Goal: Task Accomplishment & Management: Manage account settings

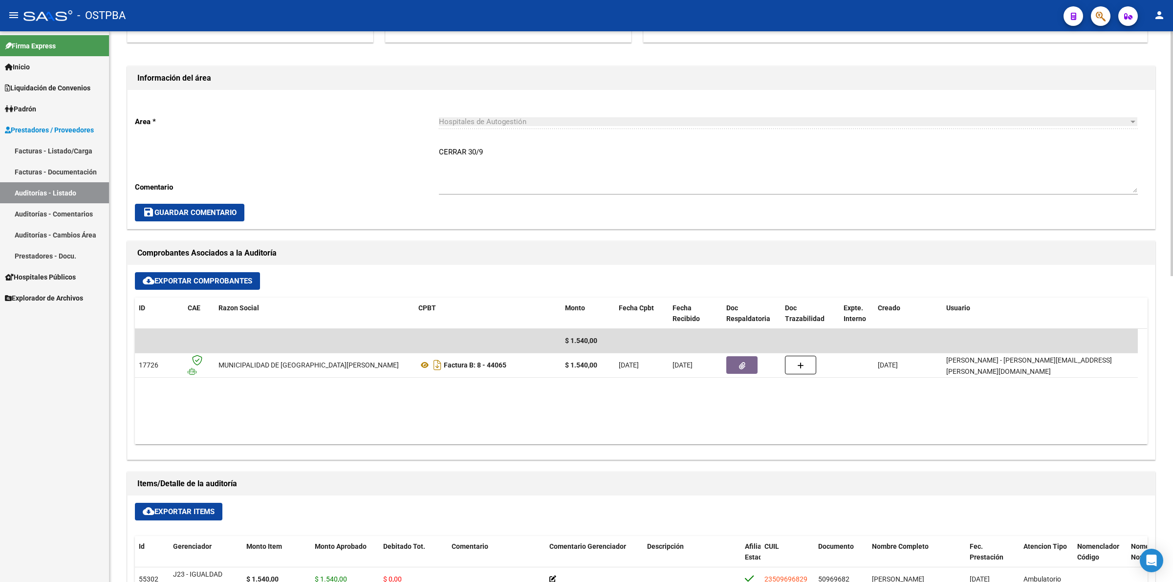
scroll to position [244, 0]
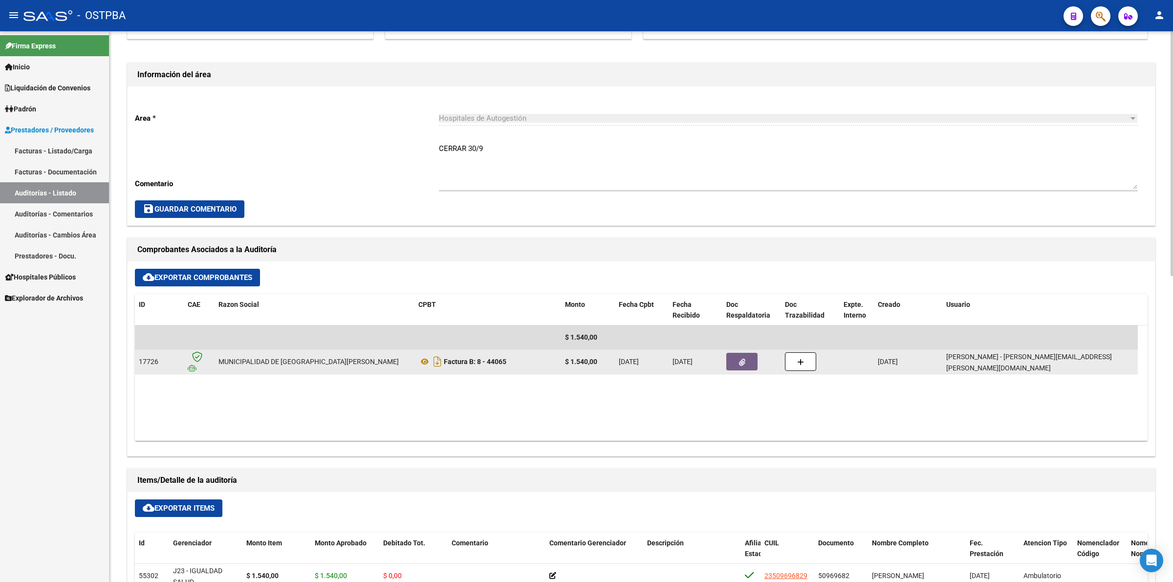
click at [742, 363] on icon "button" at bounding box center [742, 362] width 6 height 7
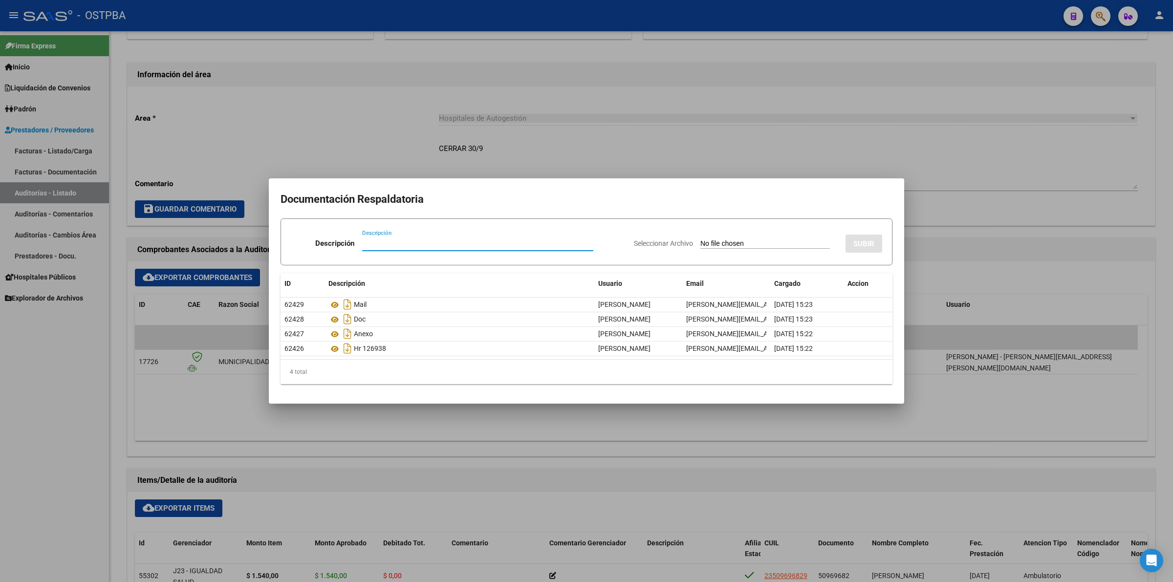
click at [448, 419] on div at bounding box center [586, 291] width 1173 height 582
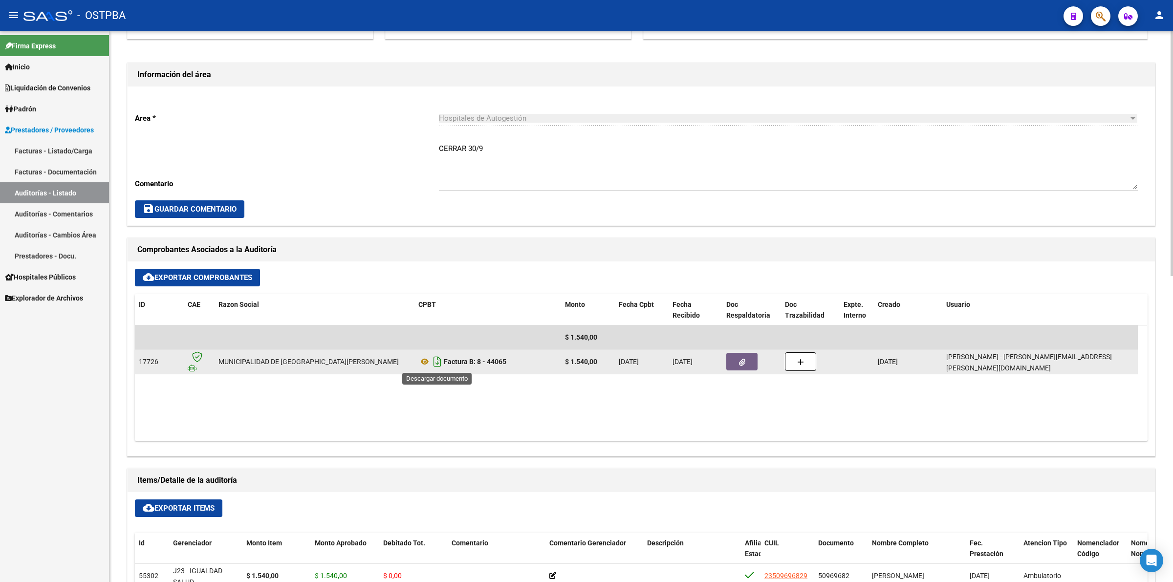
click at [431, 359] on icon "Descargar documento" at bounding box center [437, 362] width 13 height 16
click at [754, 365] on button "button" at bounding box center [741, 362] width 31 height 18
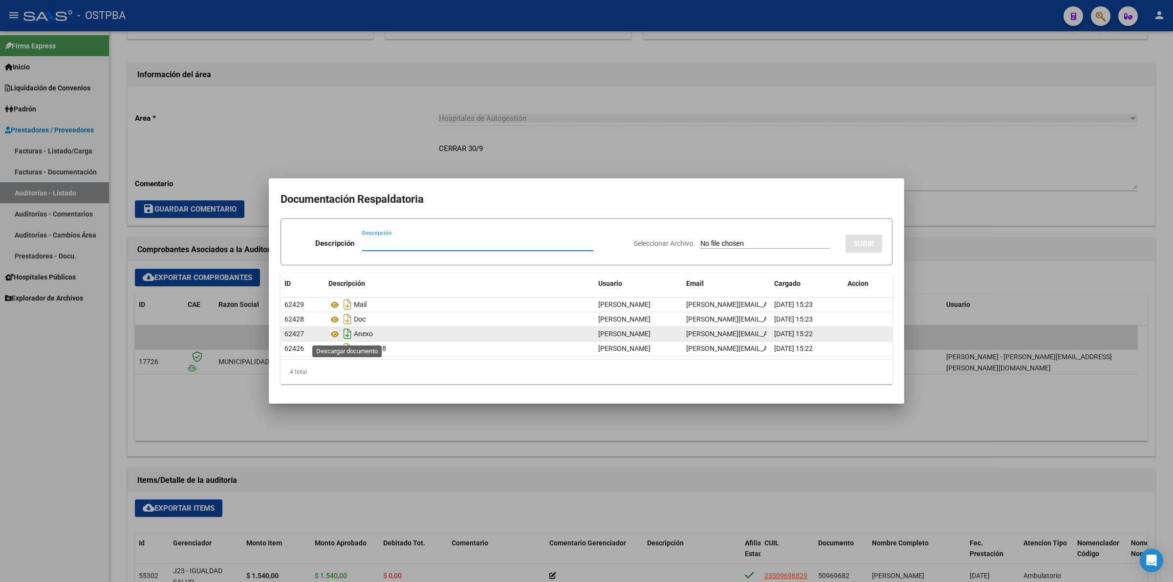
click at [347, 333] on icon "Descargar documento" at bounding box center [347, 334] width 13 height 16
click at [780, 440] on div at bounding box center [586, 291] width 1173 height 582
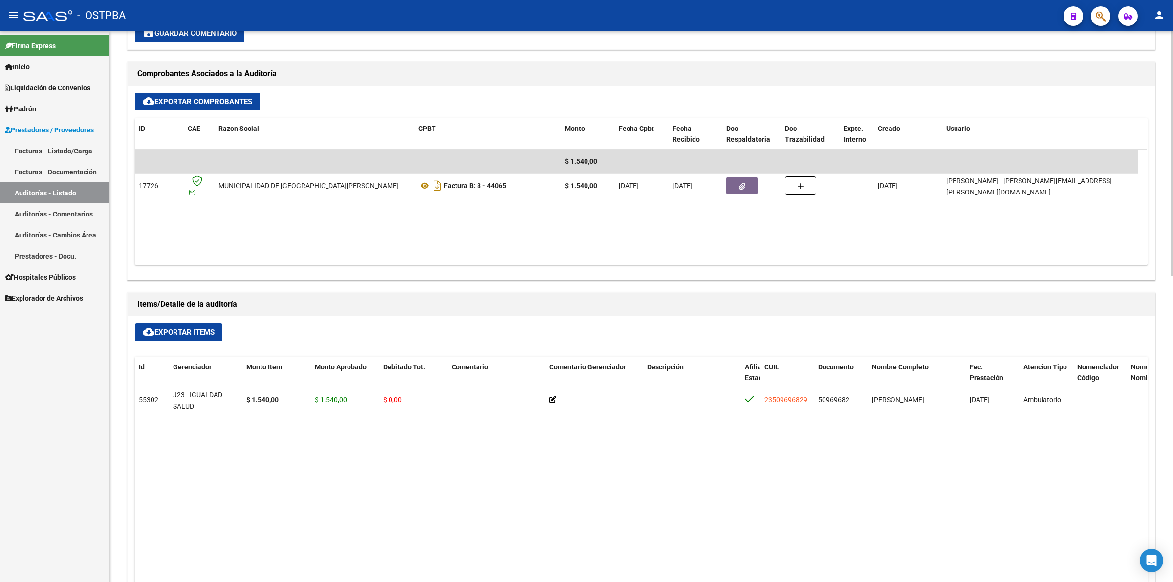
scroll to position [428, 0]
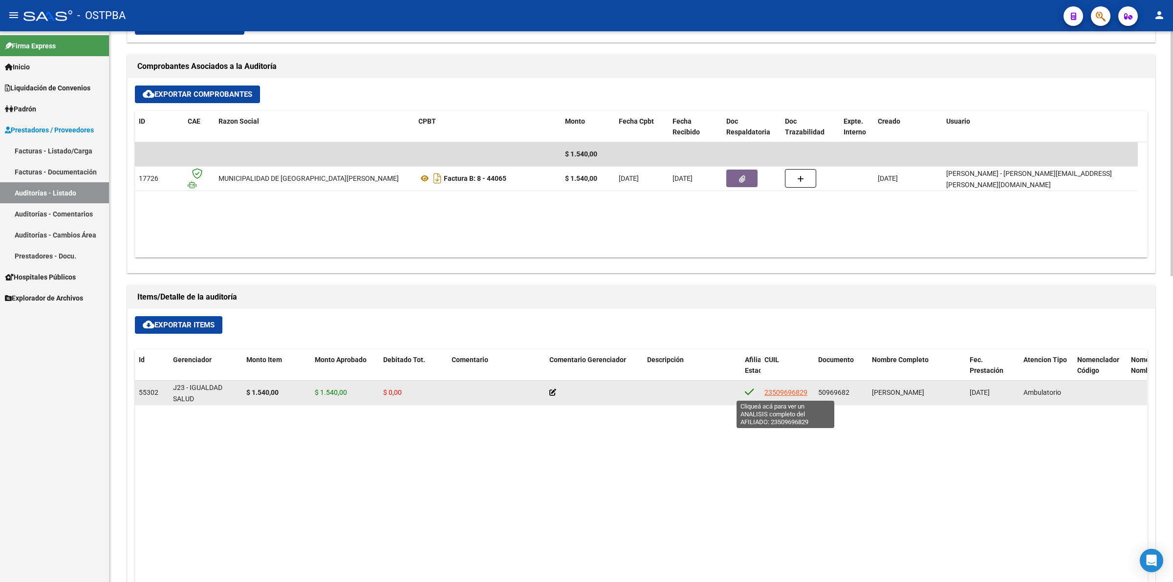
click at [780, 393] on span "23509696829" at bounding box center [785, 393] width 43 height 8
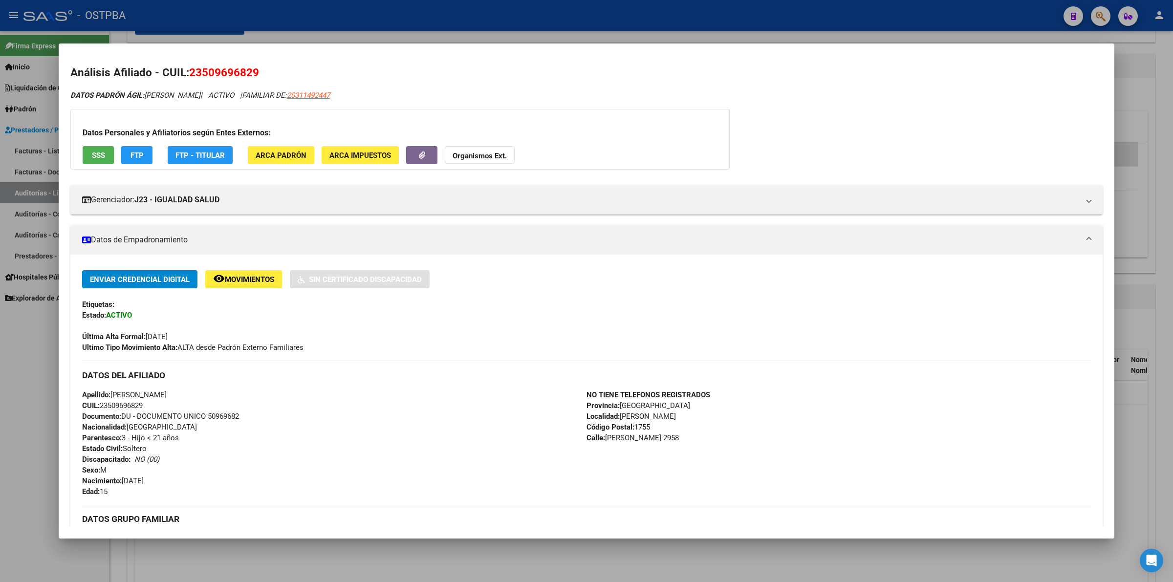
click at [915, 94] on div "DATOS PADRÓN ÁGIL: [PERSON_NAME] | ACTIVO | FAMILIAR DE: 20311492447" at bounding box center [586, 95] width 1032 height 11
click at [1153, 310] on div at bounding box center [586, 291] width 1173 height 582
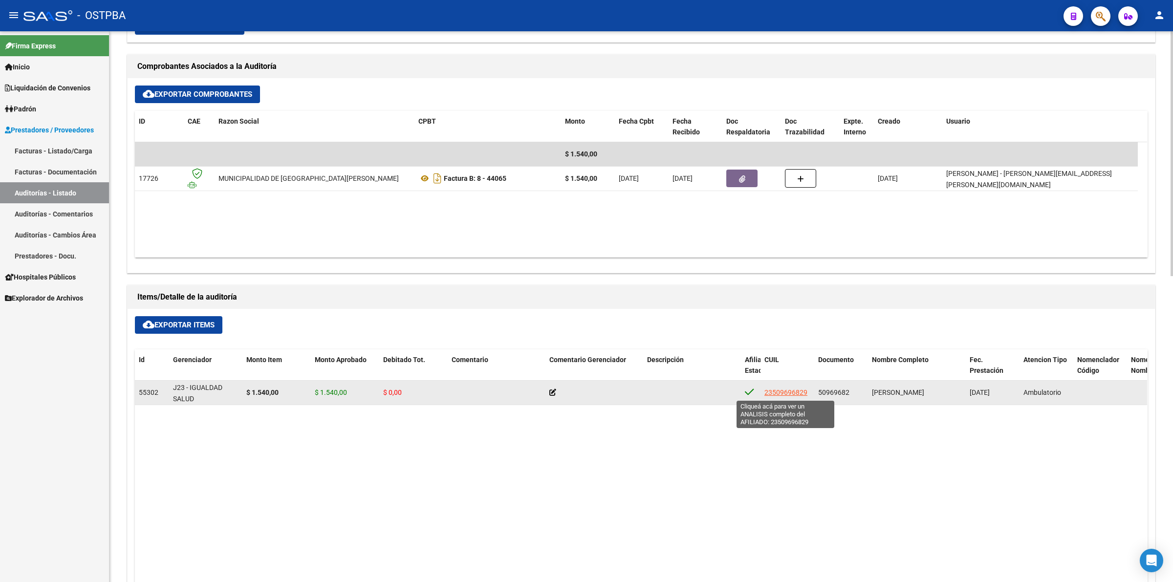
click at [787, 392] on span "23509696829" at bounding box center [785, 393] width 43 height 8
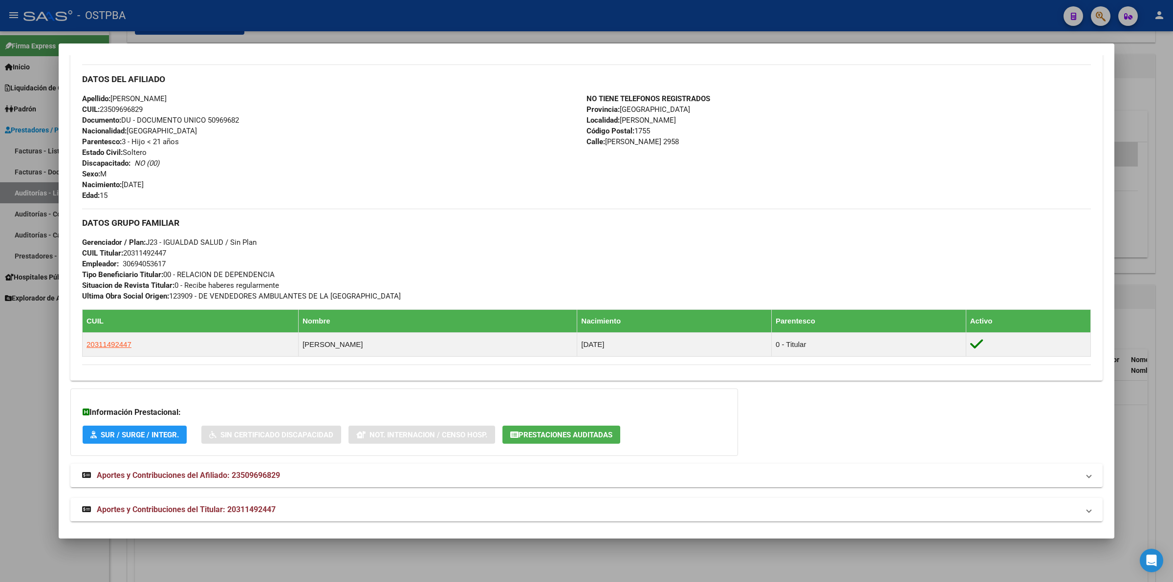
scroll to position [302, 0]
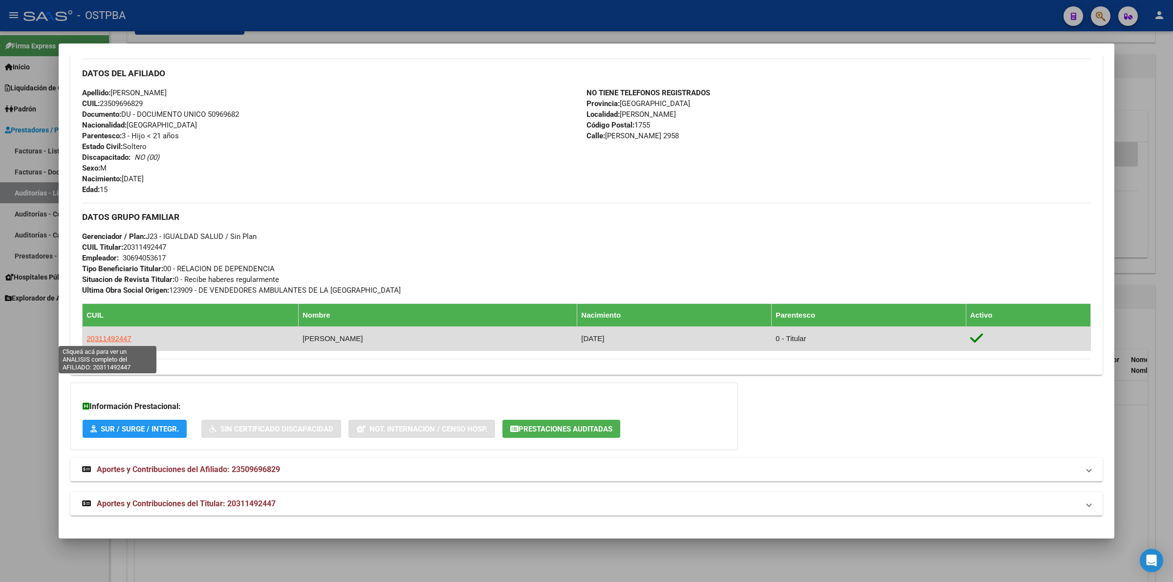
click at [108, 338] on span "20311492447" at bounding box center [109, 338] width 45 height 8
type textarea "20311492447"
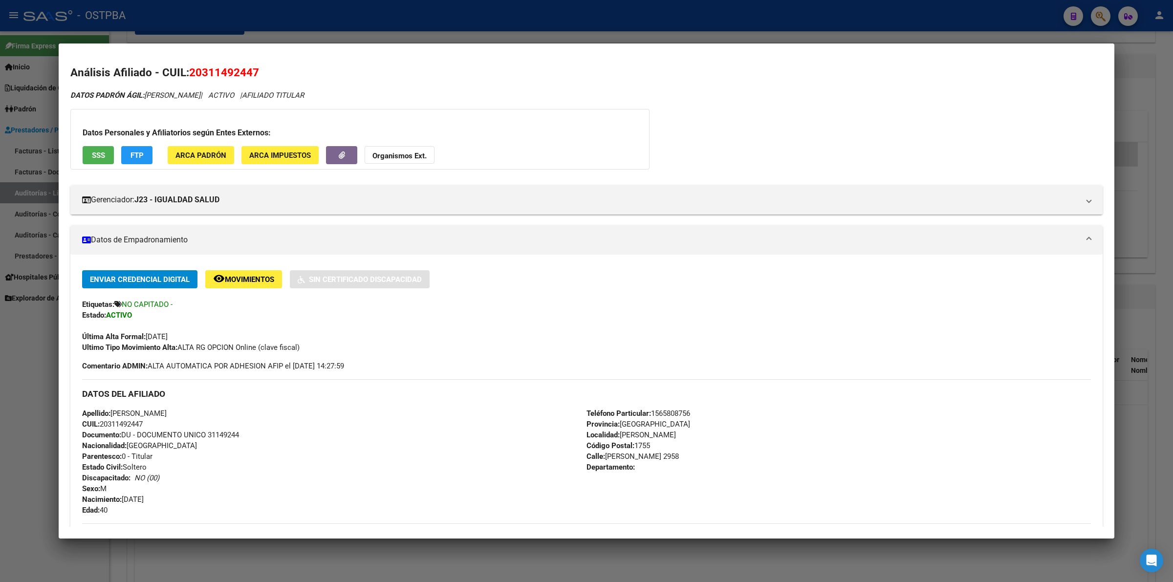
click at [857, 123] on div "DATOS PADRÓN ÁGIL: [PERSON_NAME] | ACTIVO | AFILIADO TITULAR Datos Personales y…" at bounding box center [586, 446] width 1032 height 712
click at [1142, 191] on div at bounding box center [586, 291] width 1173 height 582
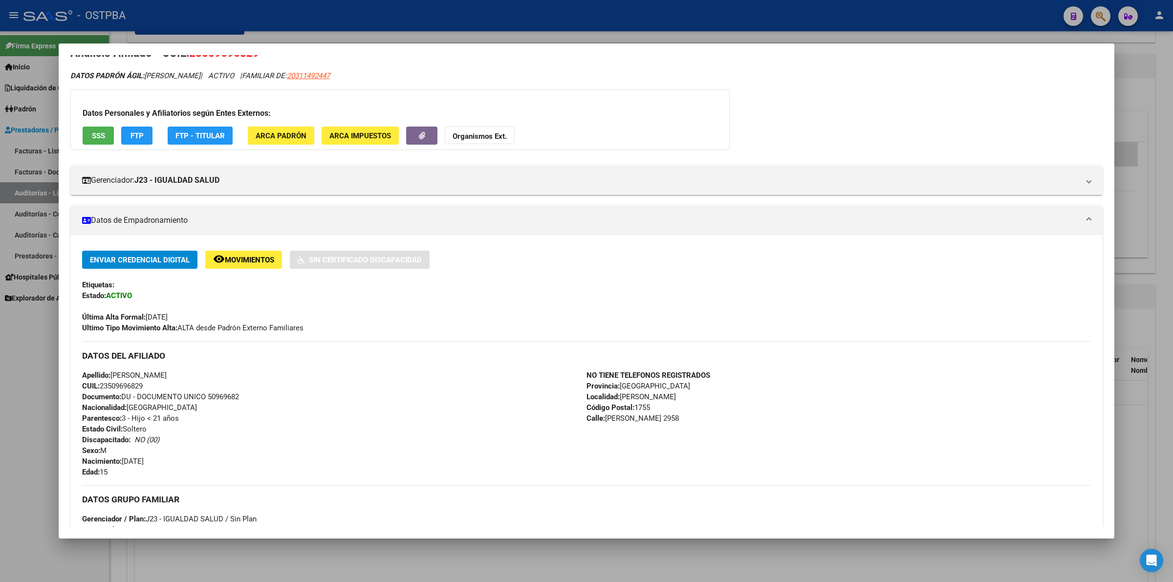
scroll to position [0, 0]
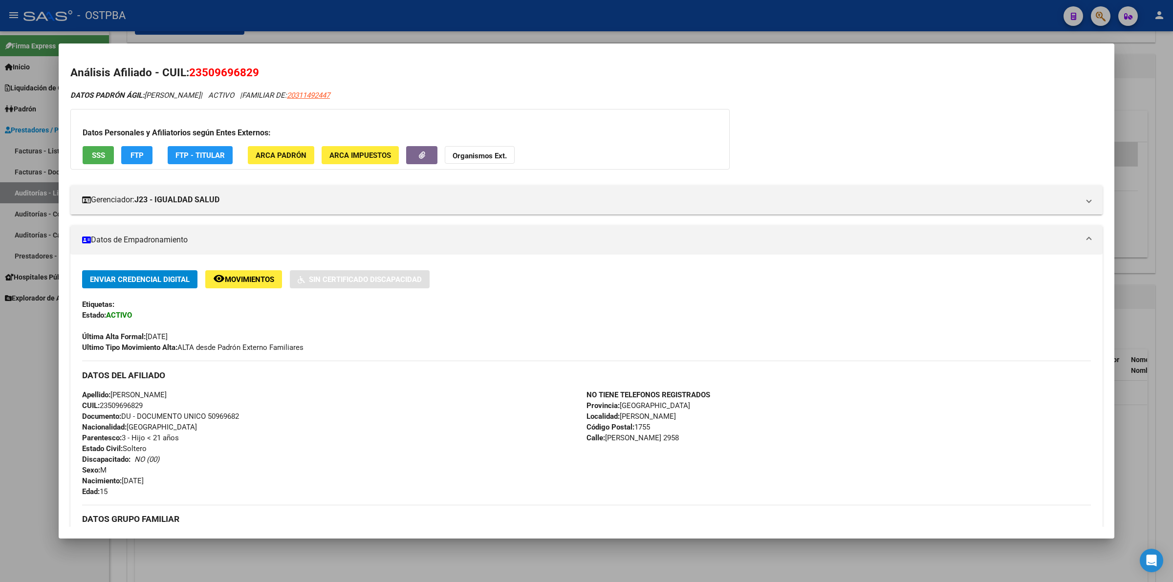
click at [1155, 185] on div at bounding box center [586, 291] width 1173 height 582
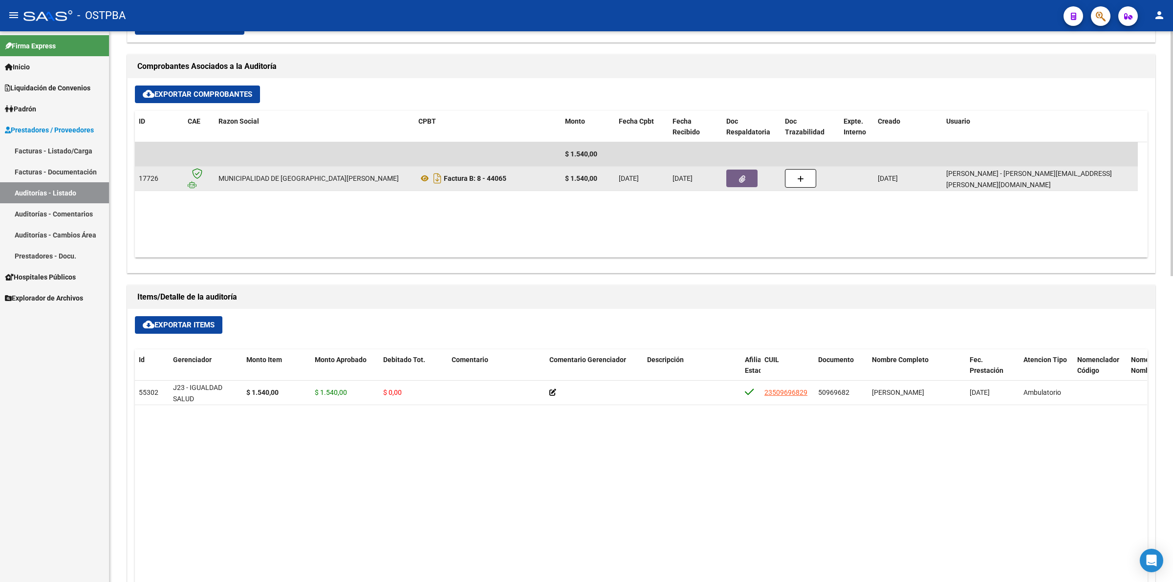
click at [744, 176] on icon "button" at bounding box center [742, 178] width 6 height 7
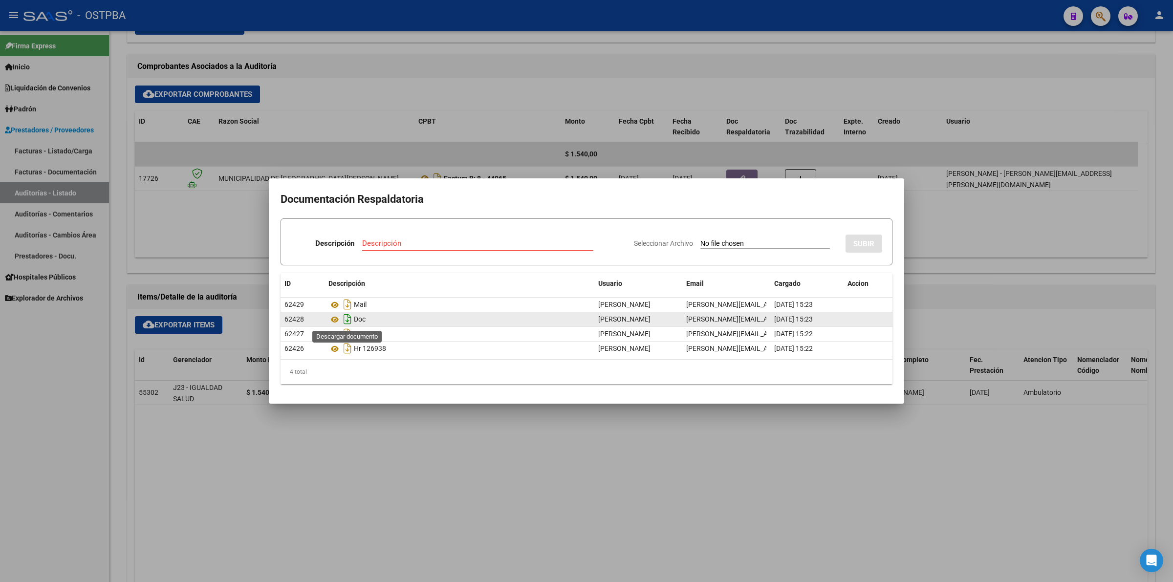
click at [345, 318] on icon "Descargar documento" at bounding box center [347, 319] width 13 height 16
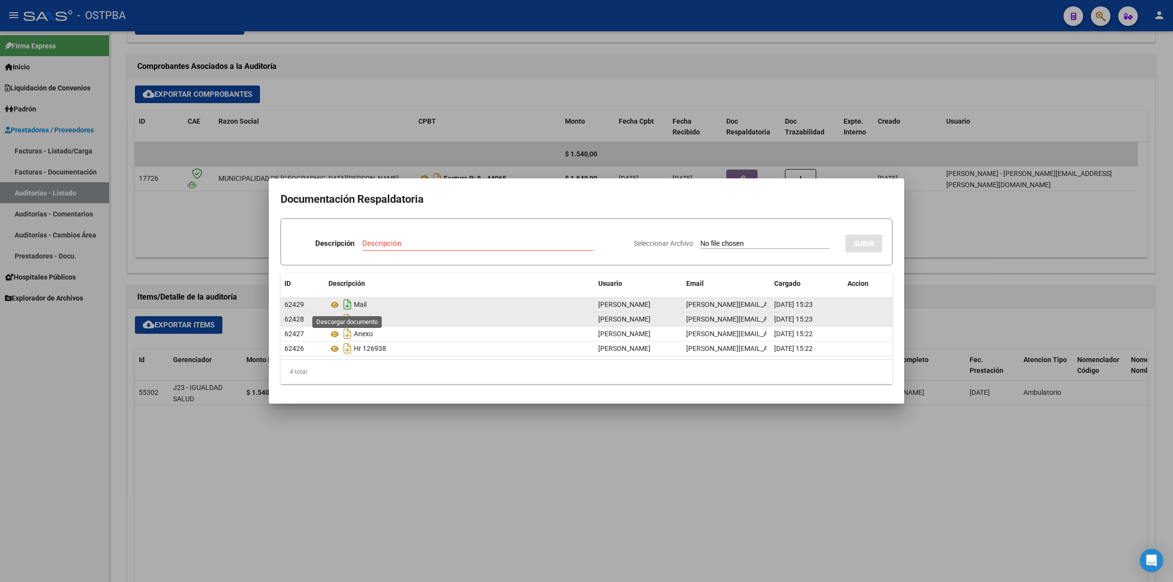
click at [349, 305] on icon "Descargar documento" at bounding box center [347, 305] width 13 height 16
click at [726, 503] on div at bounding box center [586, 291] width 1173 height 582
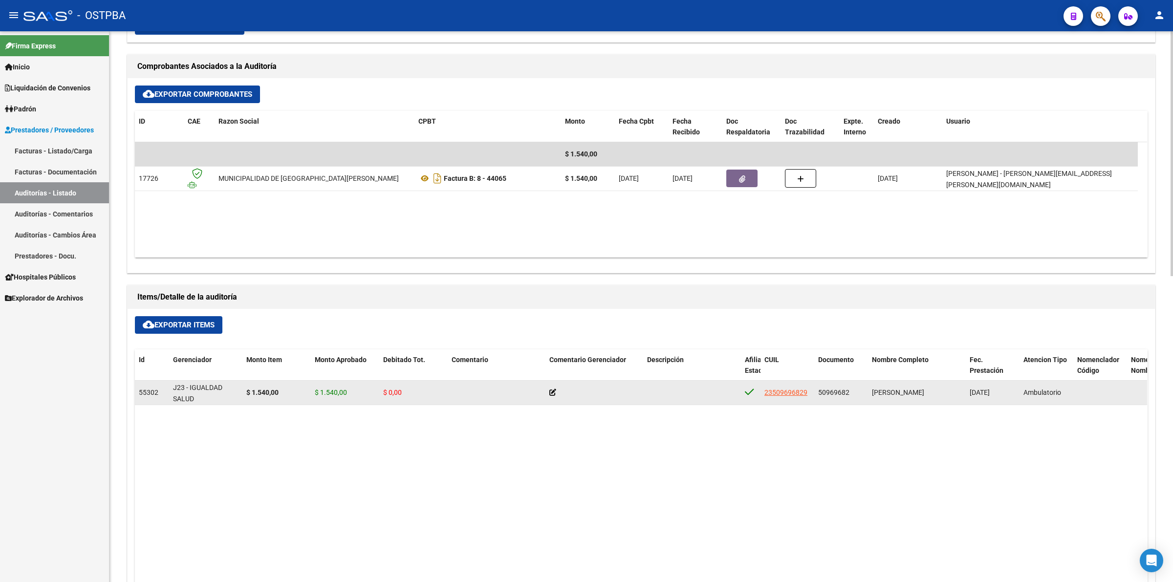
click at [551, 393] on icon at bounding box center [552, 392] width 7 height 7
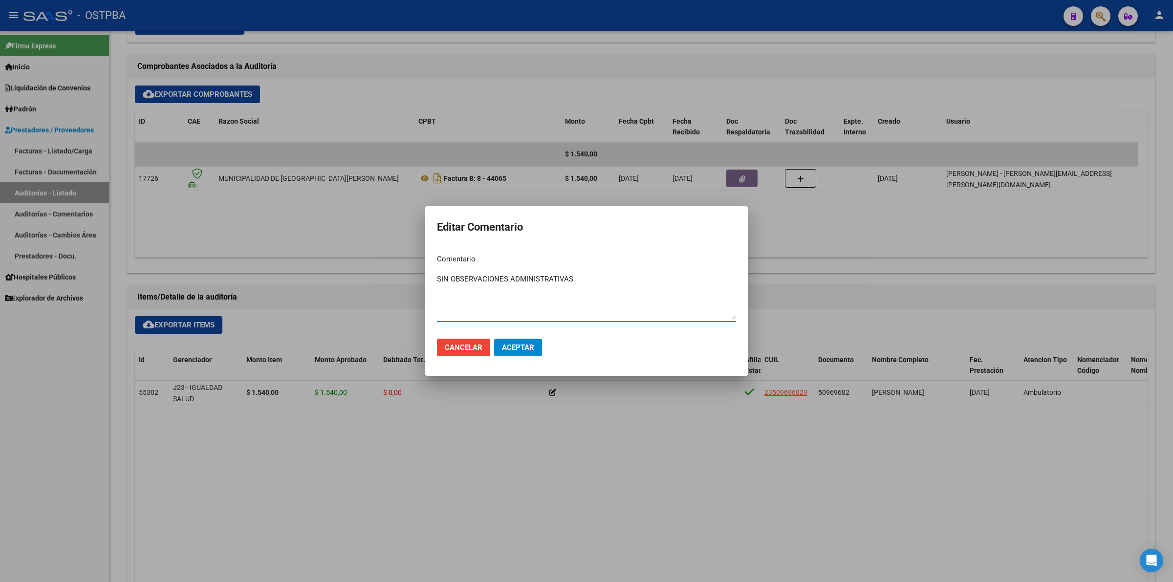
type textarea "SIN OBSERVACIONES ADMINISTRATIVAS"
click at [524, 340] on button "Aceptar" at bounding box center [518, 348] width 48 height 18
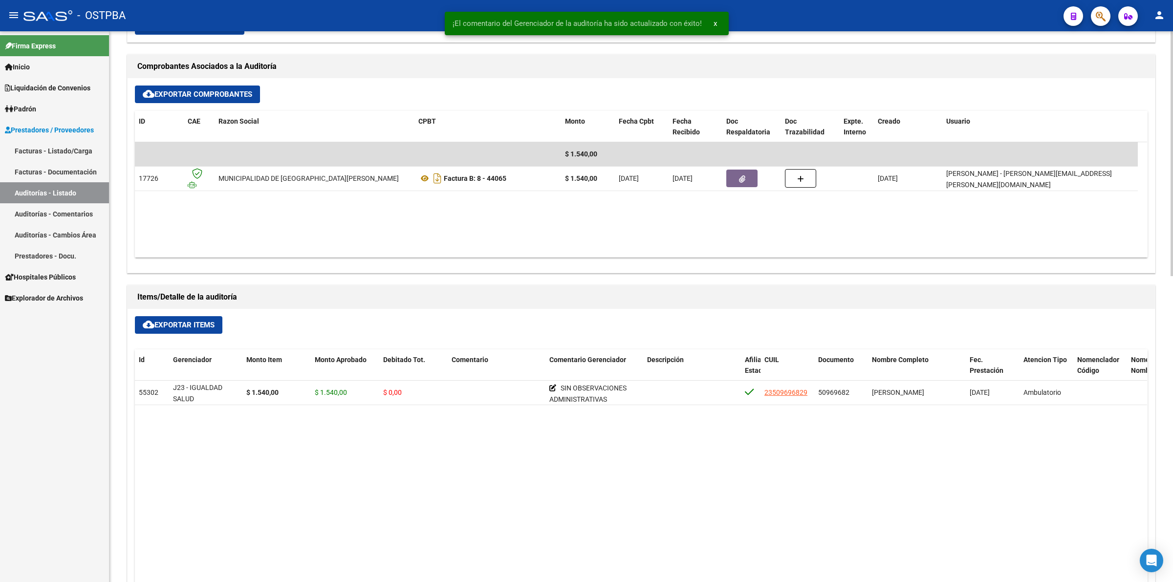
click at [584, 479] on datatable-body "55302 J23 - IGUALDAD SALUD $ 1.540,00 $ 1.540,00 $ 0,00 SIN OBSERVACIONES ADMIN…" at bounding box center [641, 557] width 1012 height 352
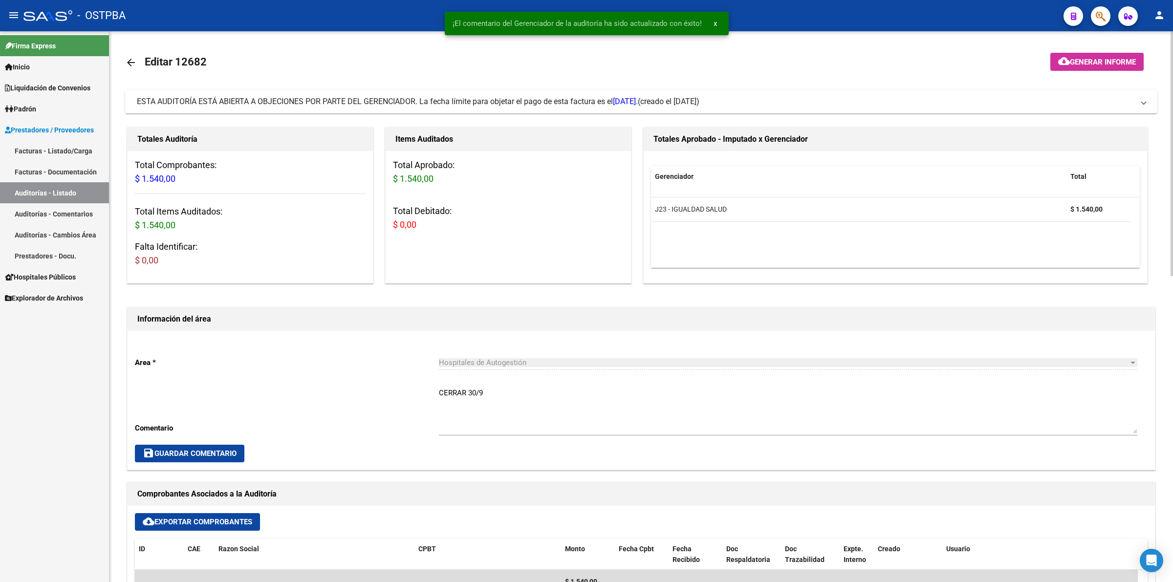
click at [1093, 59] on span "Generar informe" at bounding box center [1103, 62] width 66 height 9
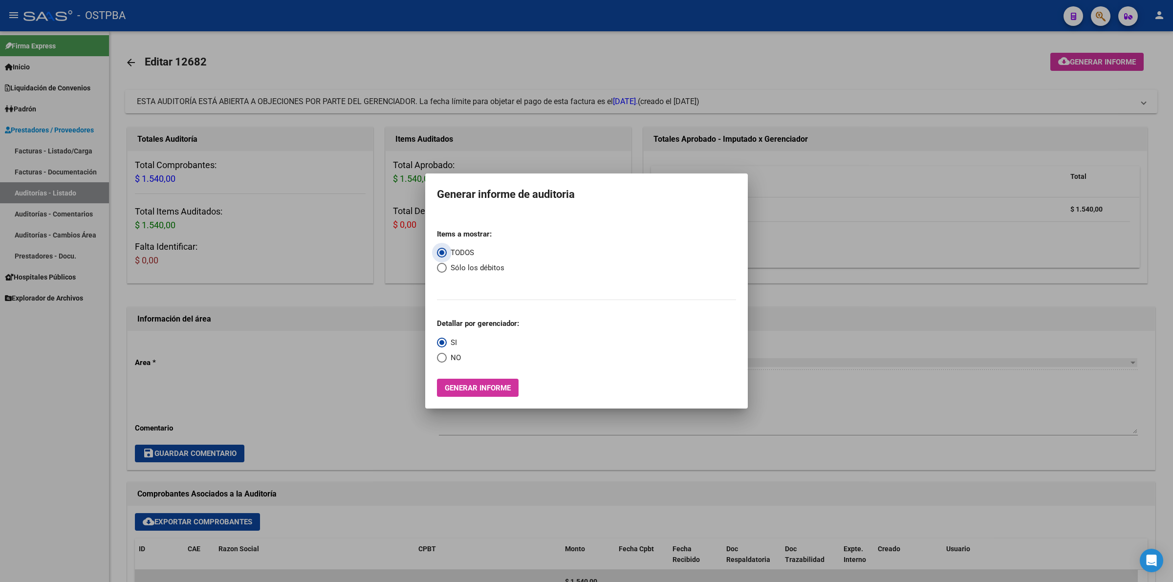
click at [473, 387] on span "Generar informe" at bounding box center [478, 388] width 66 height 9
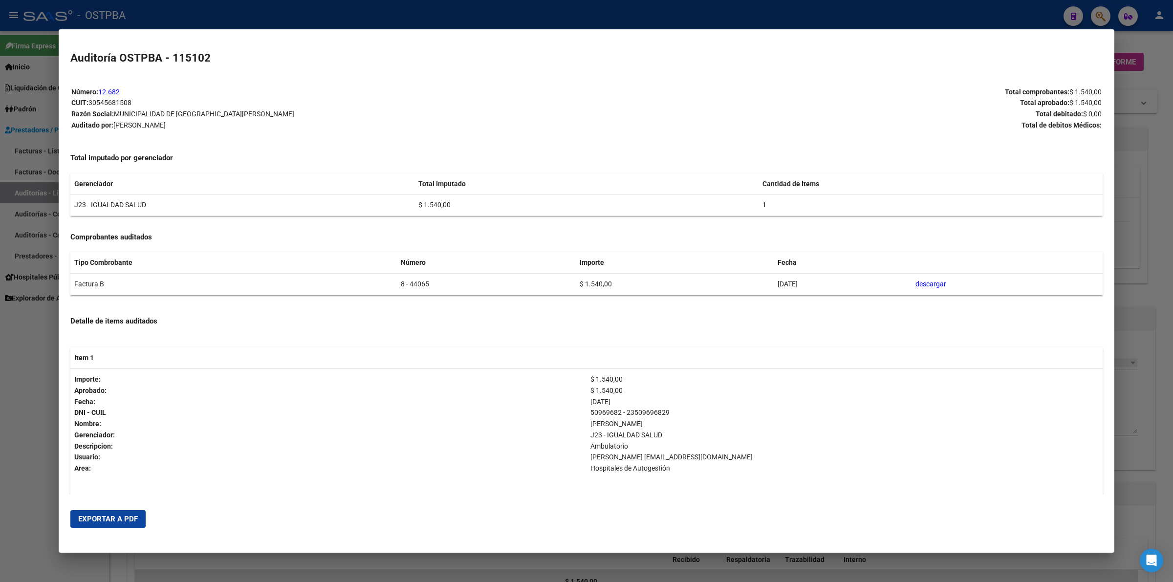
click at [93, 516] on span "Exportar a PDF" at bounding box center [108, 519] width 60 height 9
click at [1156, 174] on div at bounding box center [586, 291] width 1173 height 582
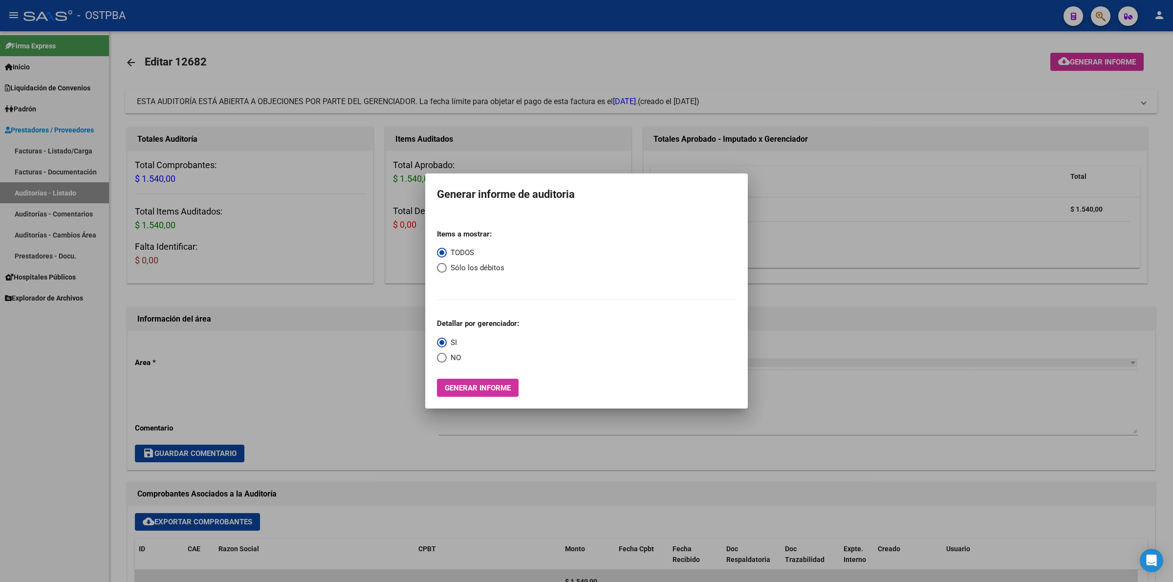
click at [798, 216] on div at bounding box center [586, 291] width 1173 height 582
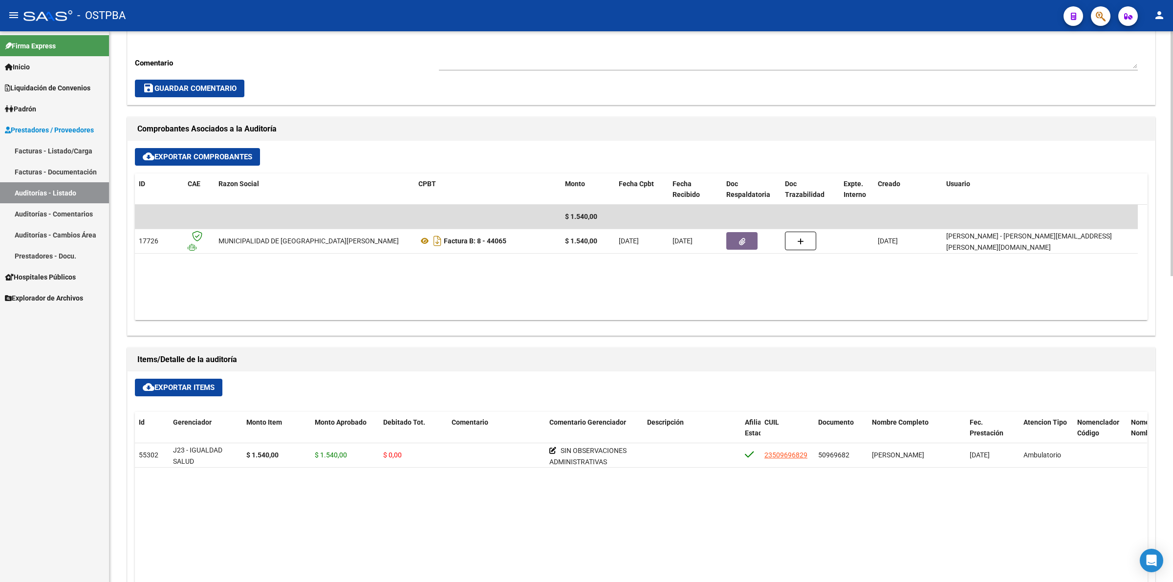
scroll to position [367, 0]
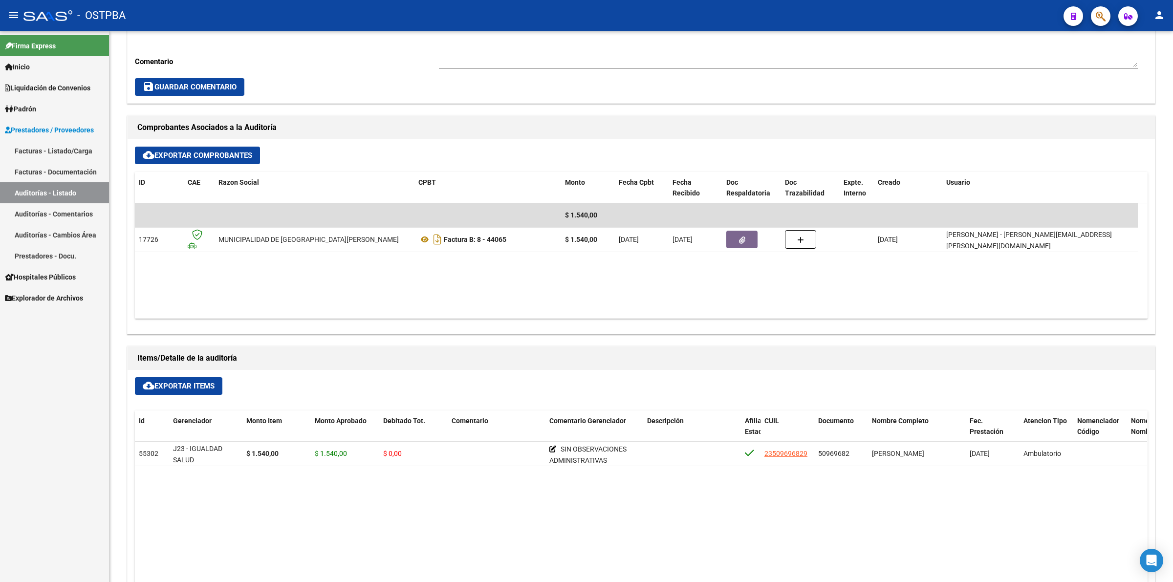
click at [92, 190] on link "Auditorías - Listado" at bounding box center [54, 192] width 109 height 21
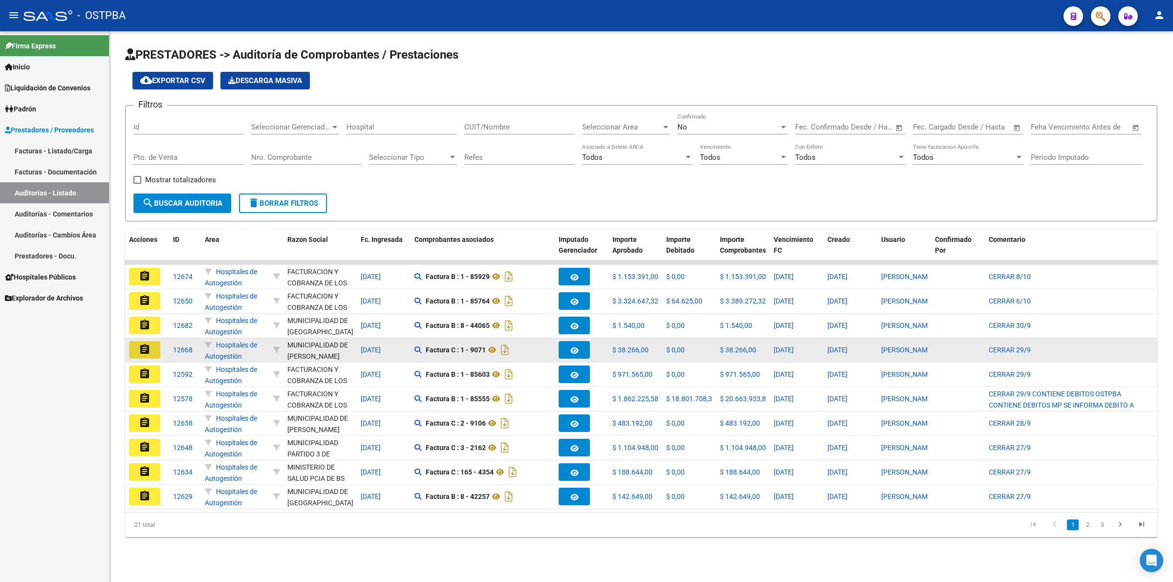
click at [143, 350] on mat-icon "assignment" at bounding box center [145, 350] width 12 height 12
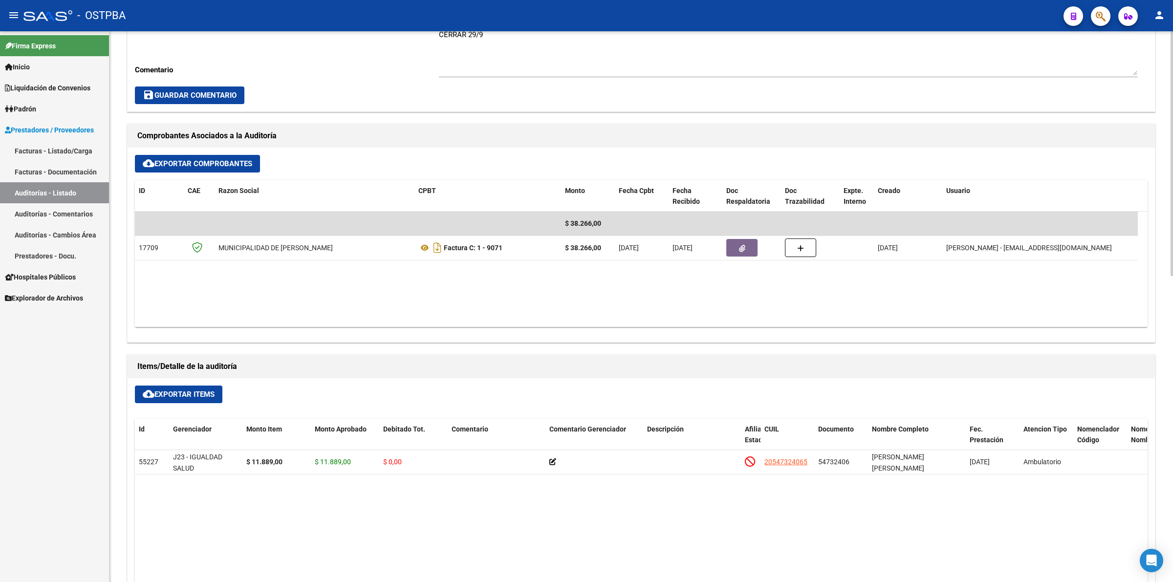
scroll to position [367, 0]
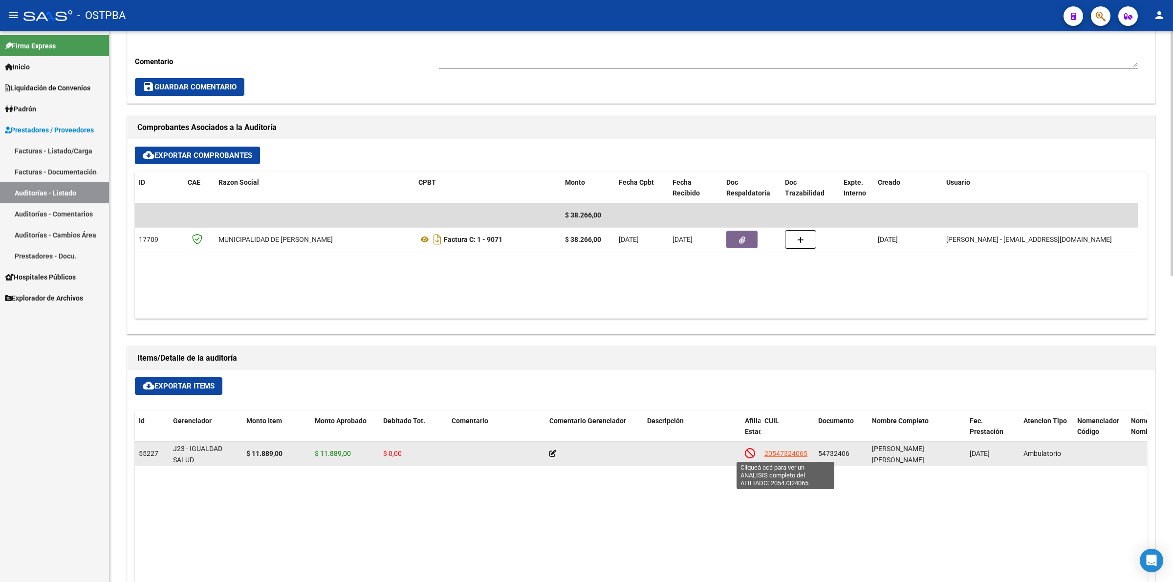
click at [801, 455] on span "20547324065" at bounding box center [785, 454] width 43 height 8
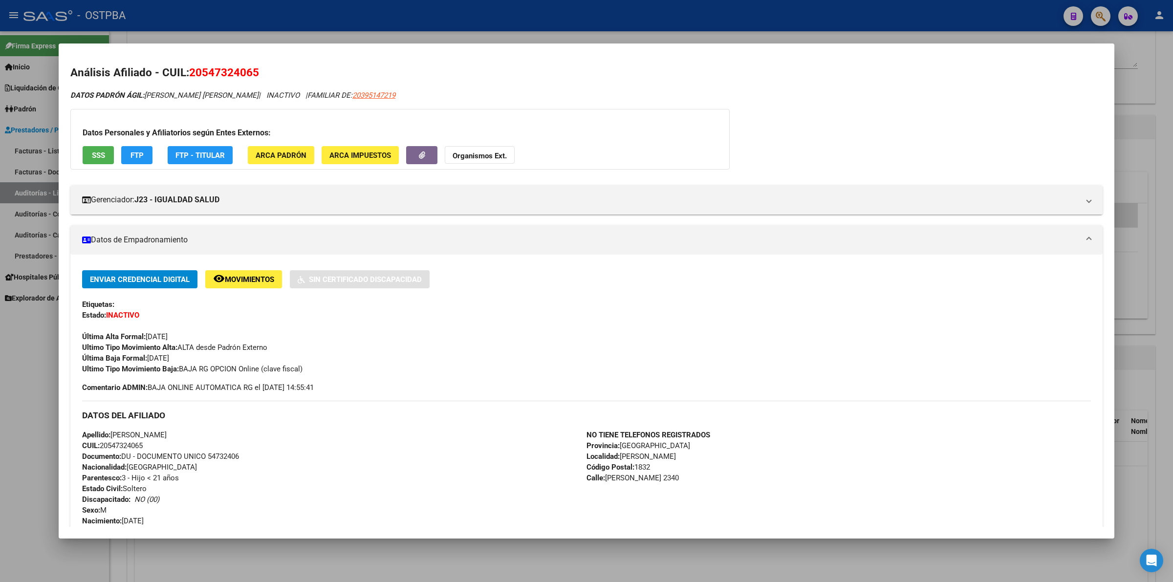
click at [981, 108] on div "DATOS PADRÓN ÁGIL: [PERSON_NAME] [PERSON_NAME] | INACTIVO | FAMILIAR DE: 203951…" at bounding box center [586, 491] width 1032 height 803
click at [1167, 402] on div at bounding box center [586, 291] width 1173 height 582
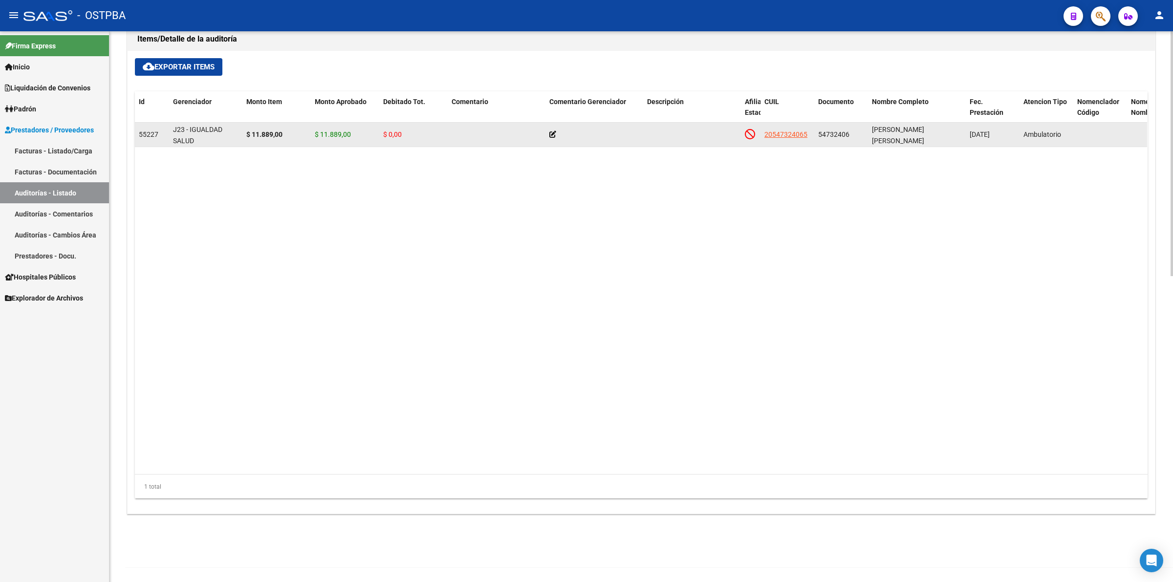
scroll to position [687, 0]
click at [787, 132] on span "20547324065" at bounding box center [785, 133] width 43 height 8
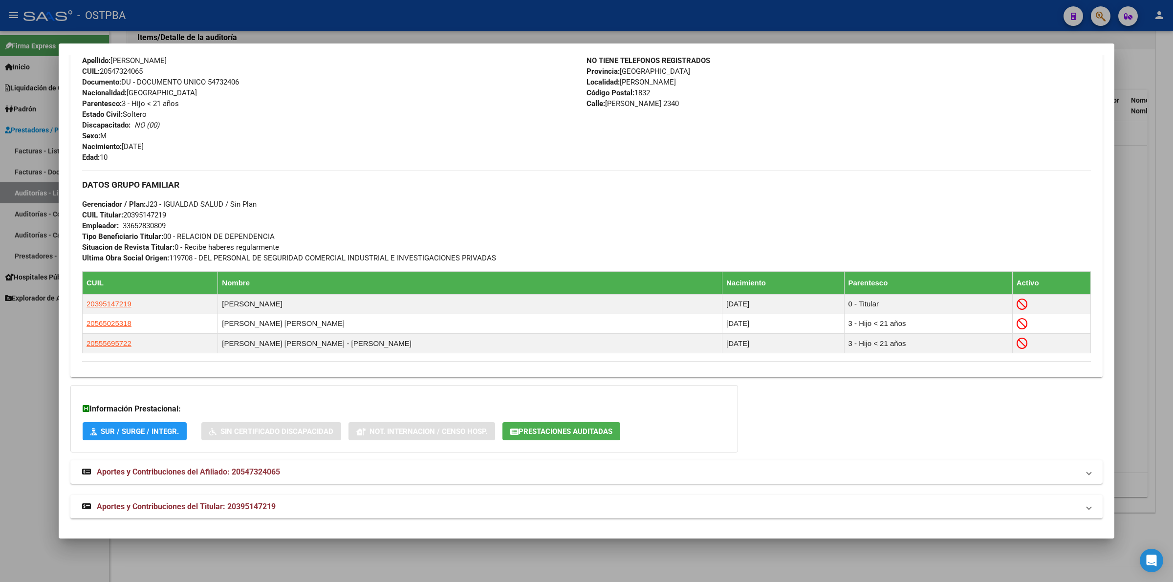
scroll to position [379, 0]
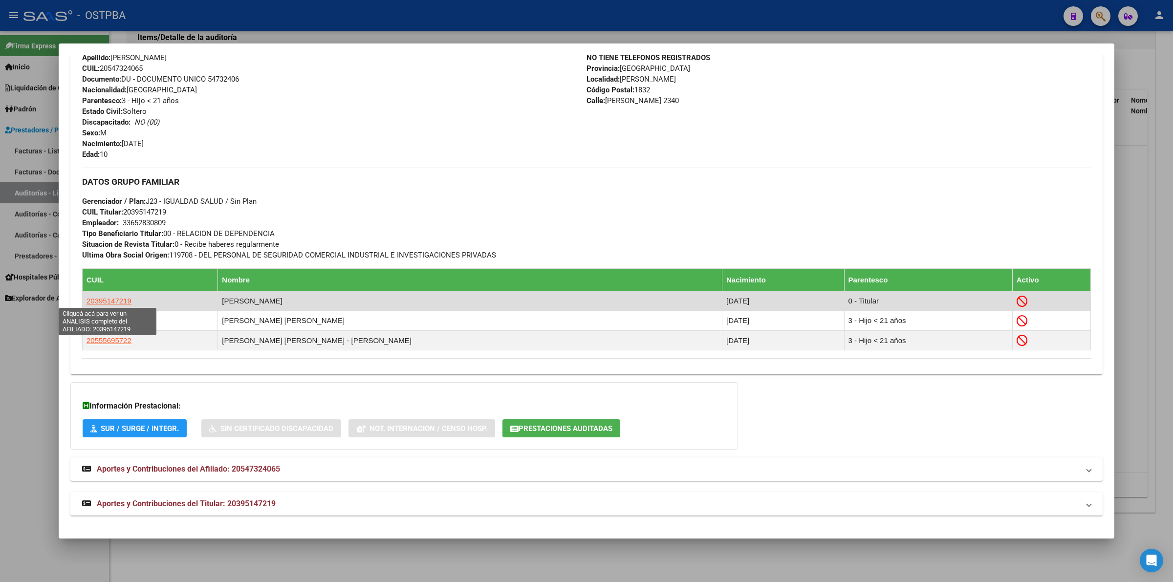
click at [106, 297] on span "20395147219" at bounding box center [109, 301] width 45 height 8
type textarea "20395147219"
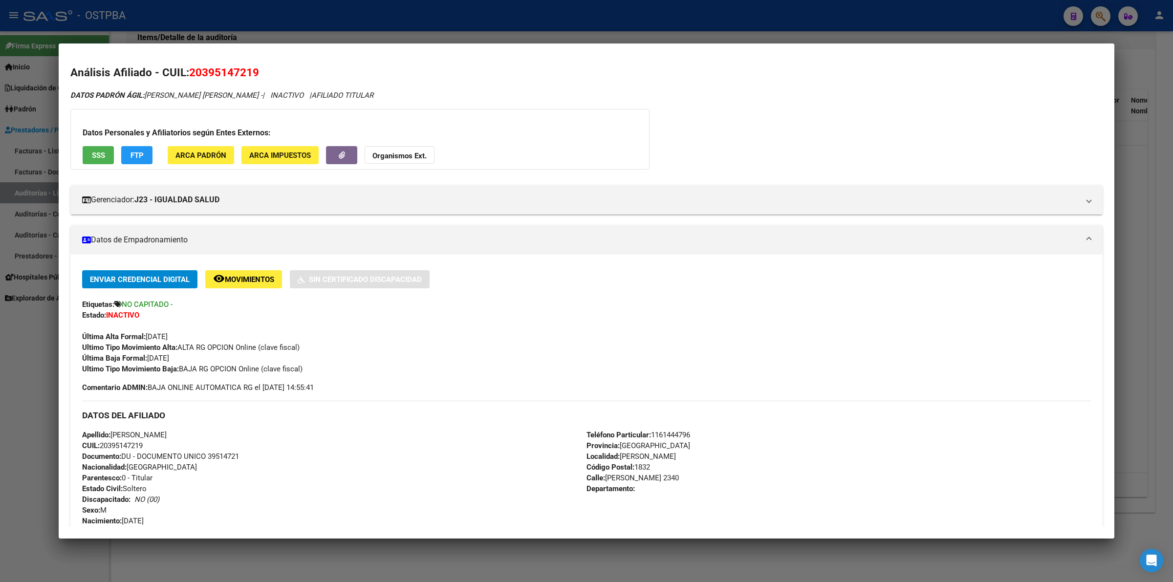
click at [680, 68] on h2 "Análisis Afiliado - CUIL: 20395147219" at bounding box center [586, 73] width 1032 height 17
click at [1172, 188] on div at bounding box center [586, 291] width 1173 height 582
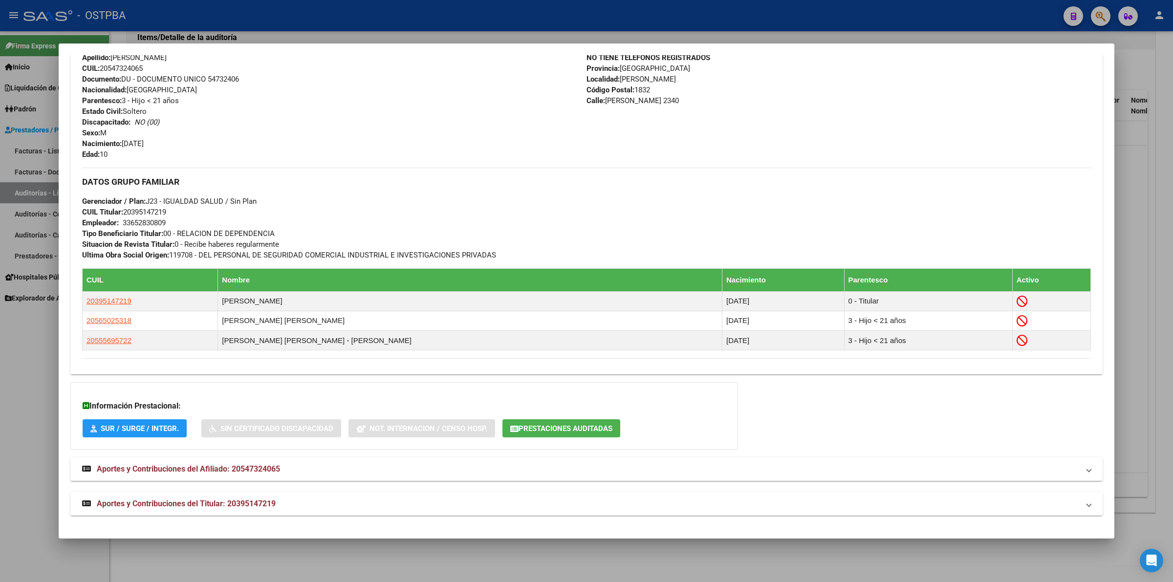
click at [1157, 265] on div at bounding box center [586, 291] width 1173 height 582
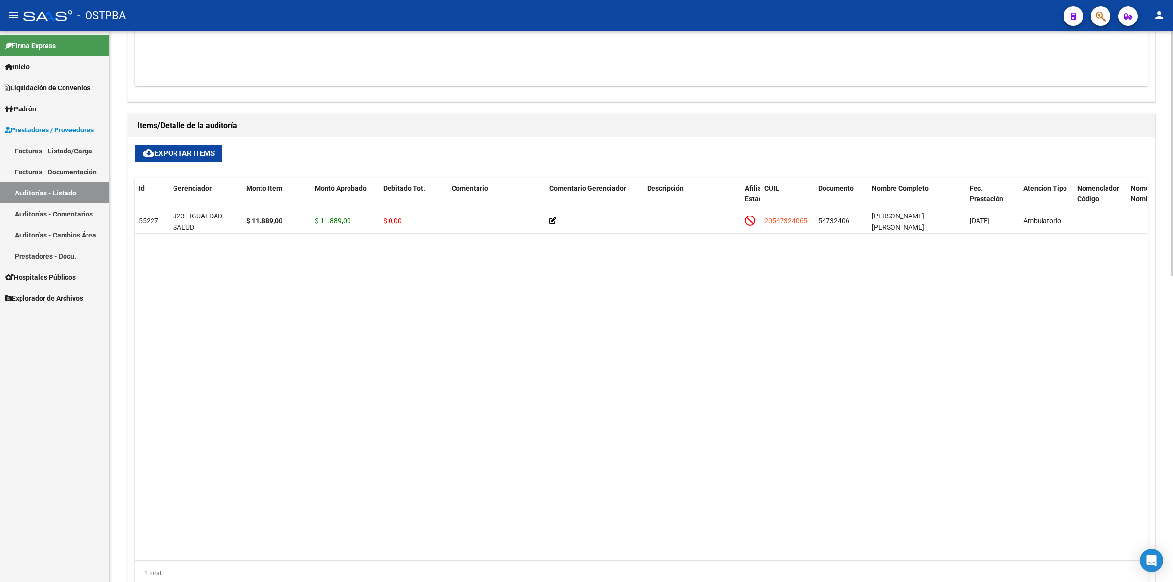
scroll to position [443, 0]
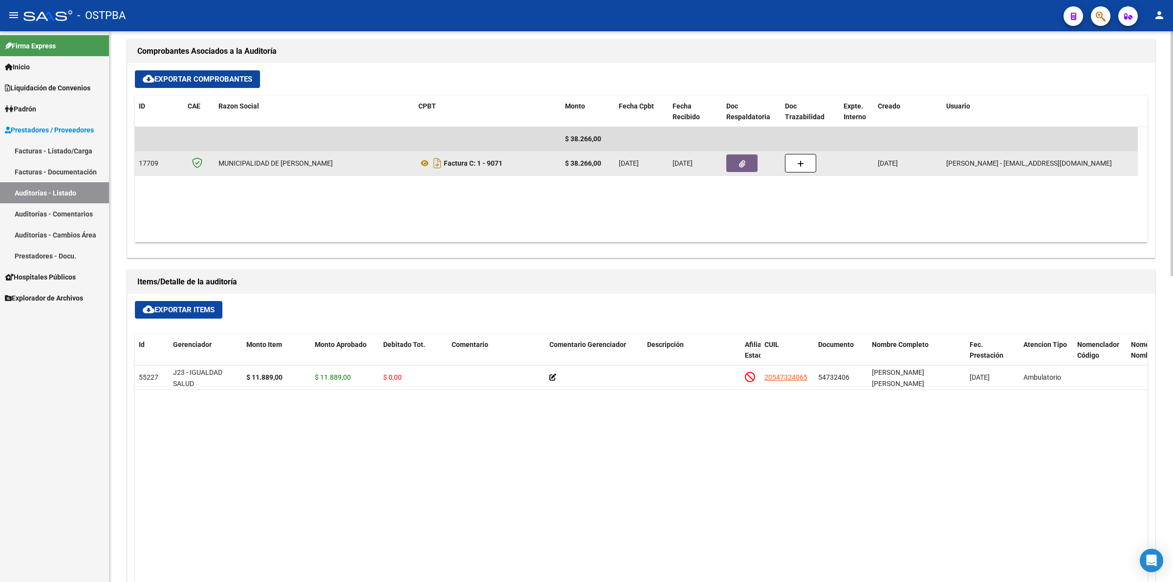
click at [748, 160] on button "button" at bounding box center [741, 163] width 31 height 18
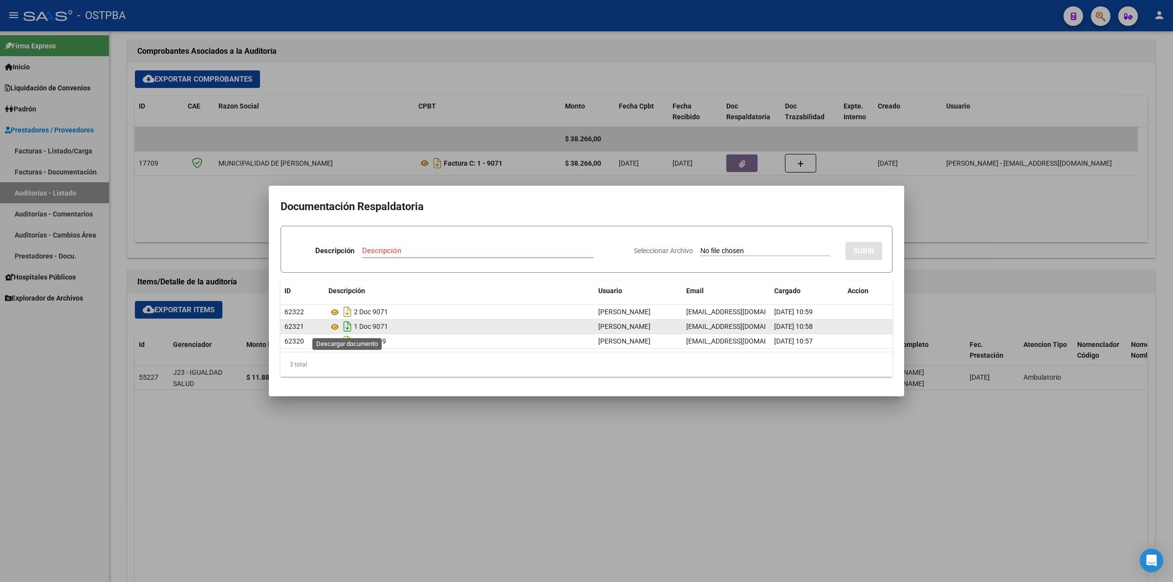
click at [344, 327] on icon "Descargar documento" at bounding box center [347, 327] width 13 height 16
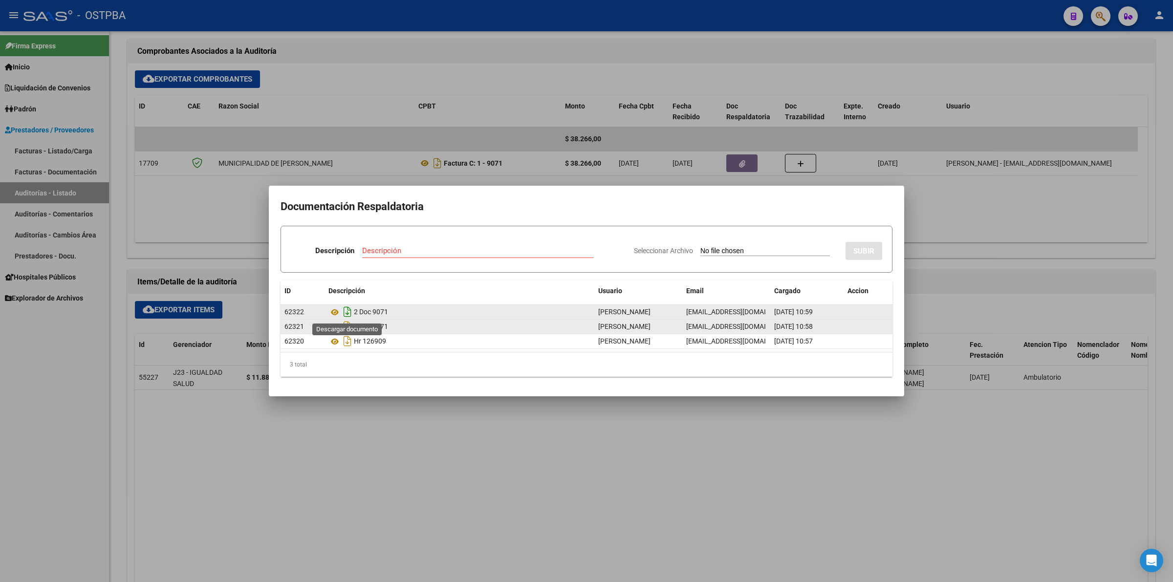
click at [347, 313] on icon "Descargar documento" at bounding box center [347, 312] width 13 height 16
click at [597, 516] on div at bounding box center [586, 291] width 1173 height 582
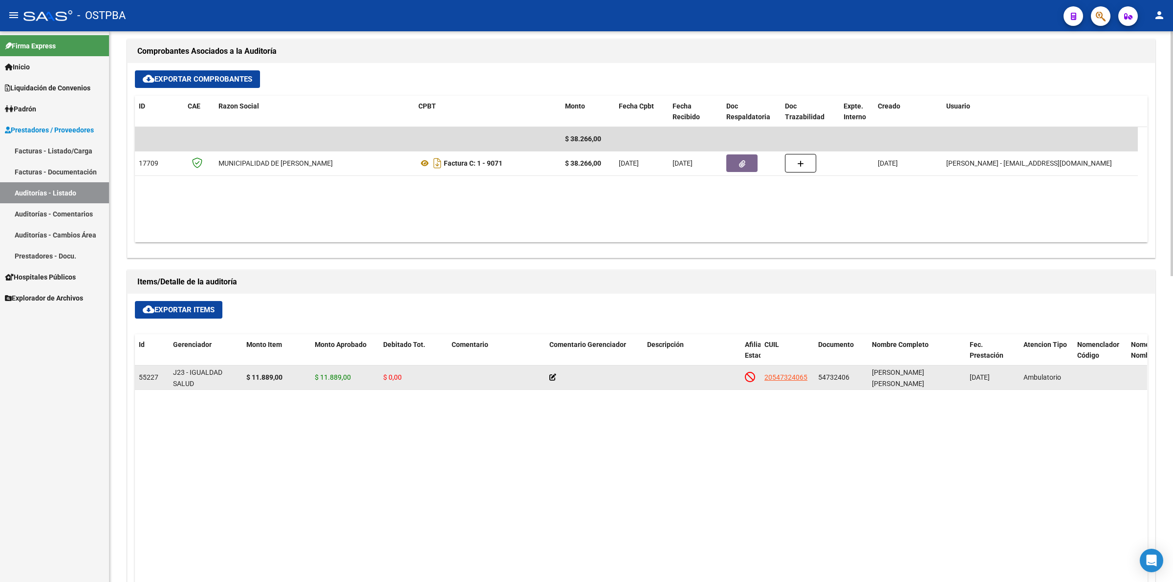
click at [551, 379] on icon at bounding box center [552, 377] width 7 height 7
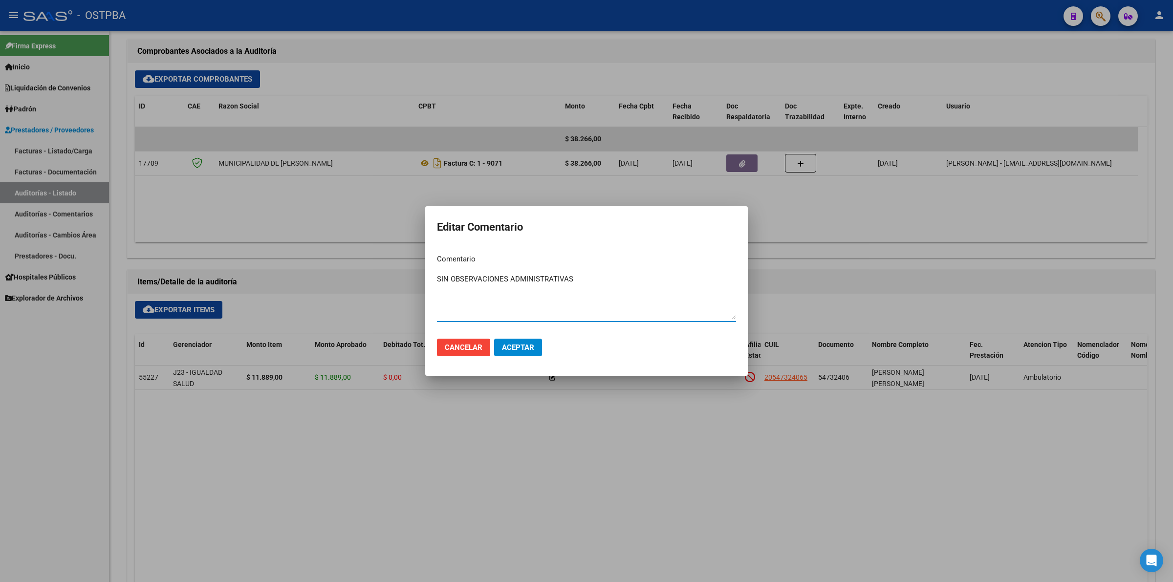
type textarea "SIN OBSERVACIONES ADMINISTRATIVAS"
click at [528, 344] on span "Aceptar" at bounding box center [518, 347] width 32 height 9
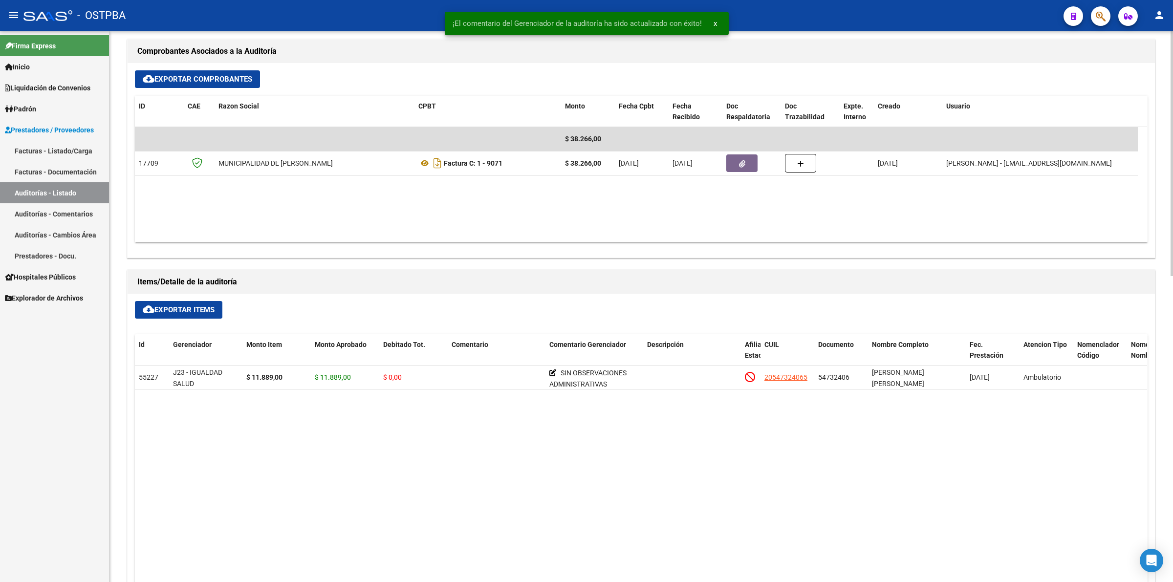
click at [626, 412] on datatable-body "55227 J23 - IGUALDAD SALUD $ 11.889,00 $ 11.889,00 $ 0,00 SIN OBSERVACIONES ADM…" at bounding box center [641, 542] width 1012 height 352
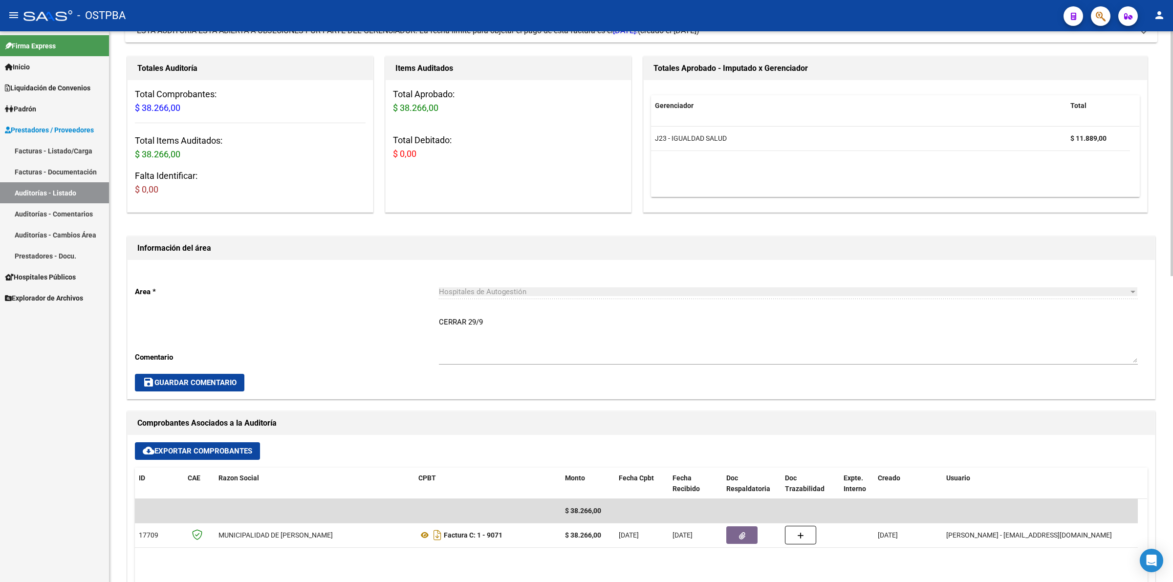
scroll to position [0, 0]
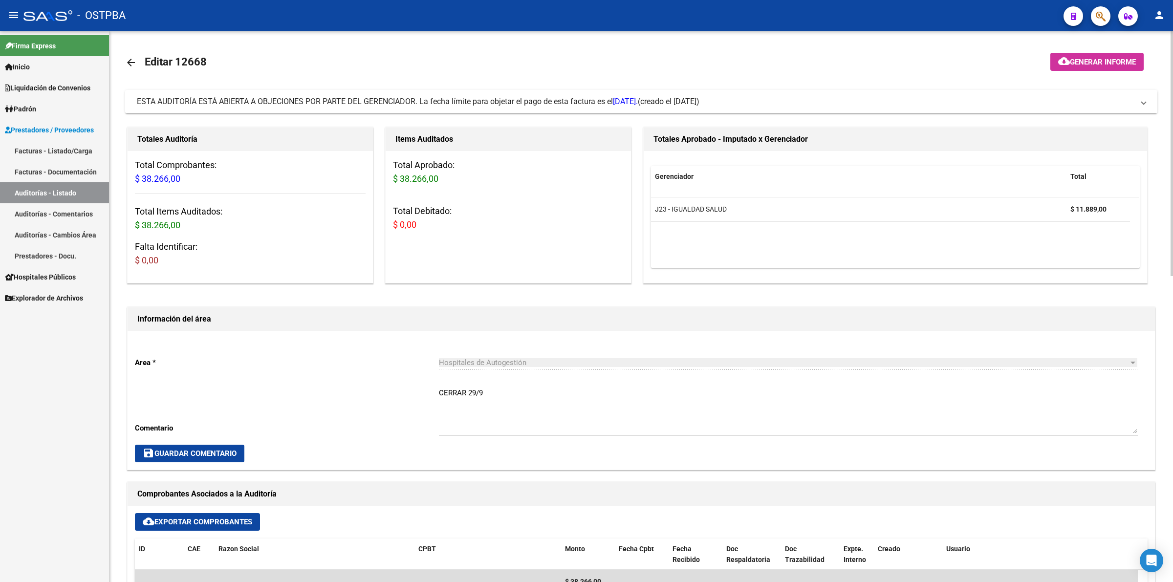
click at [1108, 67] on button "cloud_download Generar informe" at bounding box center [1096, 62] width 93 height 18
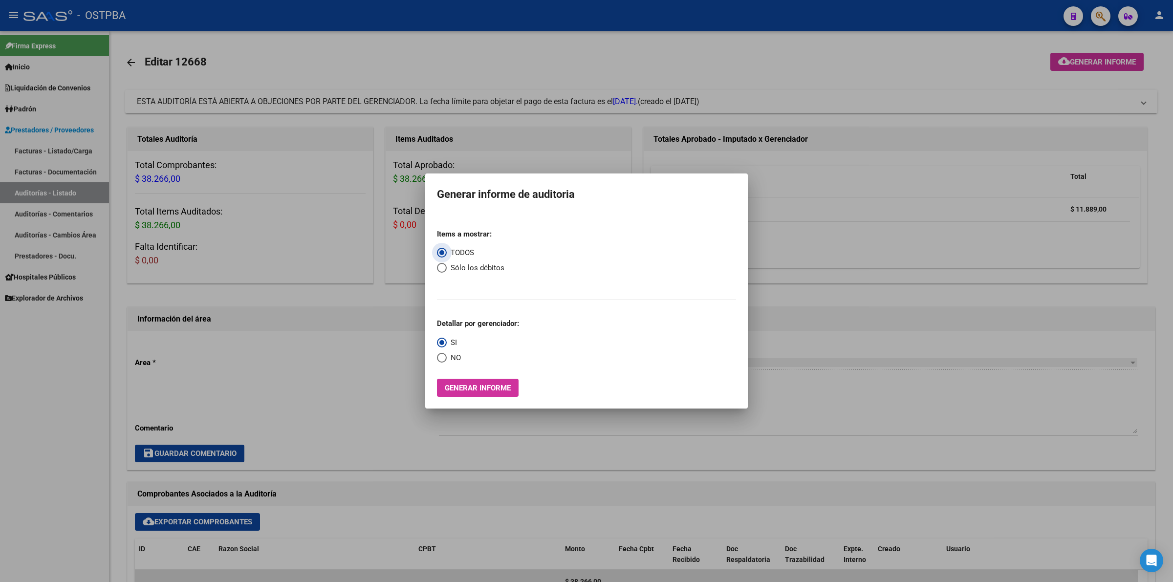
click at [490, 394] on button "Generar informe" at bounding box center [478, 388] width 82 height 18
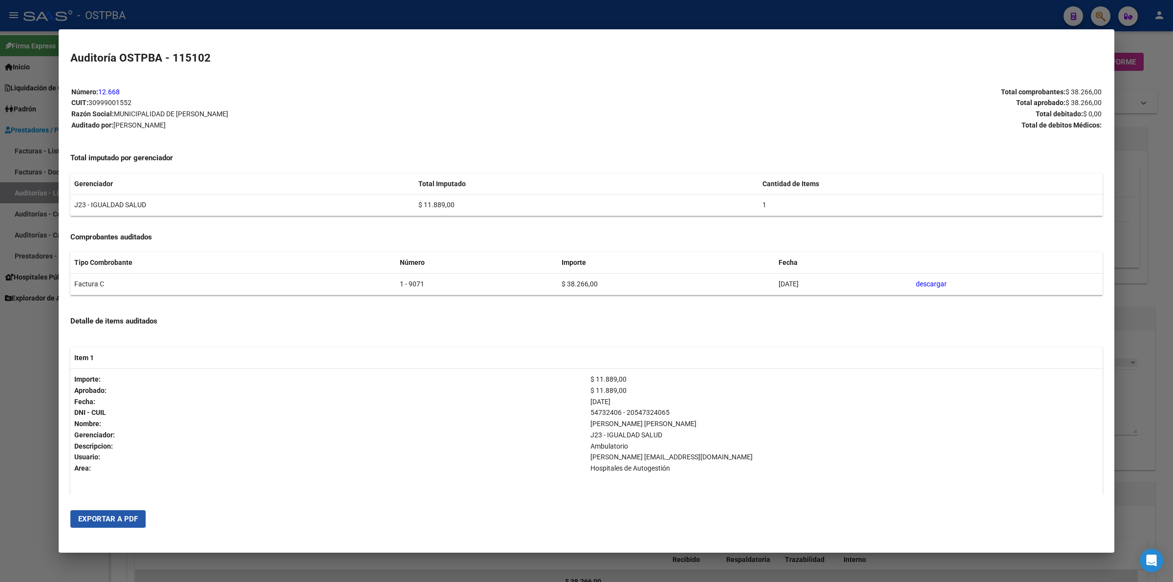
click at [101, 517] on span "Exportar a PDF" at bounding box center [108, 519] width 60 height 9
click at [1166, 50] on div at bounding box center [586, 291] width 1173 height 582
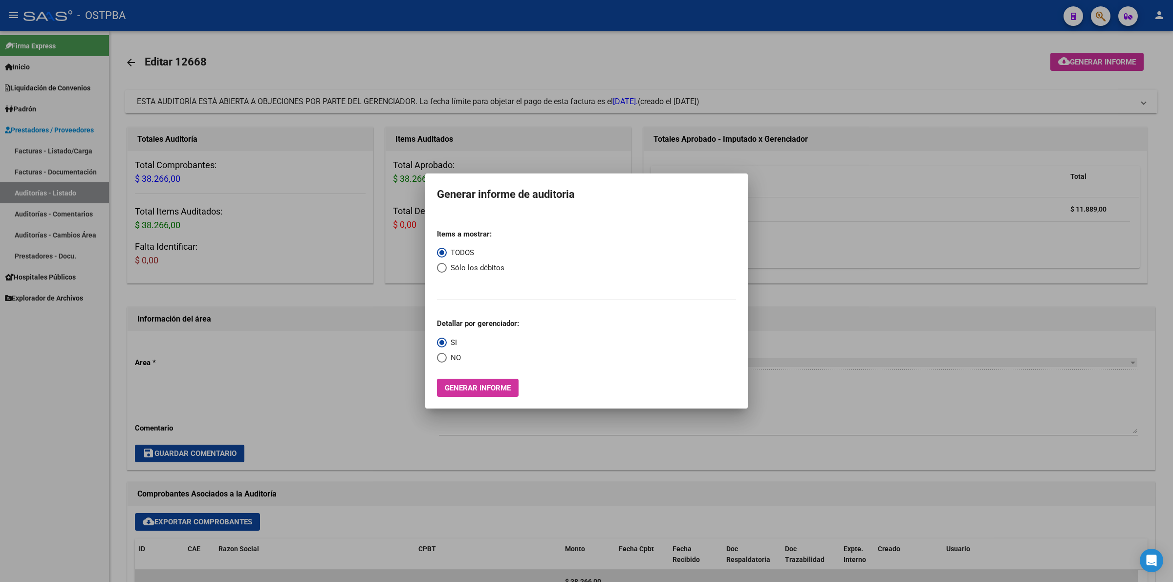
click at [851, 378] on div at bounding box center [586, 291] width 1173 height 582
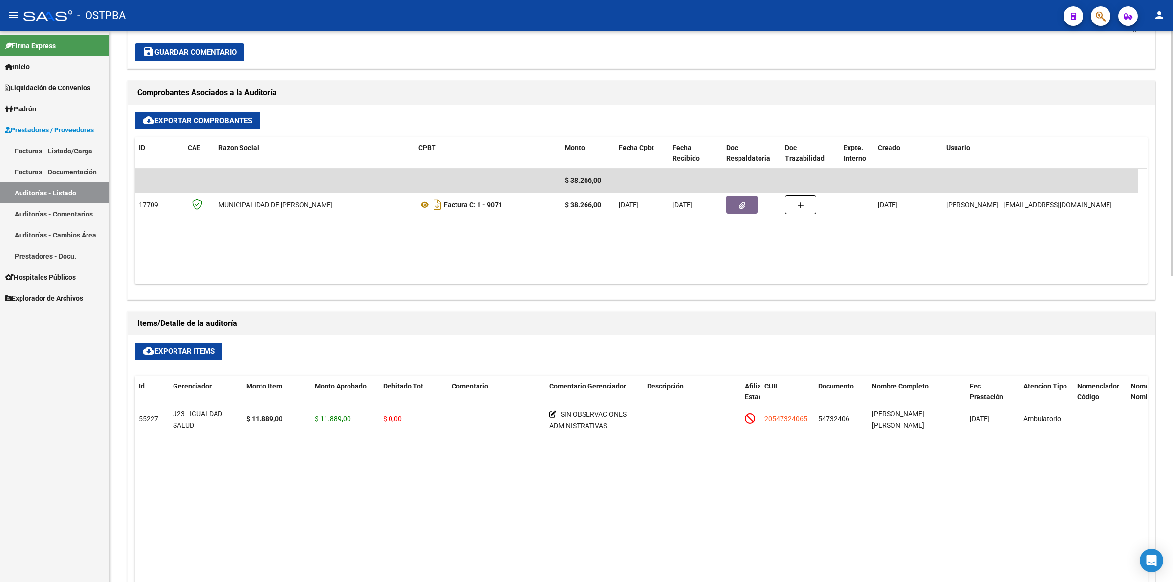
scroll to position [428, 0]
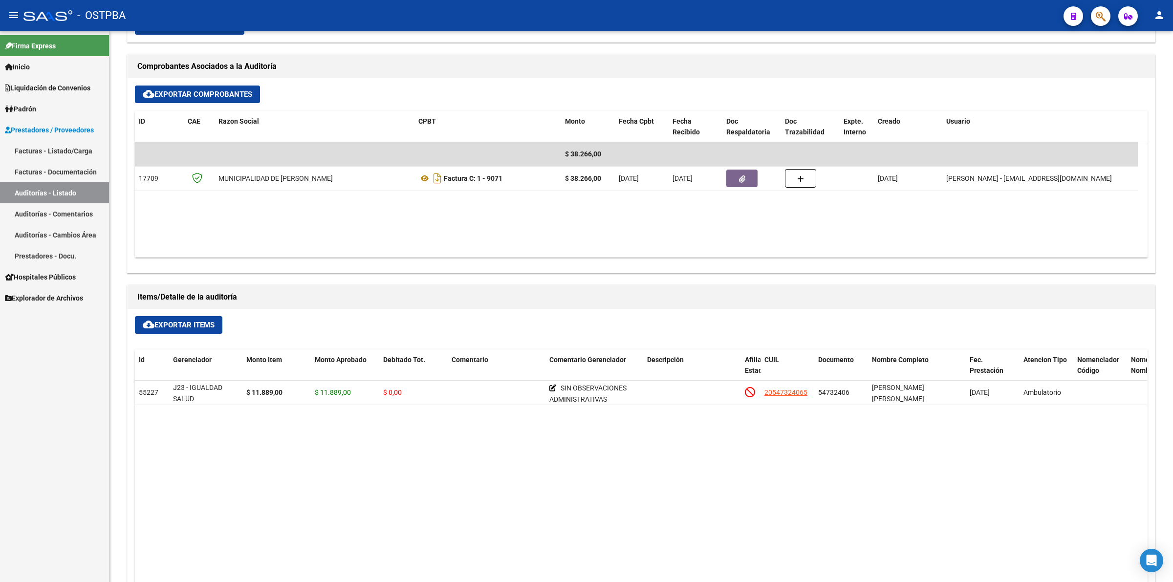
click at [49, 193] on link "Auditorías - Listado" at bounding box center [54, 192] width 109 height 21
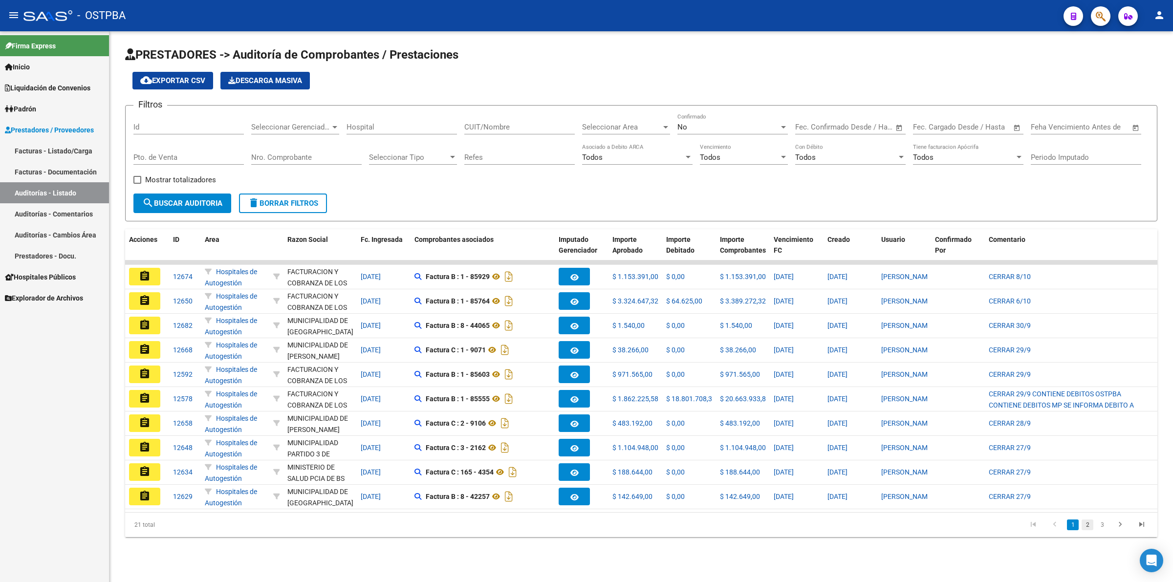
click at [1091, 530] on link "2" at bounding box center [1088, 525] width 12 height 11
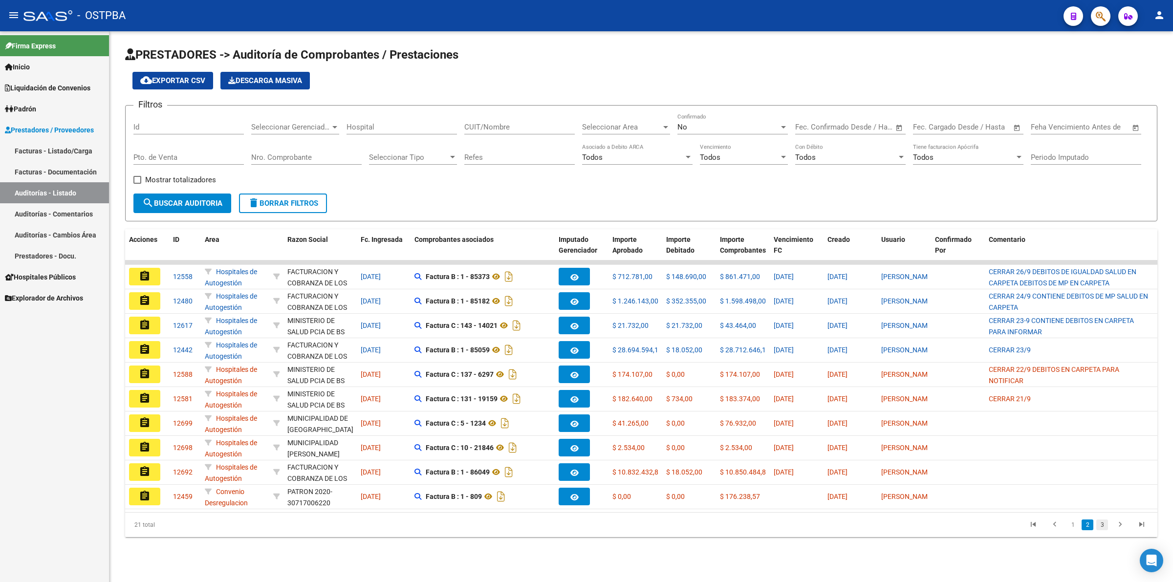
click at [1106, 530] on link "3" at bounding box center [1102, 525] width 12 height 11
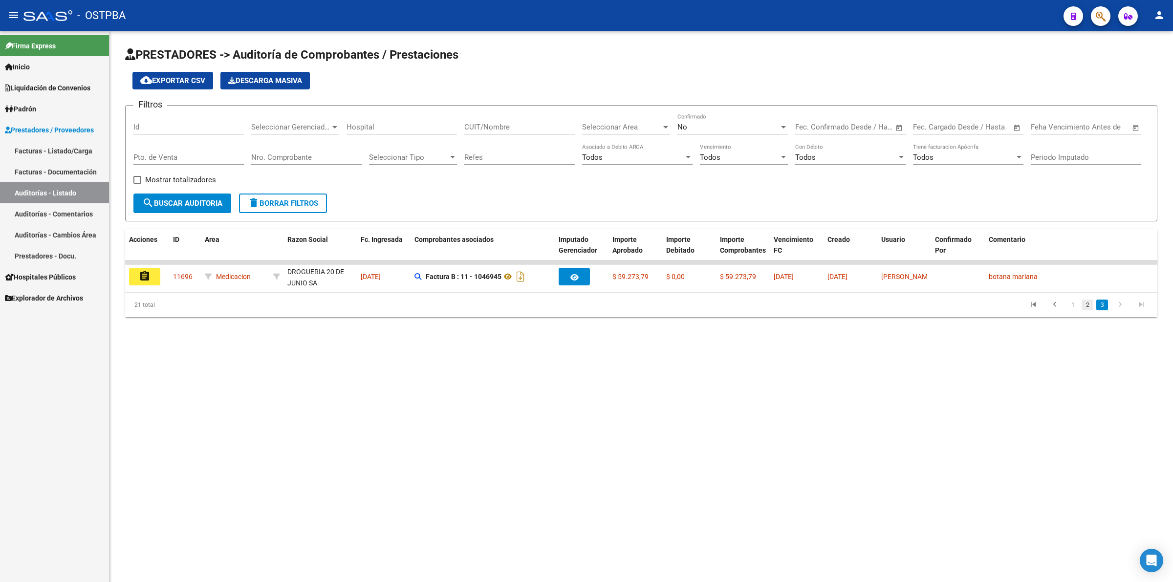
click at [1090, 309] on link "2" at bounding box center [1088, 305] width 12 height 11
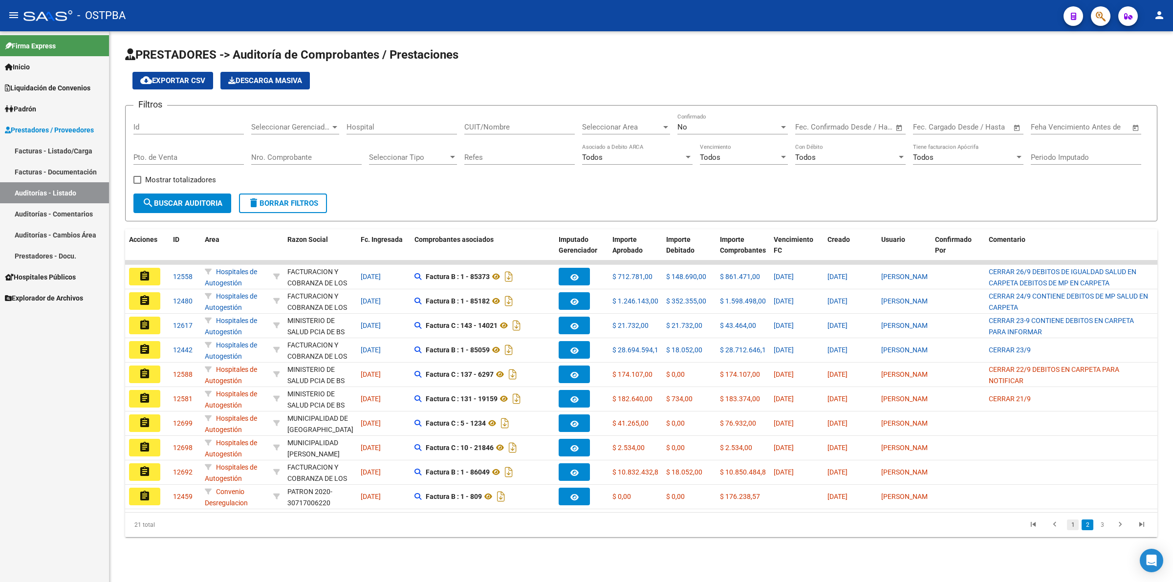
click at [1073, 530] on link "1" at bounding box center [1073, 525] width 12 height 11
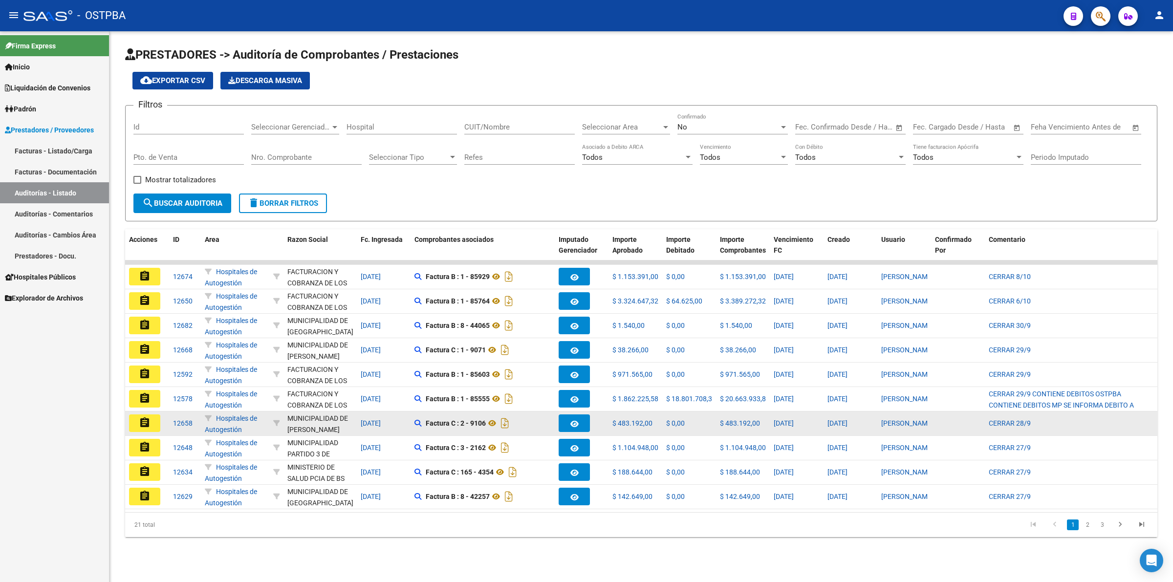
click at [150, 417] on mat-icon "assignment" at bounding box center [145, 423] width 12 height 12
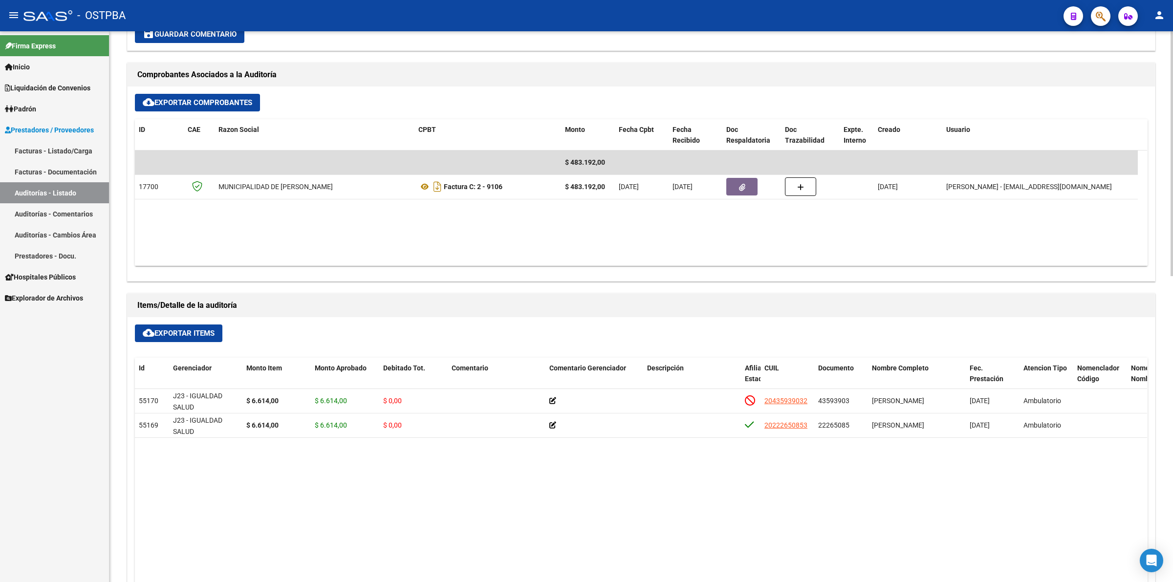
scroll to position [428, 0]
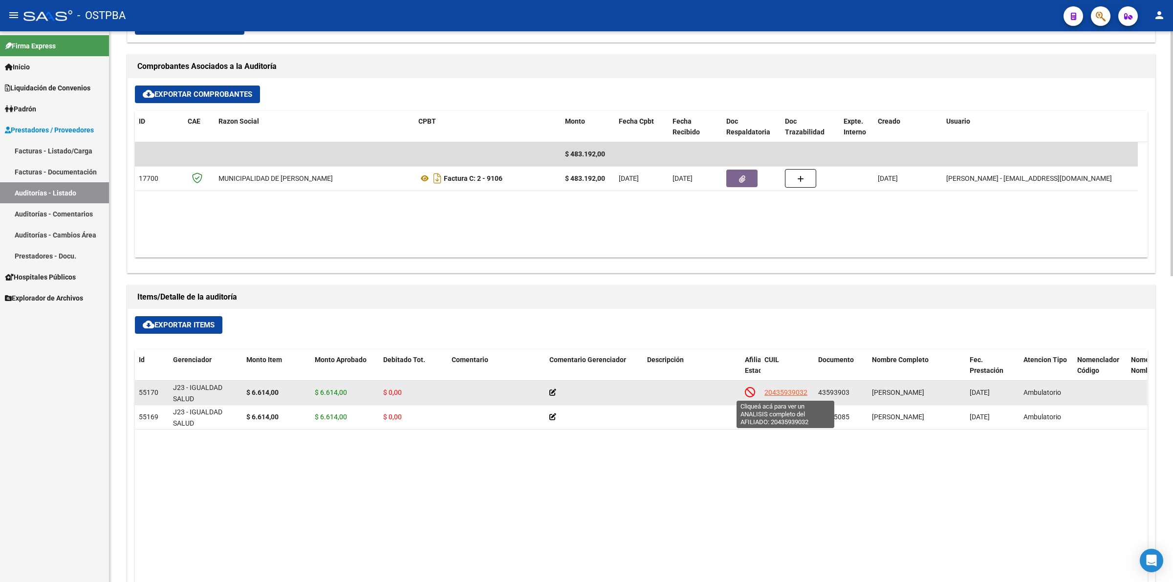
click at [783, 391] on span "20435939032" at bounding box center [785, 393] width 43 height 8
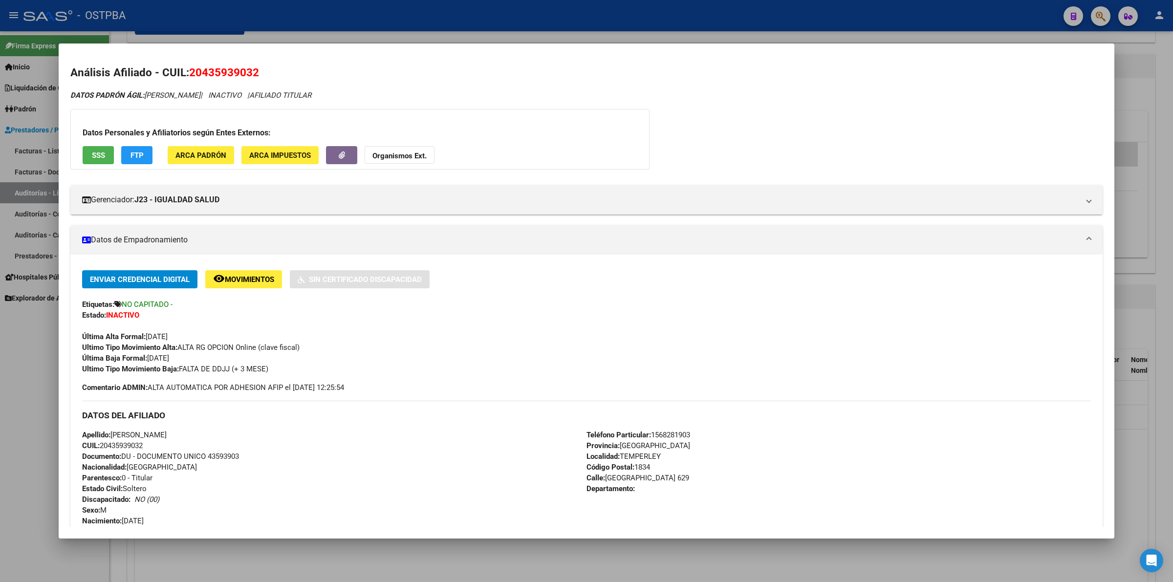
click at [1169, 198] on div at bounding box center [586, 291] width 1173 height 582
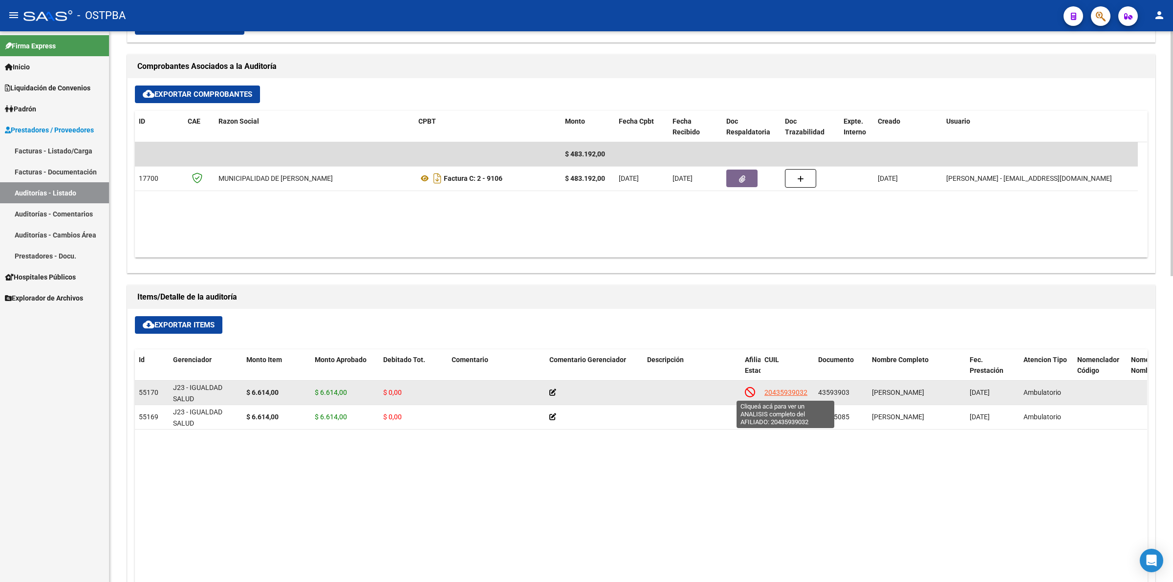
click at [789, 392] on span "20435939032" at bounding box center [785, 393] width 43 height 8
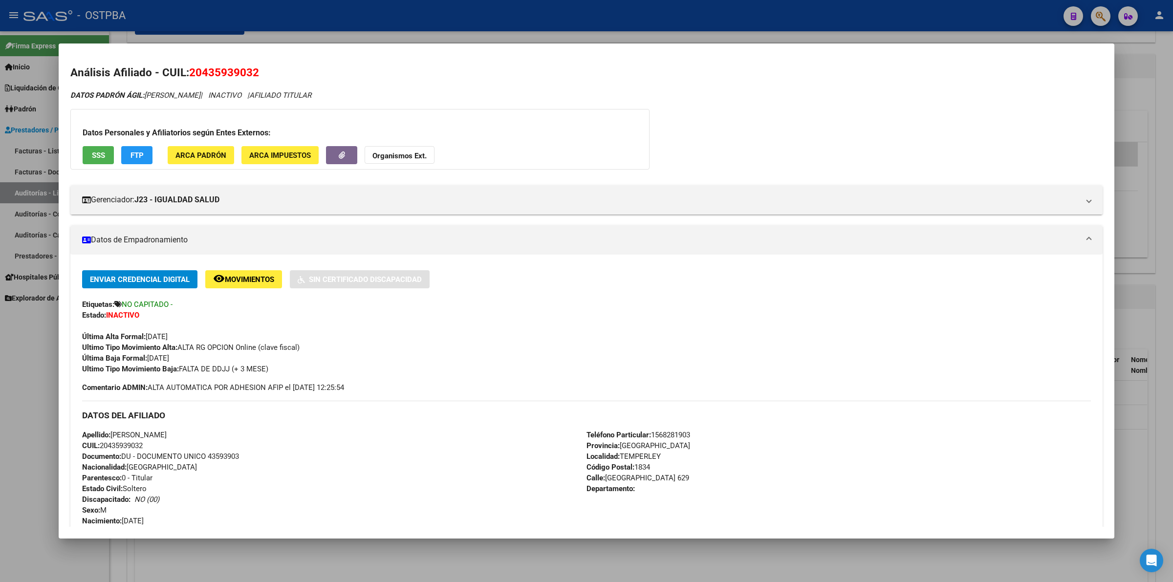
click at [925, 111] on div "DATOS PADRÓN ÁGIL: [PERSON_NAME] | INACTIVO | AFILIADO TITULAR Datos Personales…" at bounding box center [586, 444] width 1032 height 709
click at [1160, 420] on div at bounding box center [586, 291] width 1173 height 582
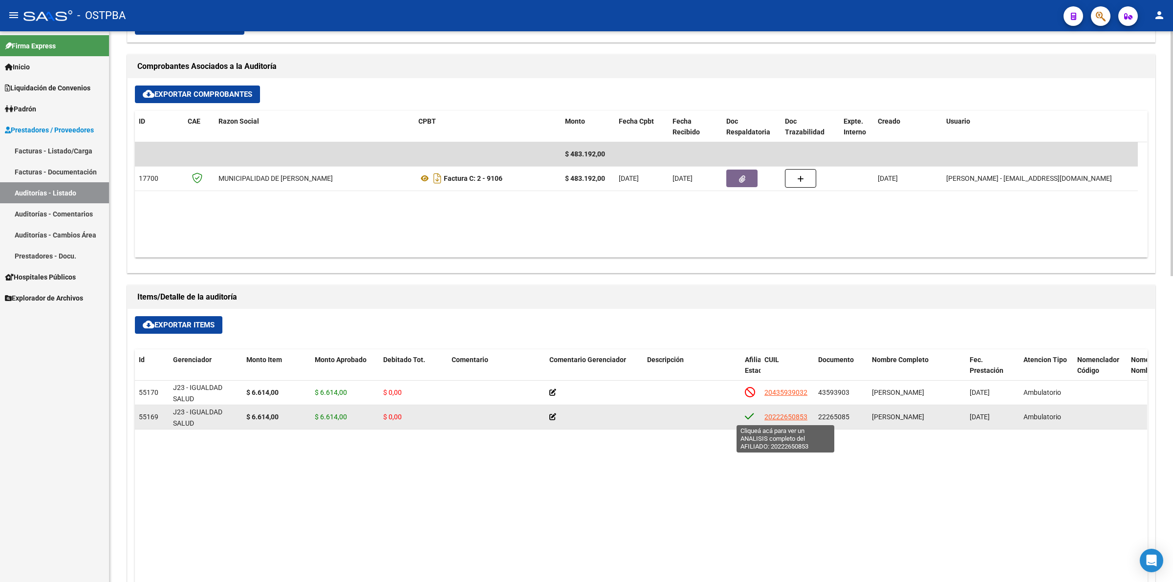
click at [778, 420] on span "20222650853" at bounding box center [785, 417] width 43 height 8
type textarea "20222650853"
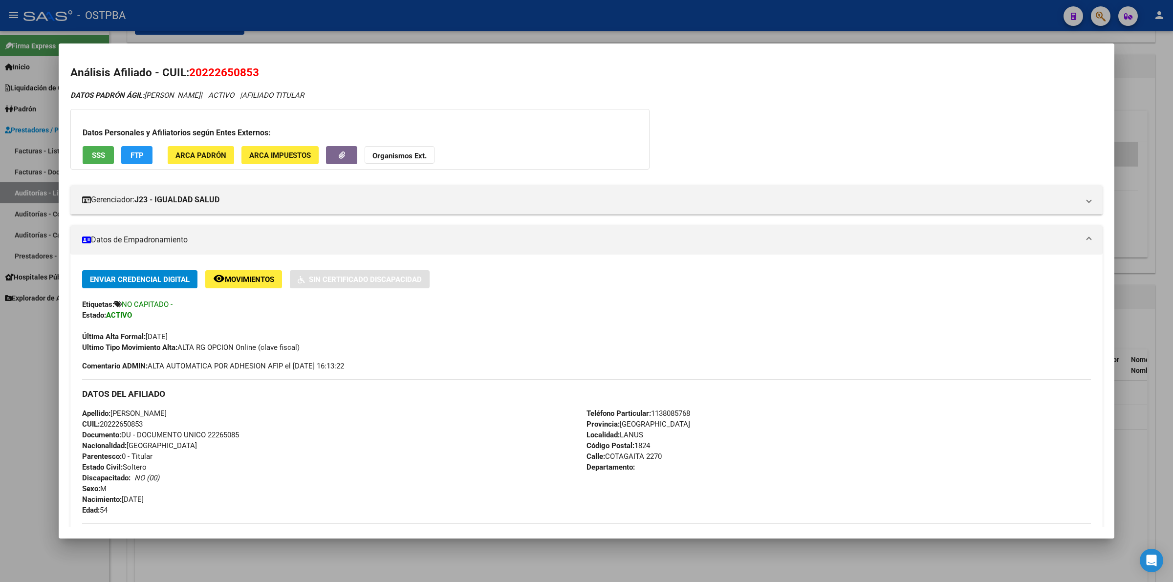
click at [705, 118] on div "DATOS PADRÓN ÁGIL: [PERSON_NAME] | ACTIVO | AFILIADO TITULAR Datos Personales y…" at bounding box center [586, 433] width 1032 height 687
click at [1166, 282] on div at bounding box center [586, 291] width 1173 height 582
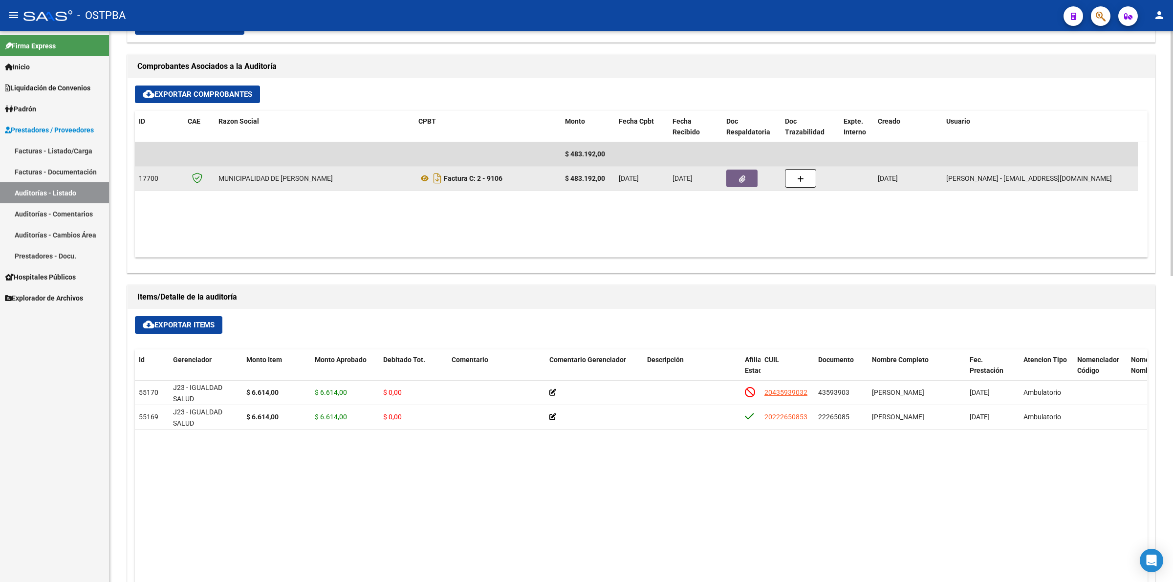
click at [743, 176] on icon "button" at bounding box center [742, 178] width 6 height 7
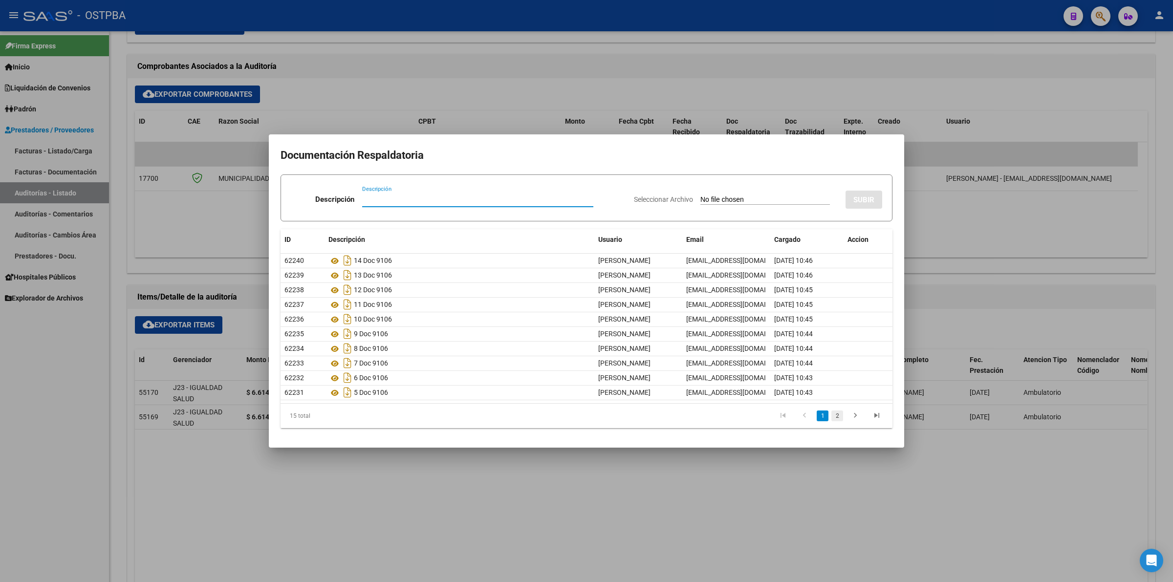
click at [836, 414] on link "2" at bounding box center [837, 416] width 12 height 11
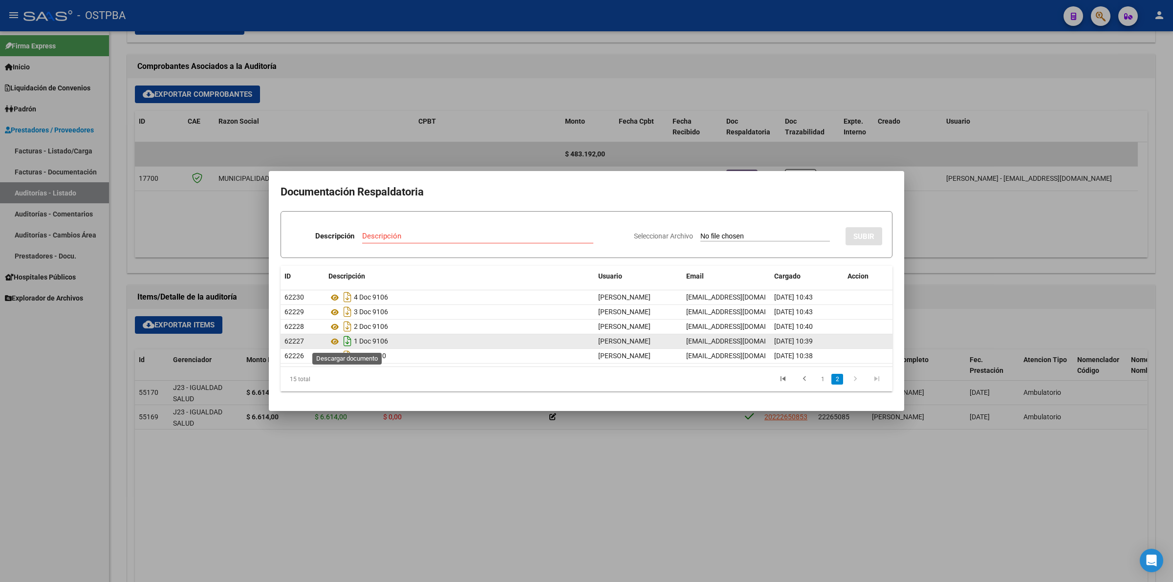
click at [352, 342] on icon "Descargar documento" at bounding box center [347, 341] width 13 height 16
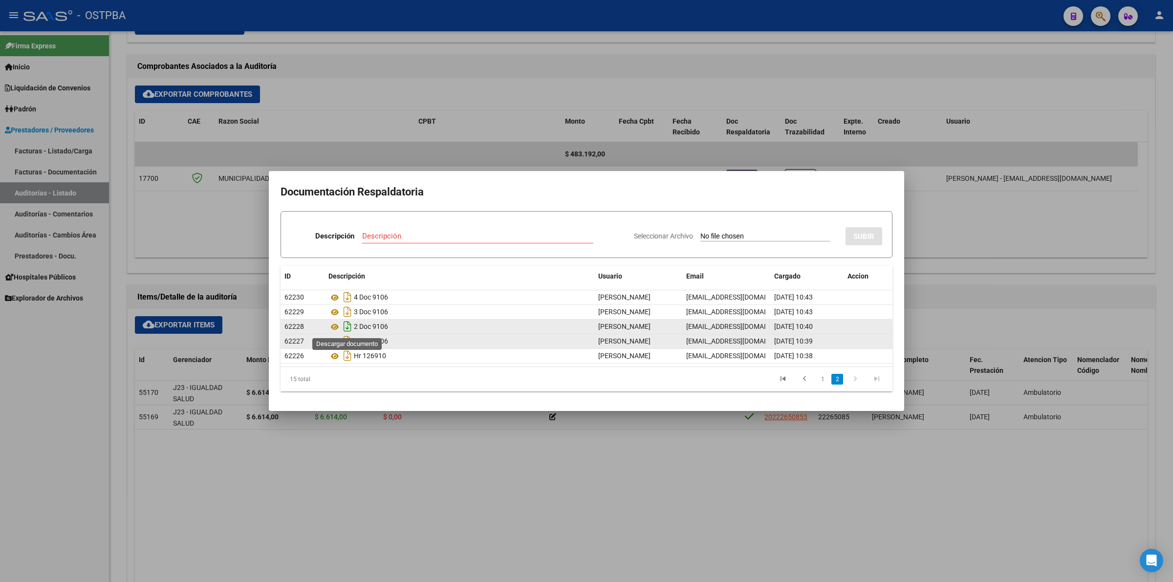
click at [346, 328] on icon "Descargar documento" at bounding box center [347, 327] width 13 height 16
click at [832, 494] on div at bounding box center [586, 291] width 1173 height 582
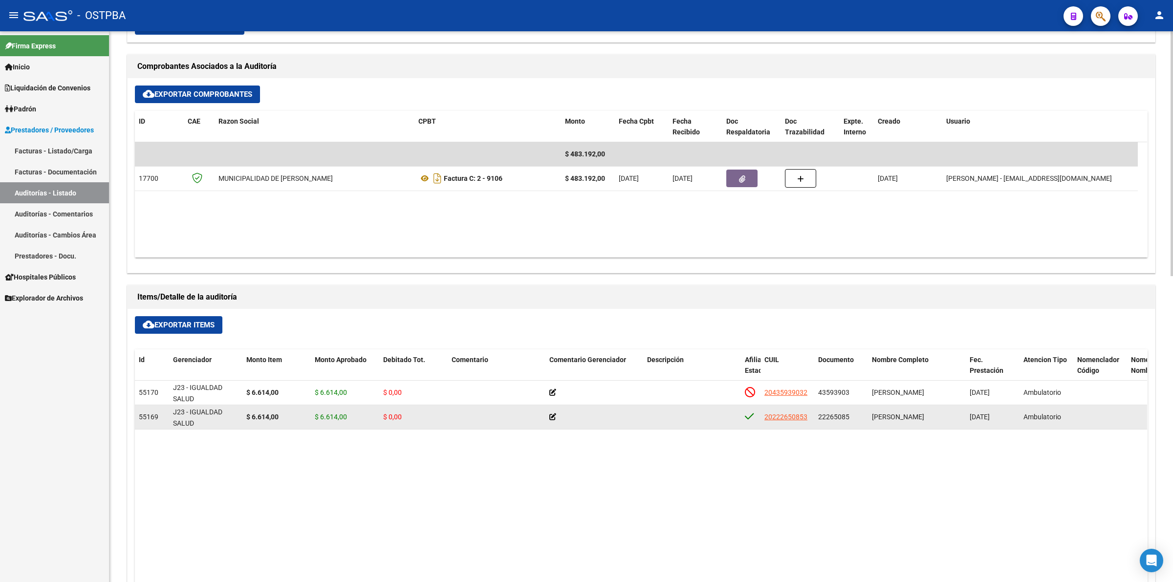
click at [552, 417] on icon at bounding box center [552, 417] width 7 height 7
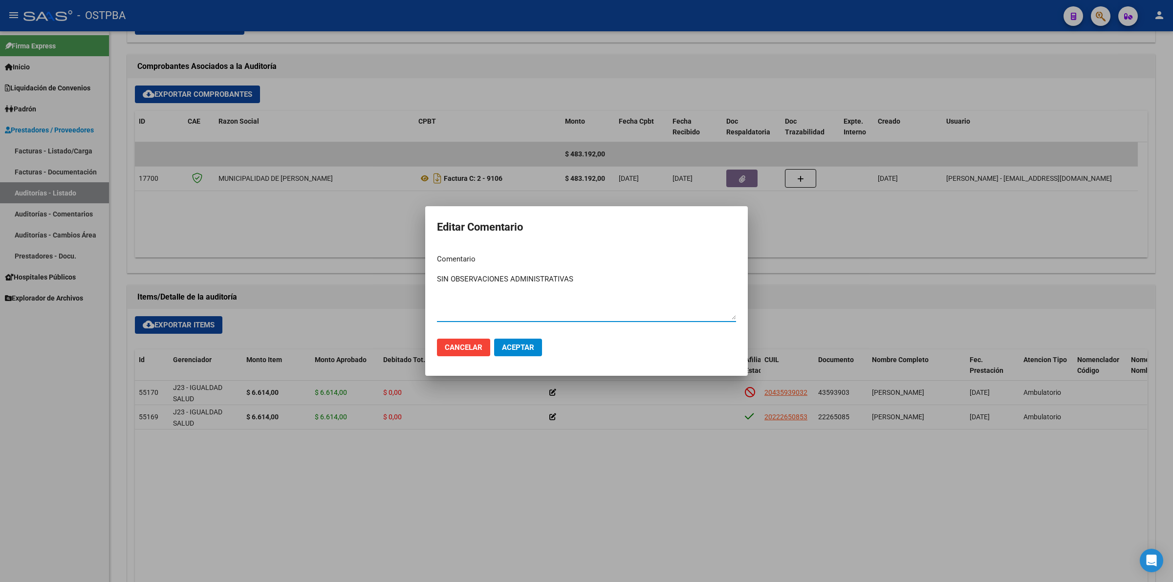
type textarea "SIN OBSERVACIONES ADMINISTRATIVAS"
click at [508, 348] on span "Aceptar" at bounding box center [518, 347] width 32 height 9
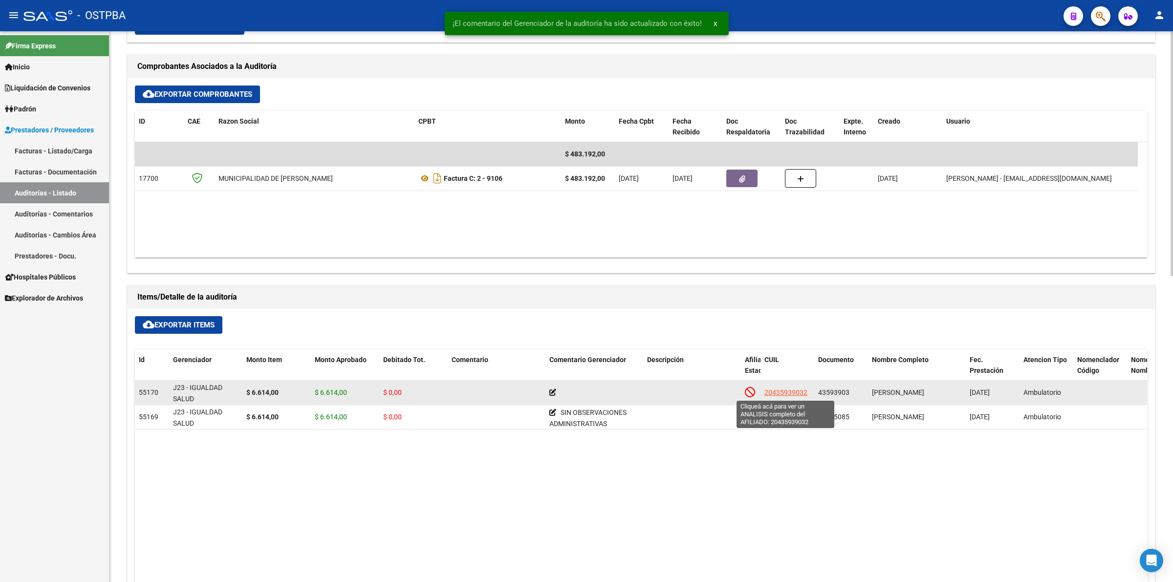
click at [789, 391] on span "20435939032" at bounding box center [785, 393] width 43 height 8
type textarea "20435939032"
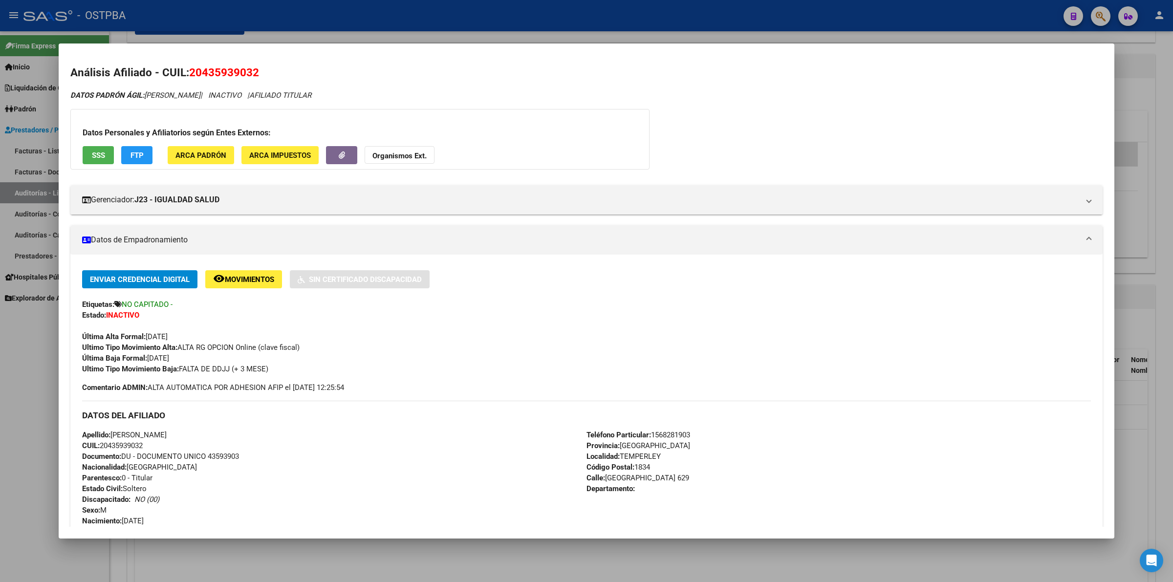
click at [794, 326] on div "Última Alta Formal: [DATE]" at bounding box center [586, 332] width 1009 height 22
click at [1155, 318] on div at bounding box center [586, 291] width 1173 height 582
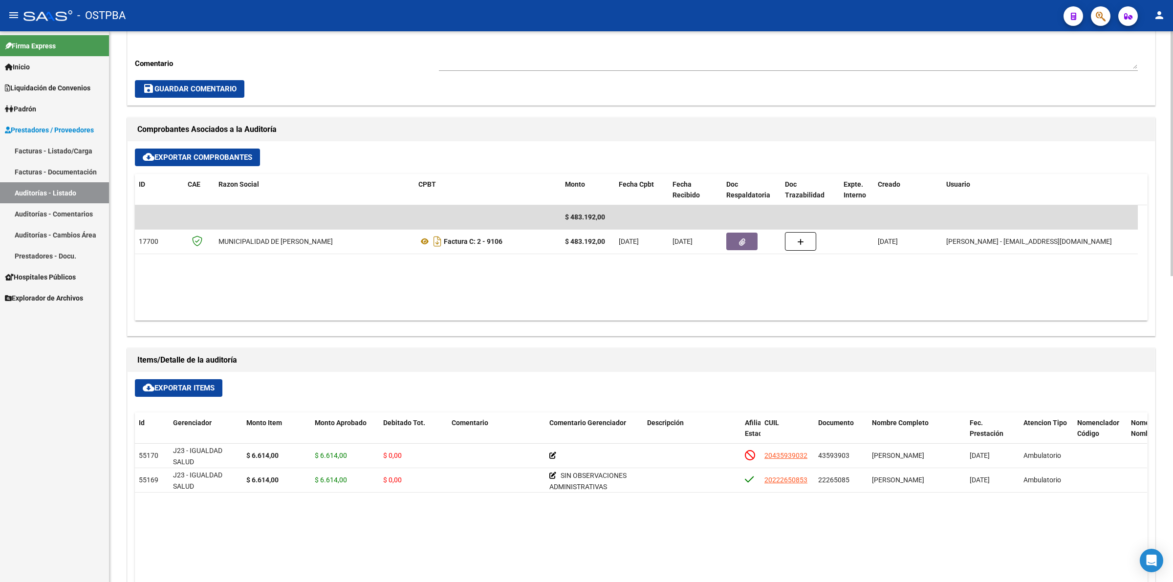
scroll to position [367, 0]
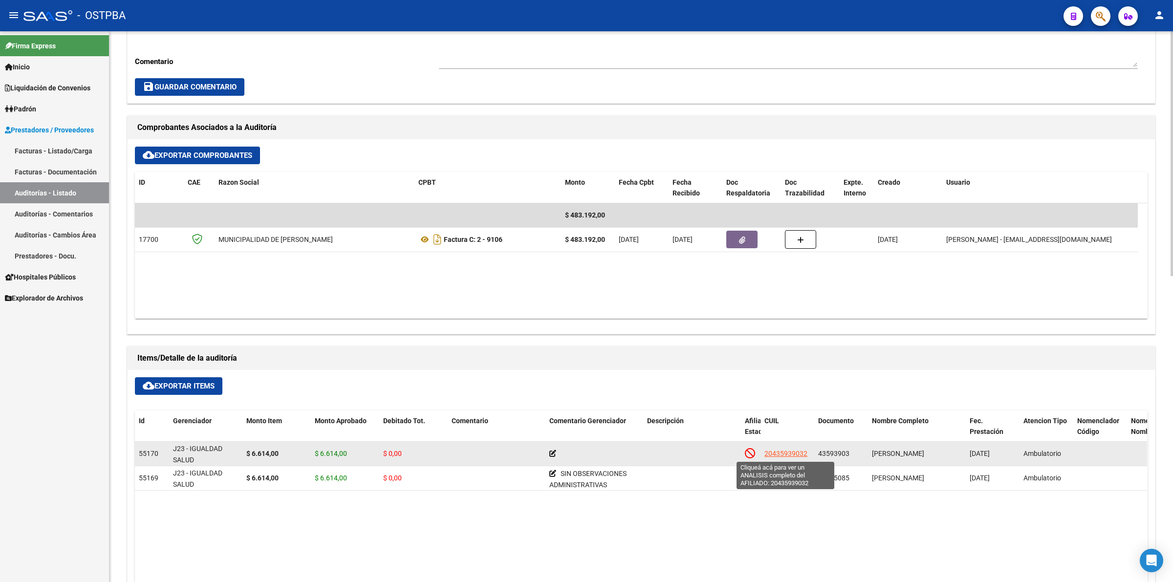
click at [782, 453] on span "20435939032" at bounding box center [785, 454] width 43 height 8
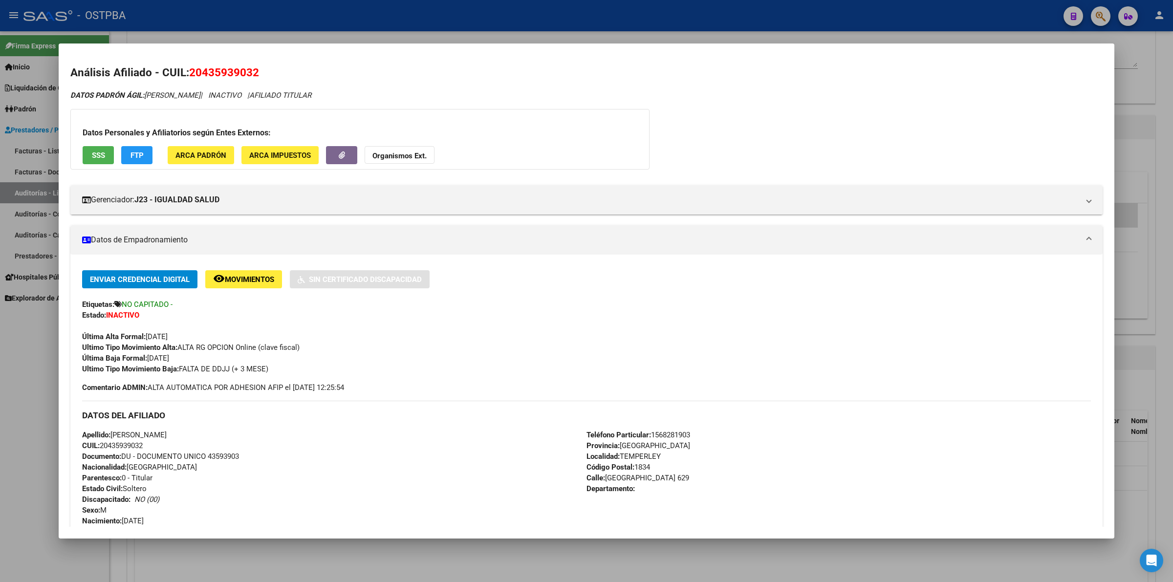
drag, startPoint x: 147, startPoint y: 358, endPoint x: 197, endPoint y: 357, distance: 49.9
click at [197, 357] on div "Enviar Credencial Digital remove_red_eye Movimientos Sin Certificado Discapacid…" at bounding box center [586, 322] width 1009 height 104
click at [296, 379] on div "Enviar Credencial Digital remove_red_eye Movimientos Sin Certificado Discapacid…" at bounding box center [586, 331] width 1009 height 123
click at [1151, 63] on div at bounding box center [586, 291] width 1173 height 582
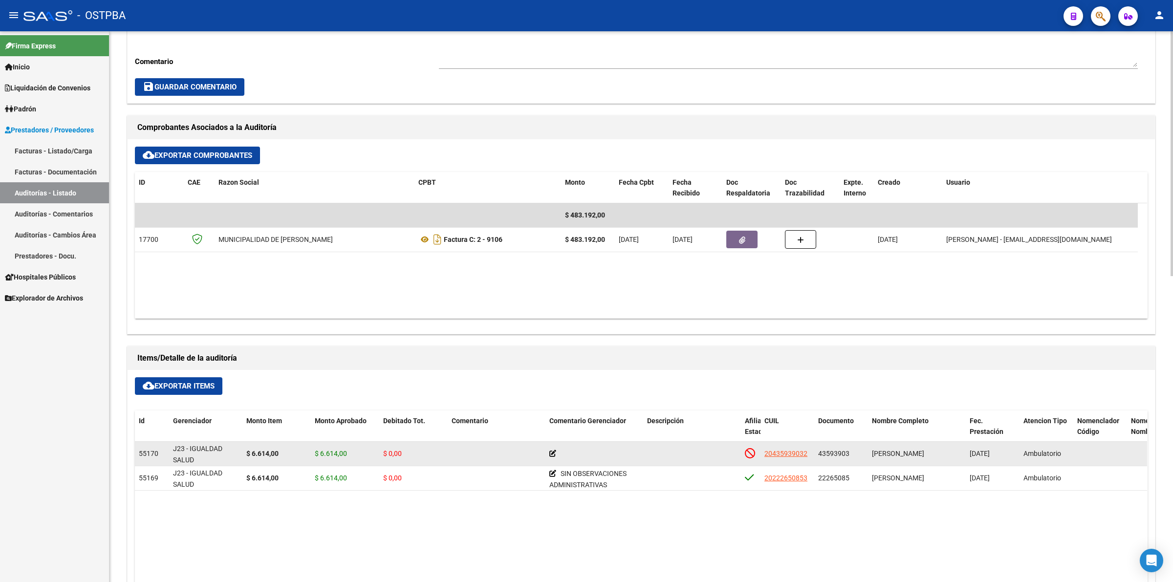
click at [548, 453] on datatable-body-cell at bounding box center [595, 454] width 98 height 24
click at [554, 450] on app-edit-comment-line at bounding box center [552, 454] width 7 height 8
click at [555, 455] on icon at bounding box center [552, 453] width 7 height 7
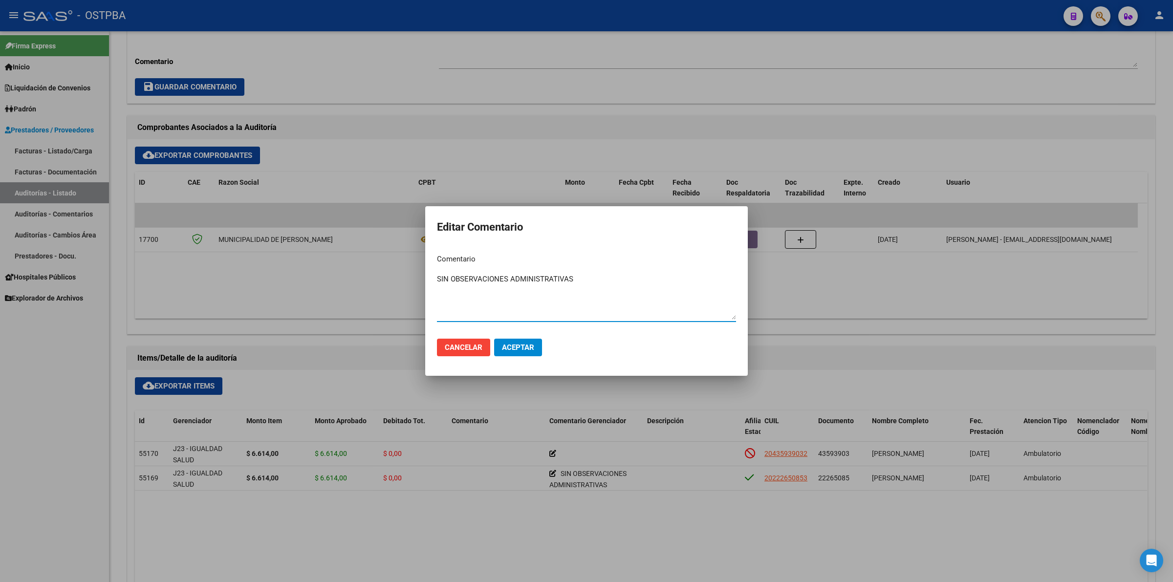
type textarea "SIN OBSERVACIONES ADMINISTRATIVAS"
click at [524, 344] on span "Aceptar" at bounding box center [518, 347] width 32 height 9
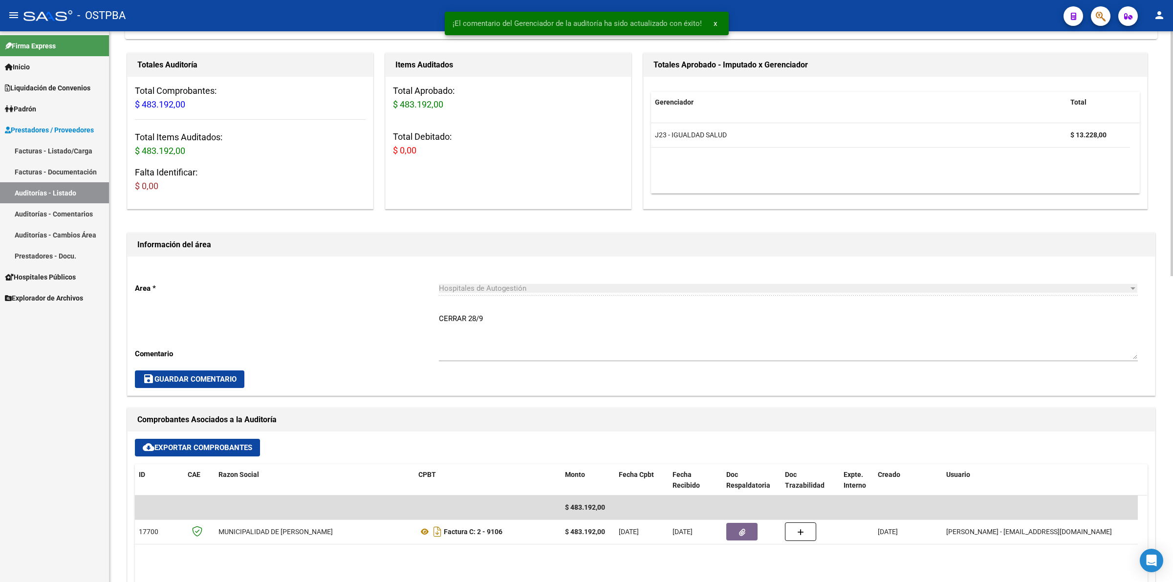
scroll to position [0, 0]
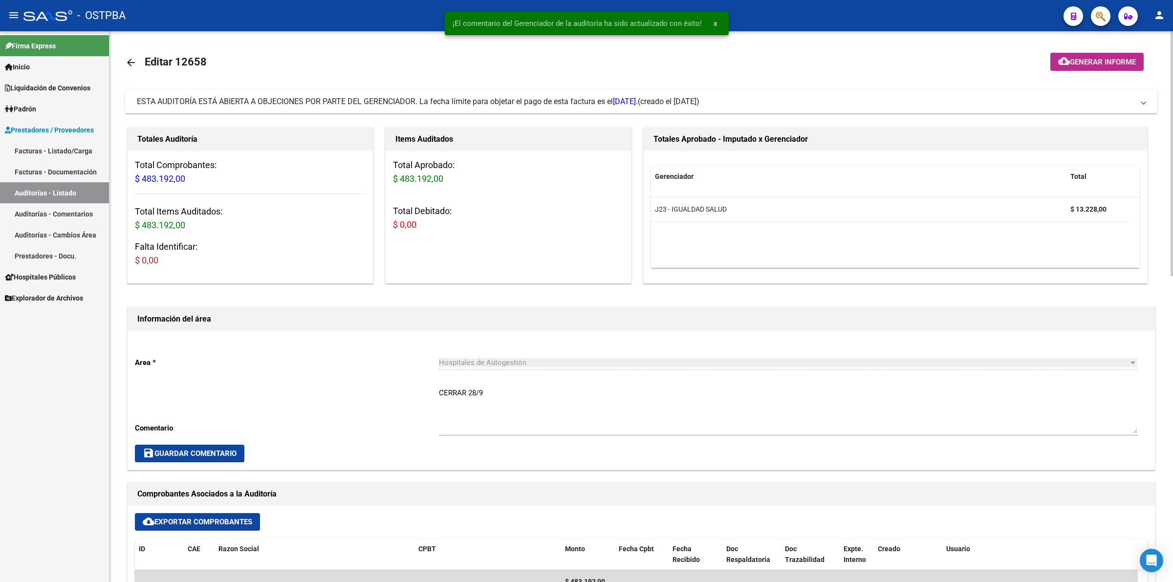
click at [1128, 54] on button "cloud_download Generar informe" at bounding box center [1096, 62] width 93 height 18
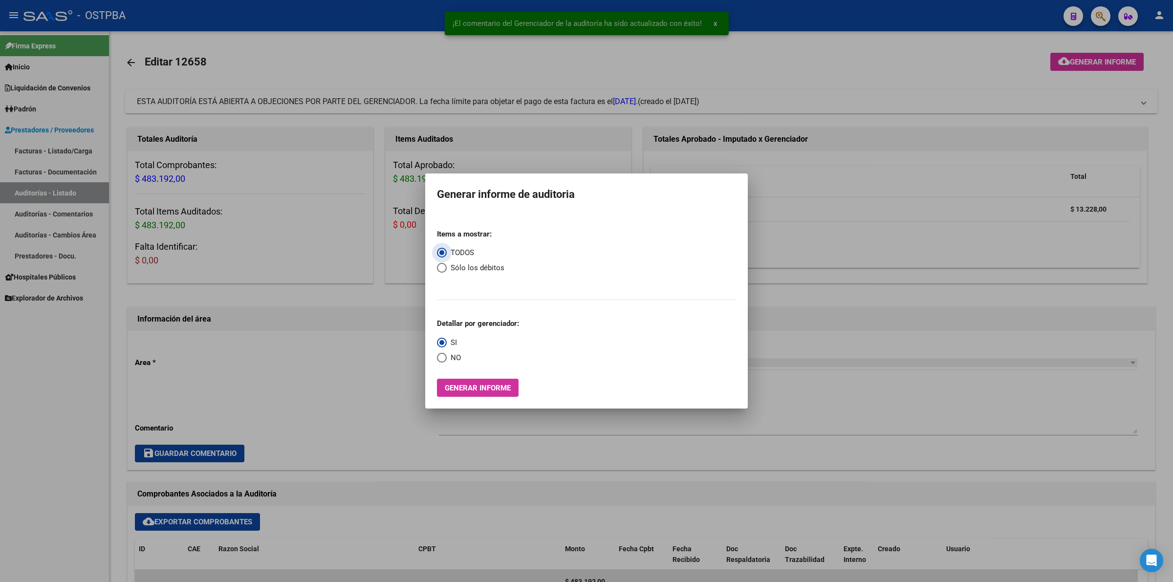
click at [495, 389] on span "Generar informe" at bounding box center [478, 388] width 66 height 9
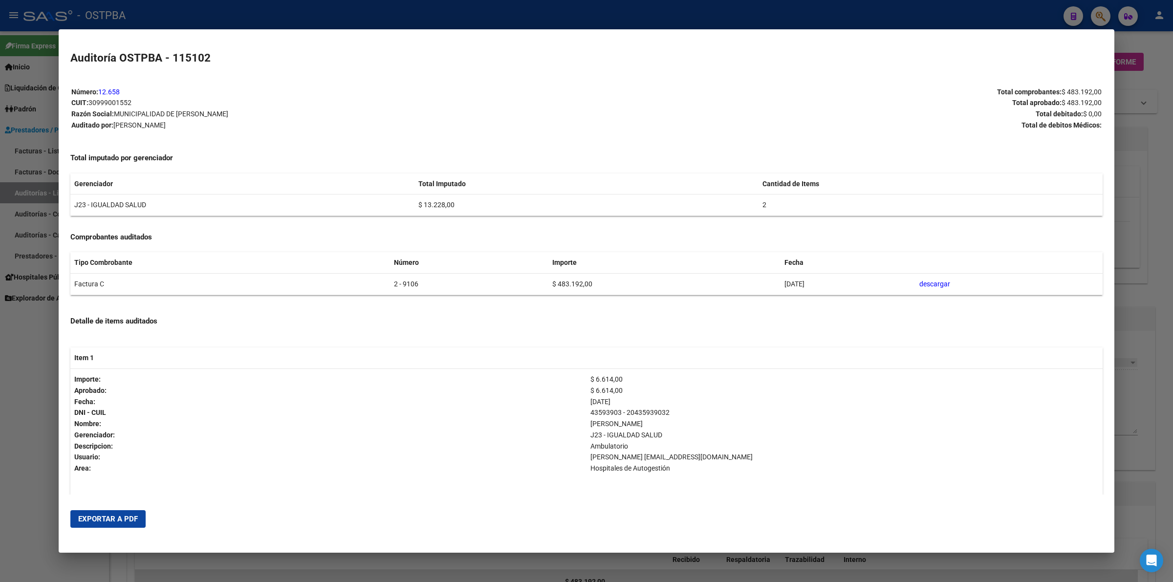
click at [120, 516] on span "Exportar a PDF" at bounding box center [108, 519] width 60 height 9
click at [1130, 395] on div at bounding box center [586, 291] width 1173 height 582
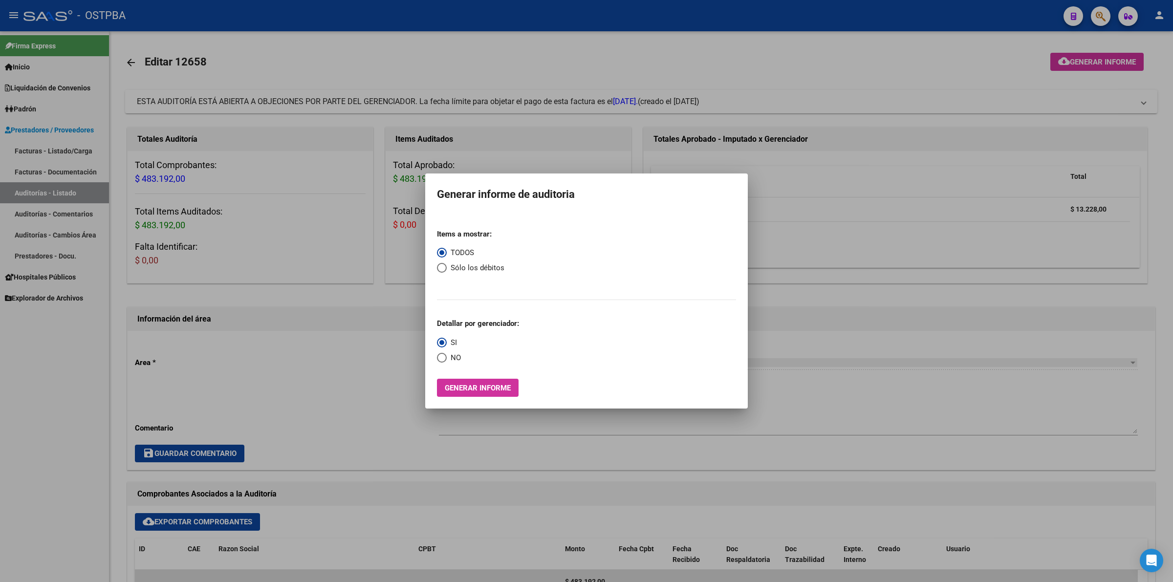
click at [883, 415] on div at bounding box center [586, 291] width 1173 height 582
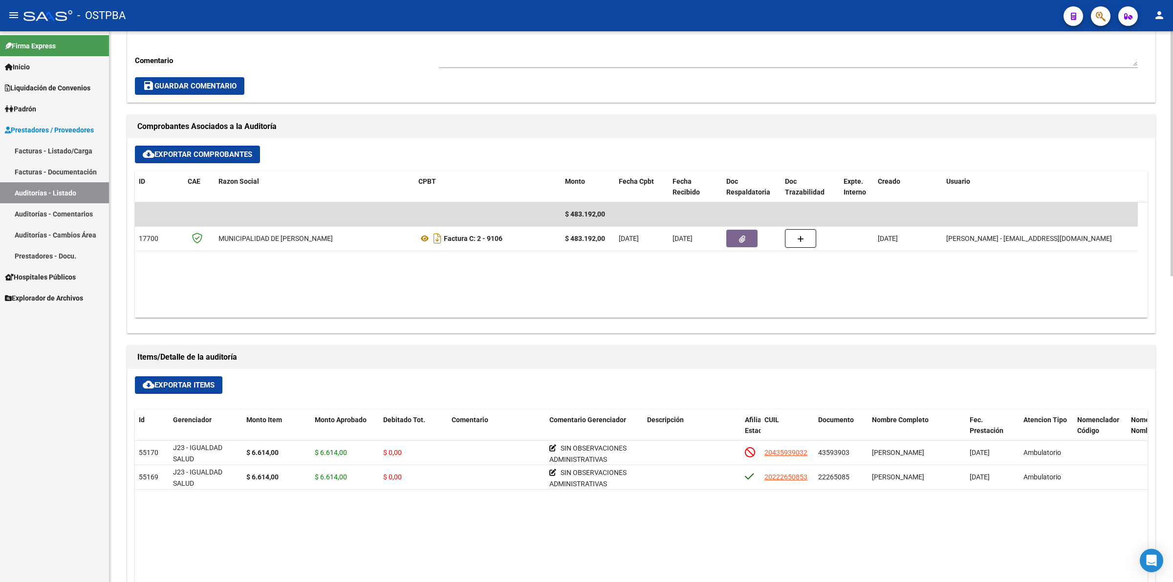
scroll to position [428, 0]
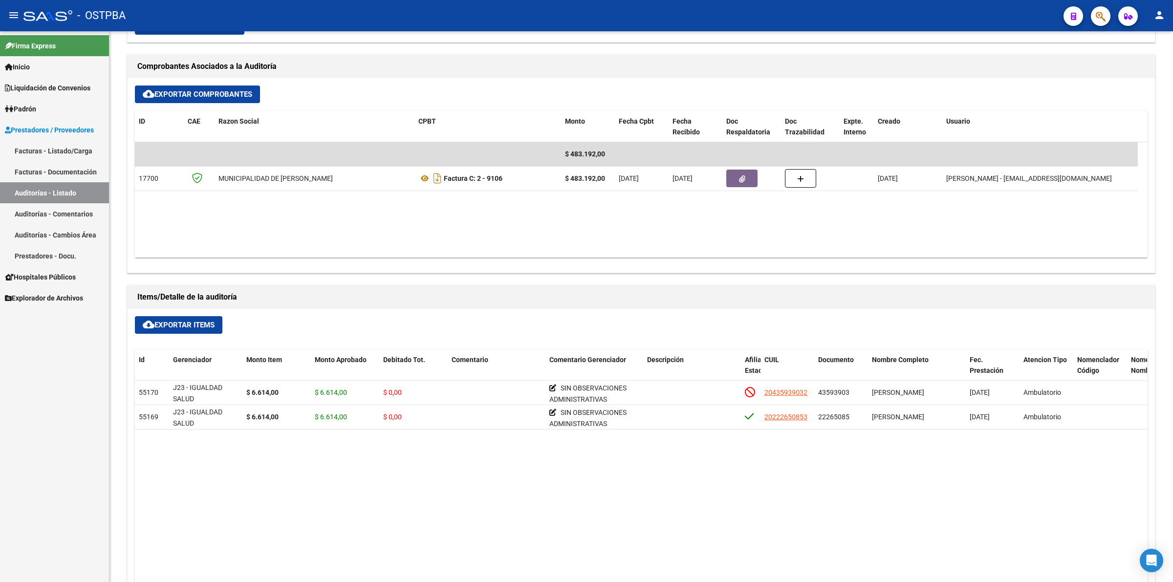
click at [66, 195] on link "Auditorías - Listado" at bounding box center [54, 192] width 109 height 21
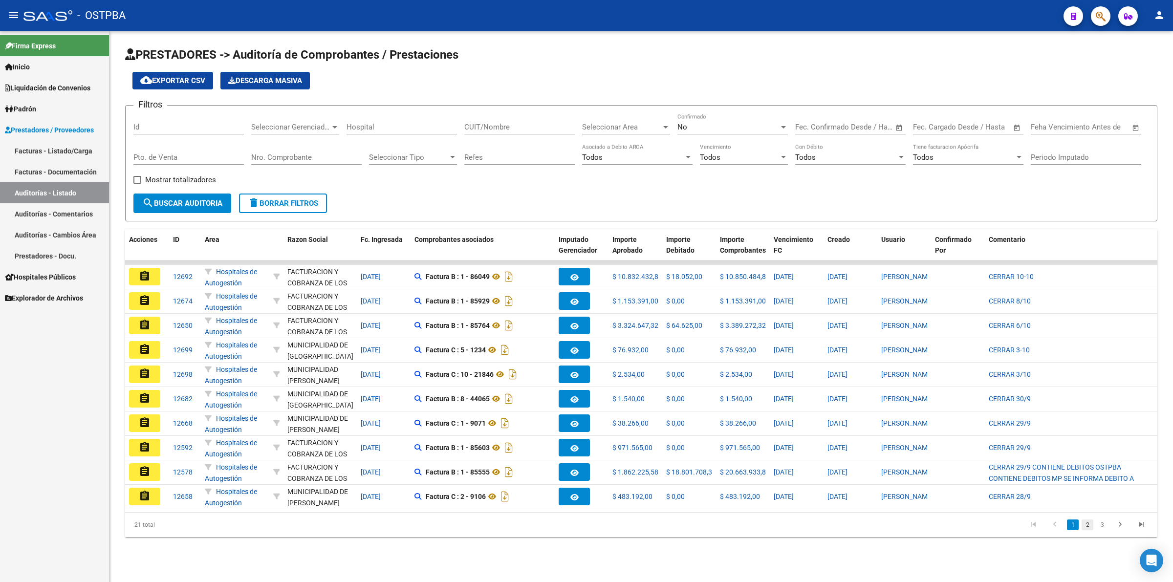
click at [1088, 530] on link "2" at bounding box center [1088, 525] width 12 height 11
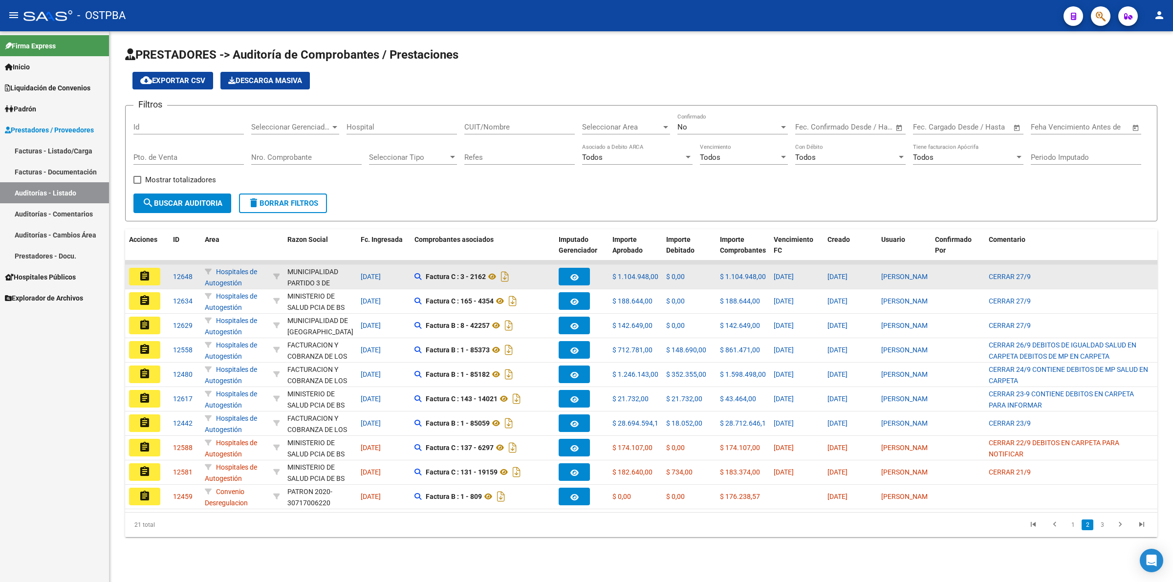
click at [135, 270] on button "assignment" at bounding box center [144, 277] width 31 height 18
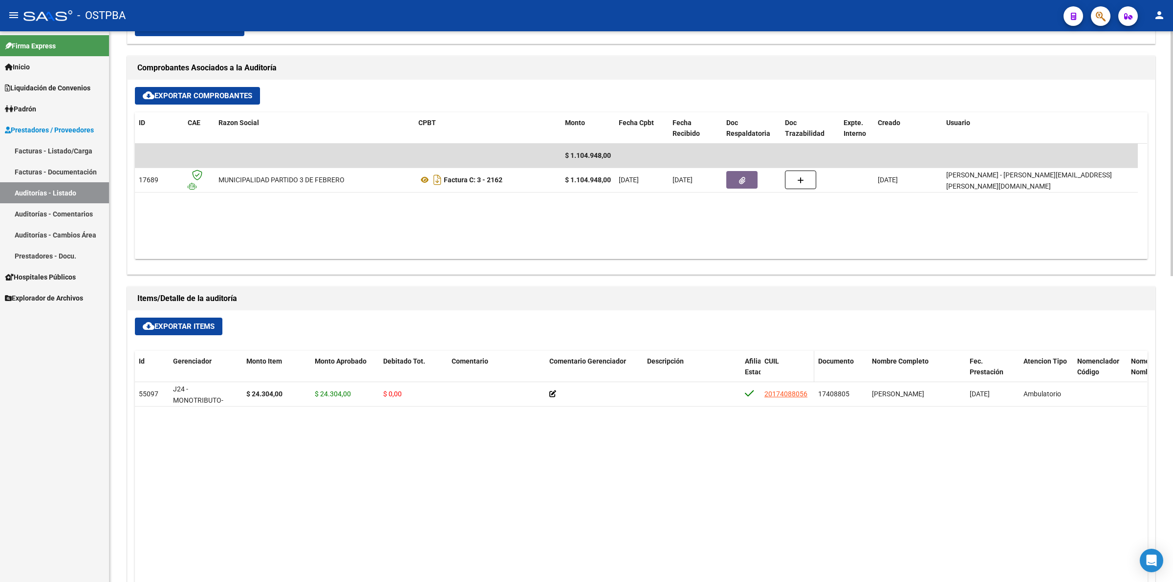
scroll to position [428, 0]
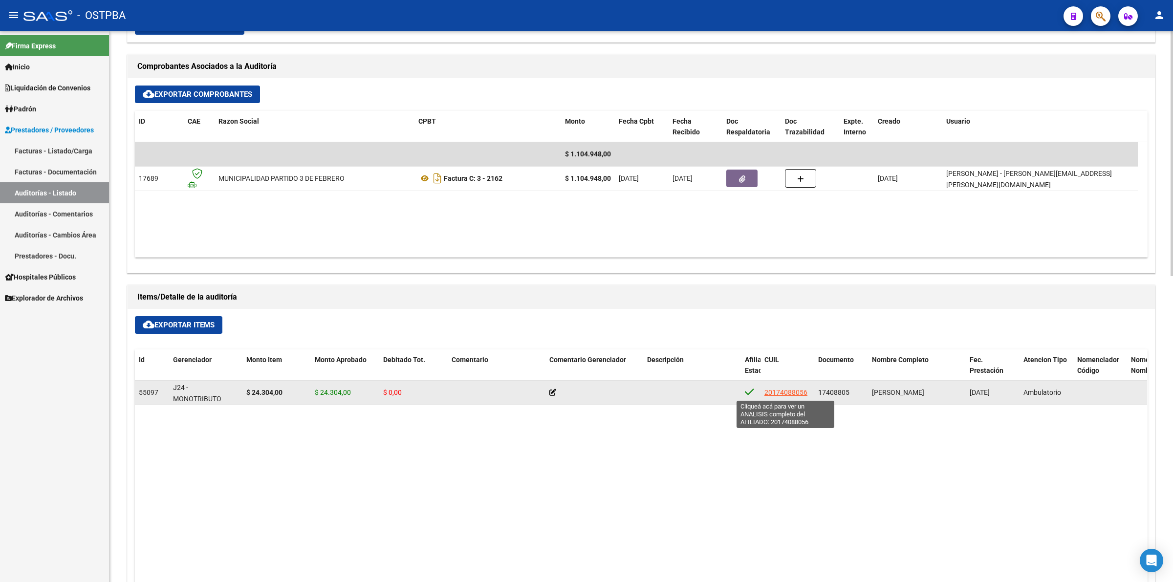
click at [797, 391] on span "20174088056" at bounding box center [785, 393] width 43 height 8
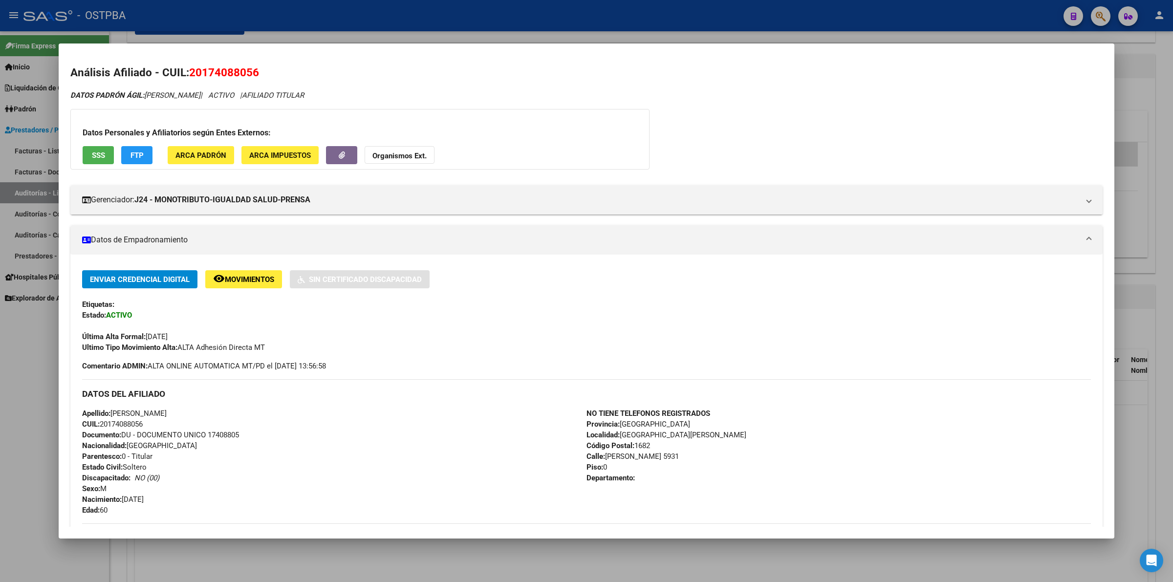
click at [646, 157] on div "Datos Personales y Afiliatorios según Entes Externos: SSS FTP ARCA Padrón ARCA …" at bounding box center [359, 139] width 579 height 61
click at [1163, 191] on div at bounding box center [586, 291] width 1173 height 582
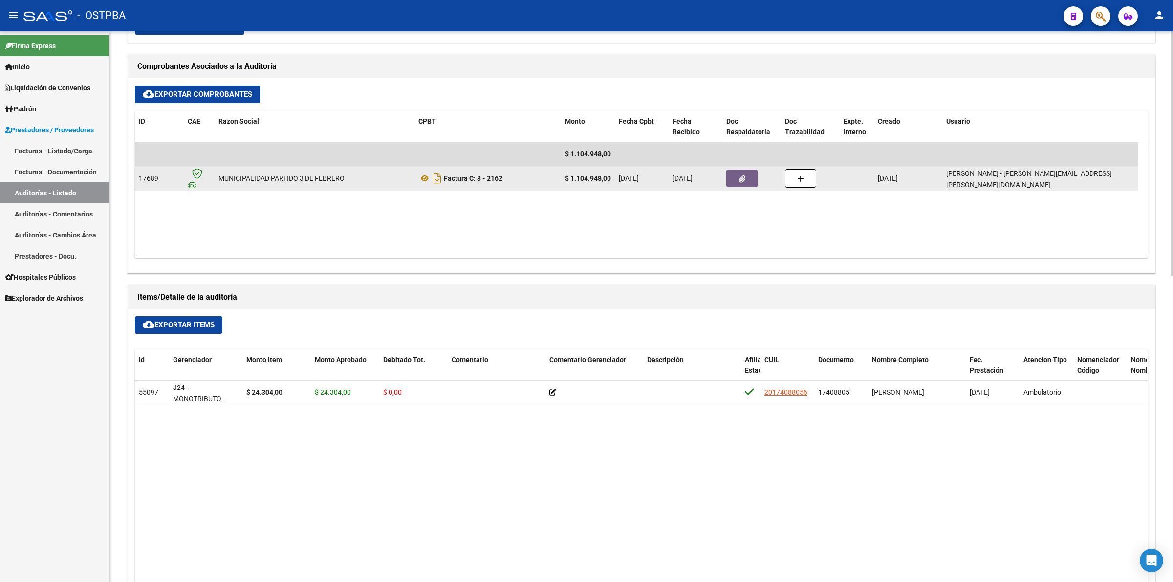
click at [746, 175] on button "button" at bounding box center [741, 179] width 31 height 18
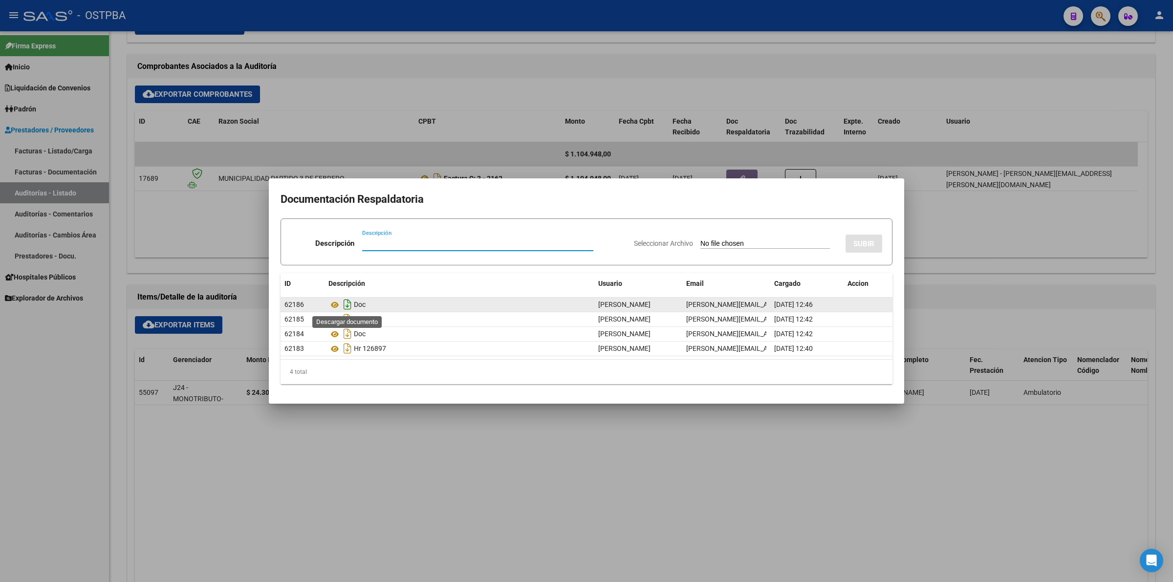
click at [346, 306] on icon "Descargar documento" at bounding box center [347, 305] width 13 height 16
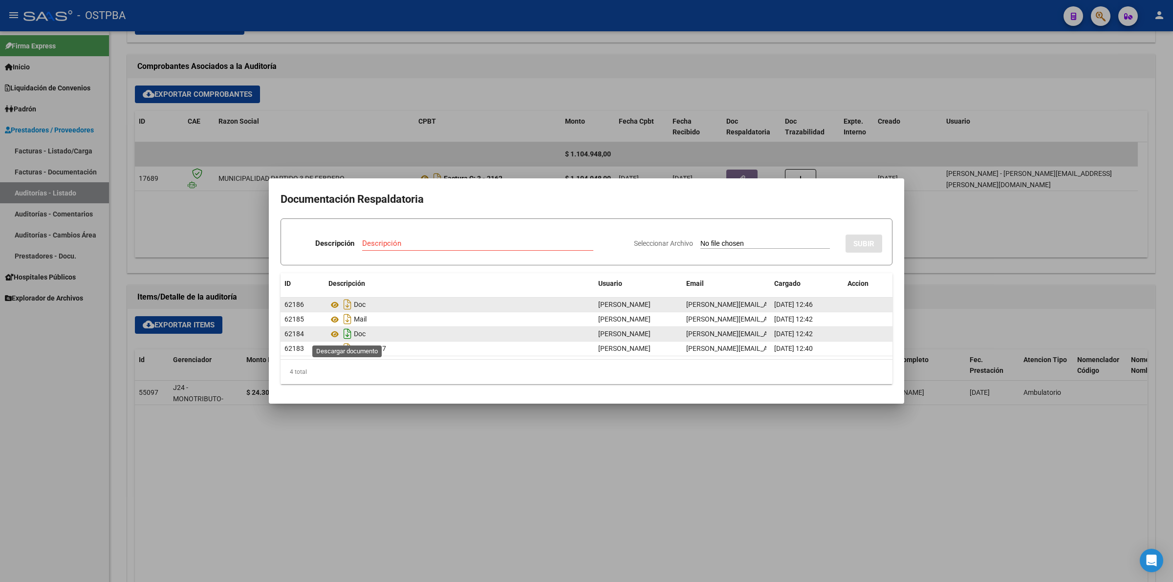
click at [346, 336] on icon "Descargar documento" at bounding box center [347, 334] width 13 height 16
click at [348, 302] on icon "Descargar documento" at bounding box center [347, 305] width 13 height 16
click at [404, 476] on div at bounding box center [586, 291] width 1173 height 582
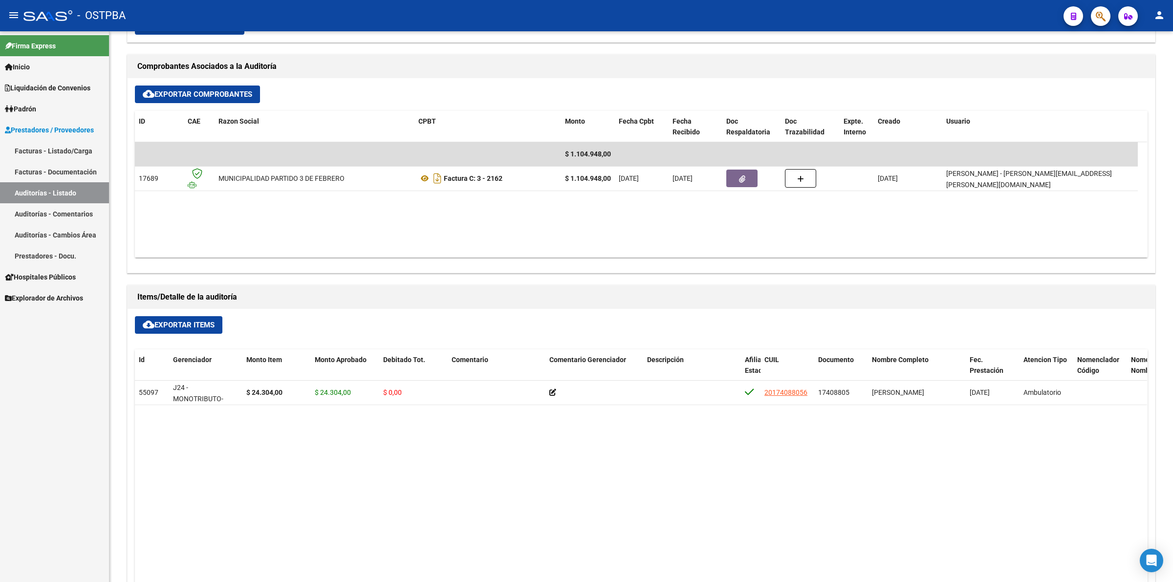
click at [80, 194] on link "Auditorías - Listado" at bounding box center [54, 192] width 109 height 21
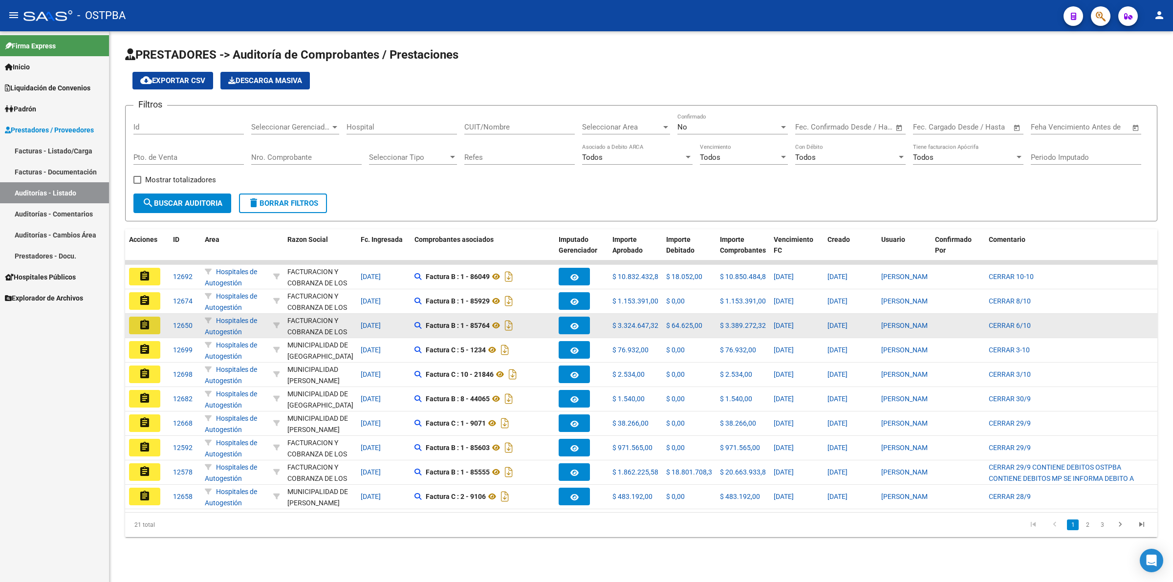
click at [147, 325] on mat-icon "assignment" at bounding box center [145, 325] width 12 height 12
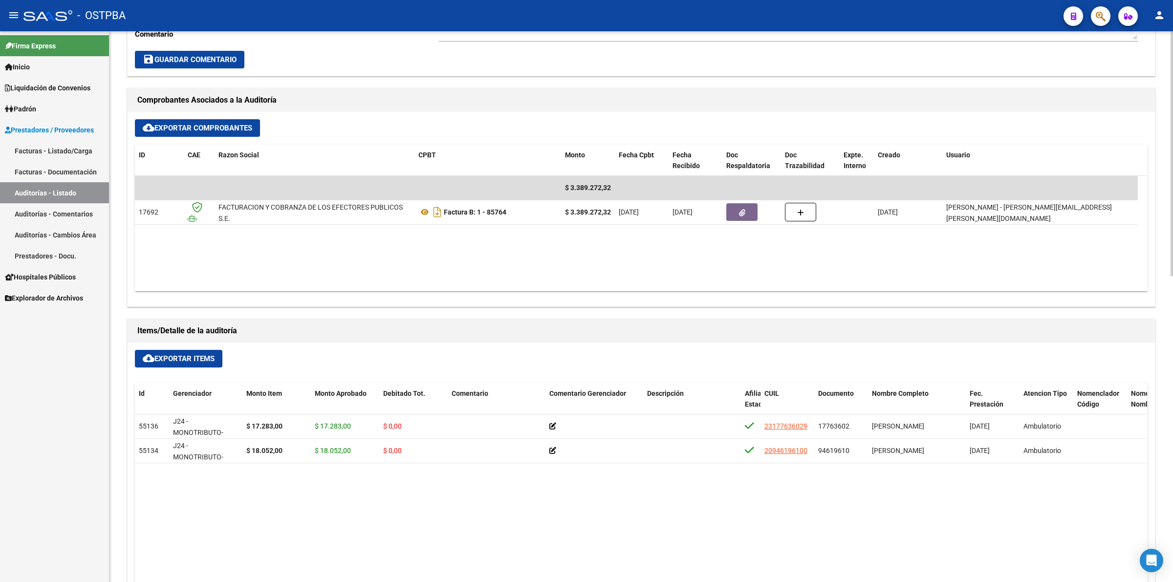
scroll to position [428, 0]
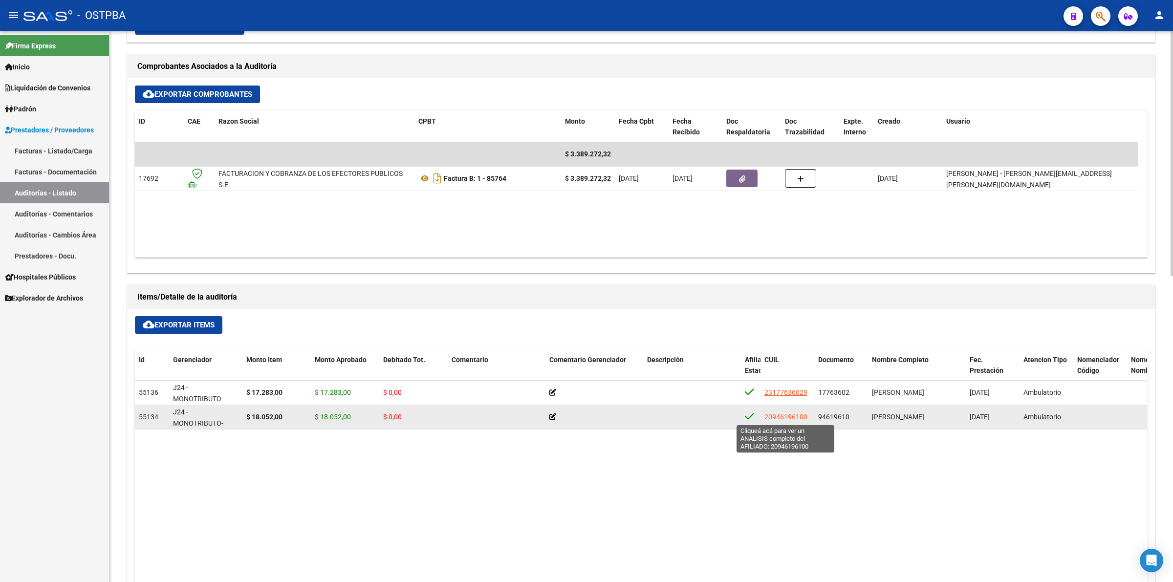
click at [786, 415] on span "20946196100" at bounding box center [785, 417] width 43 height 8
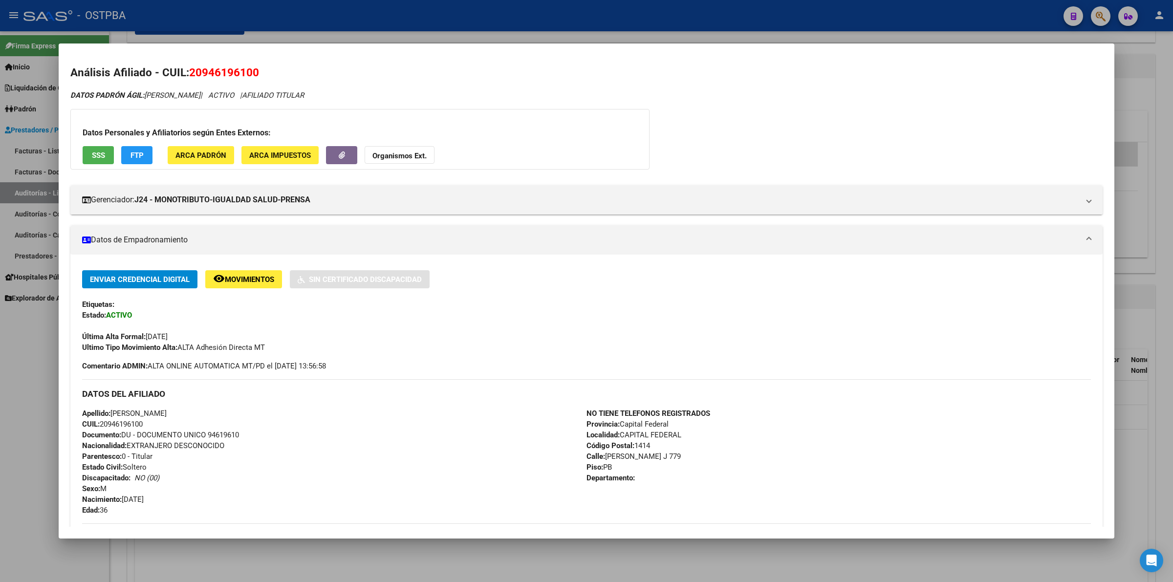
click at [721, 112] on div "DATOS PADRÓN ÁGIL: [PERSON_NAME] | ACTIVO | AFILIADO TITULAR Datos Personales y…" at bounding box center [586, 428] width 1032 height 677
click at [1157, 317] on div at bounding box center [586, 291] width 1173 height 582
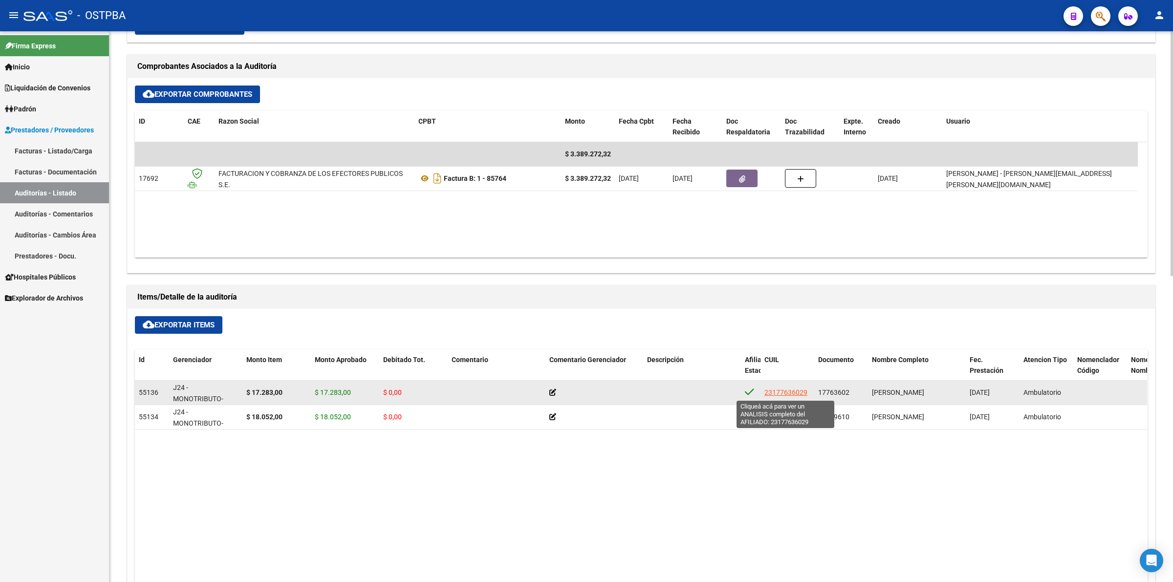
click at [792, 392] on span "23177636029" at bounding box center [785, 393] width 43 height 8
type textarea "23177636029"
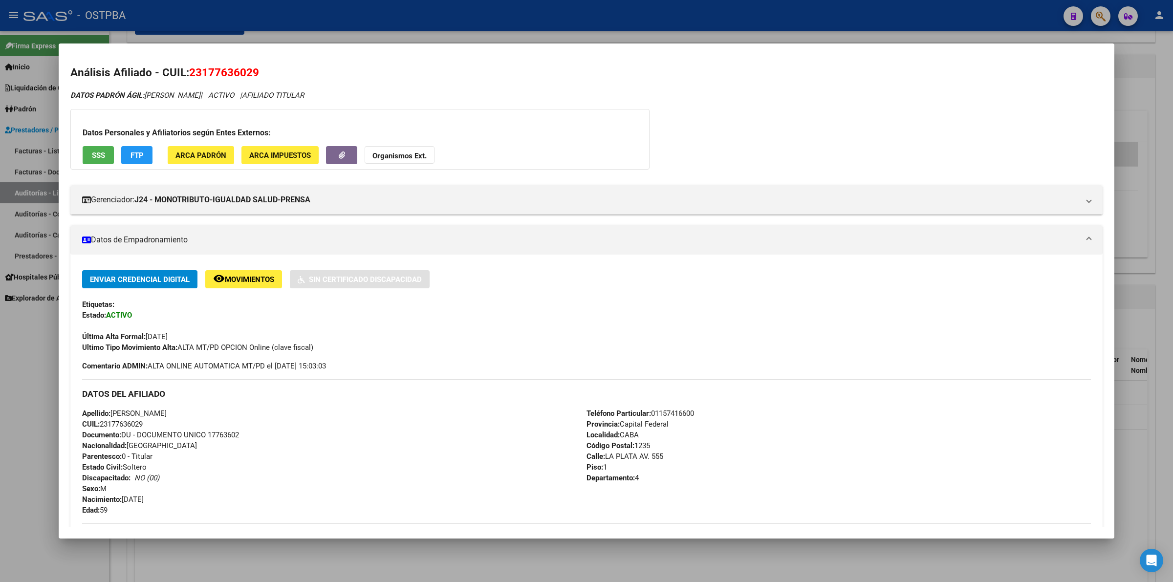
click at [793, 147] on div "DATOS PADRÓN ÁGIL: [PERSON_NAME] | ACTIVO | AFILIADO TITULAR Datos Personales y…" at bounding box center [586, 433] width 1032 height 687
click at [1168, 133] on div at bounding box center [586, 291] width 1173 height 582
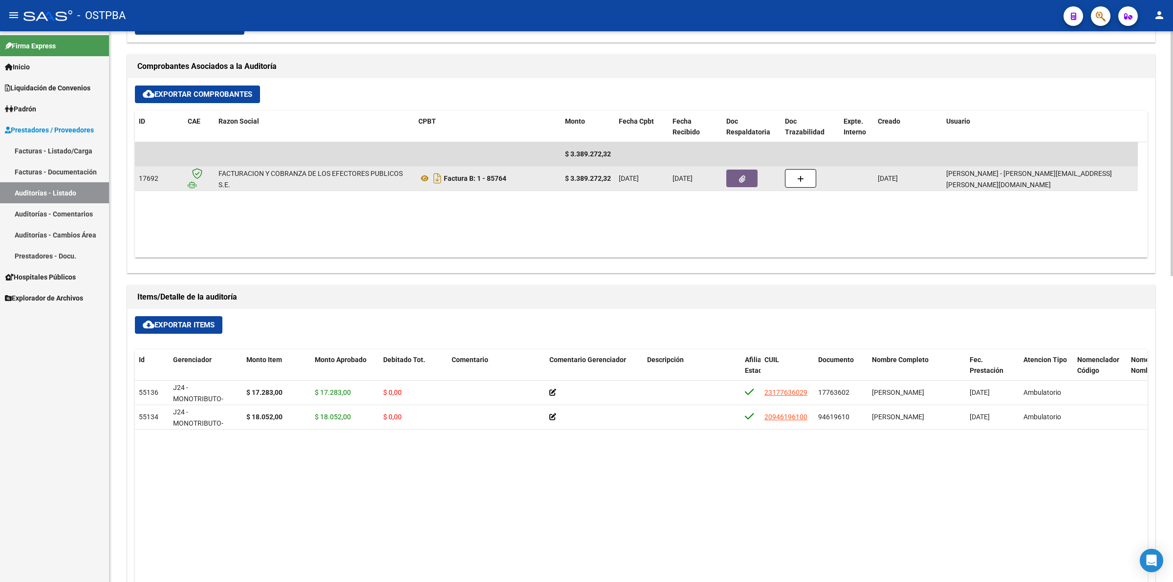
click at [742, 181] on icon "button" at bounding box center [742, 178] width 6 height 7
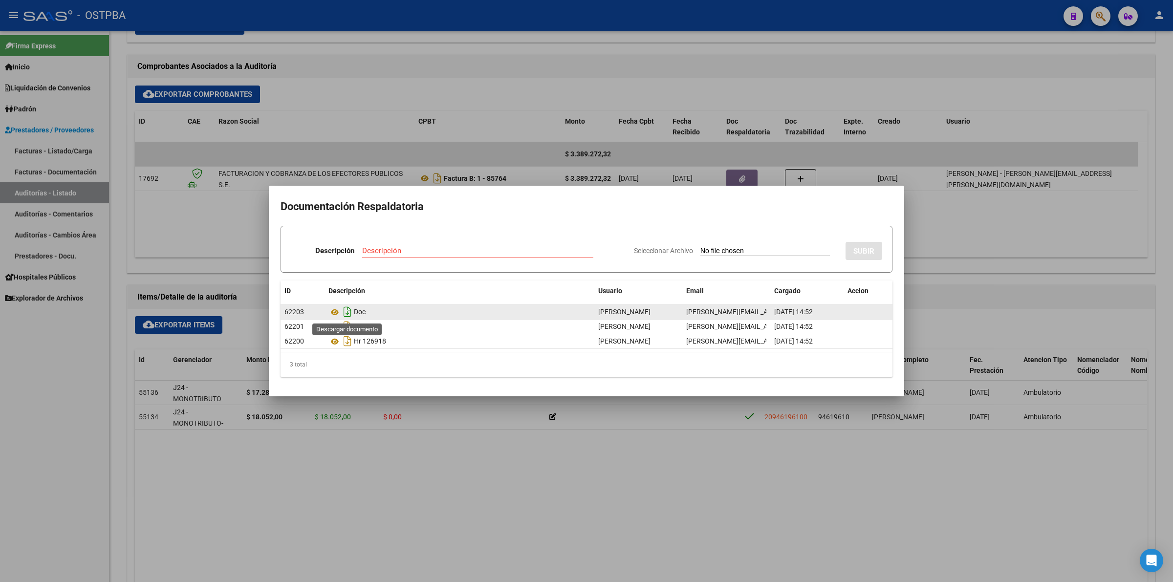
click at [347, 314] on icon "Descargar documento" at bounding box center [347, 312] width 13 height 16
drag, startPoint x: 485, startPoint y: 508, endPoint x: 477, endPoint y: 536, distance: 28.6
click at [486, 509] on div at bounding box center [586, 291] width 1173 height 582
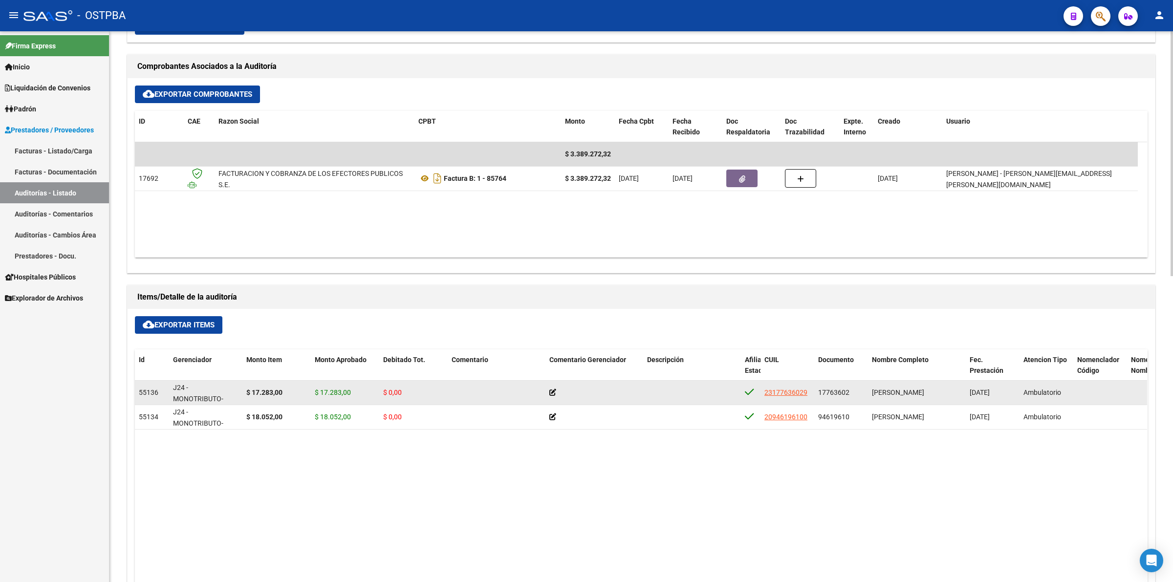
click at [552, 392] on icon at bounding box center [552, 392] width 7 height 7
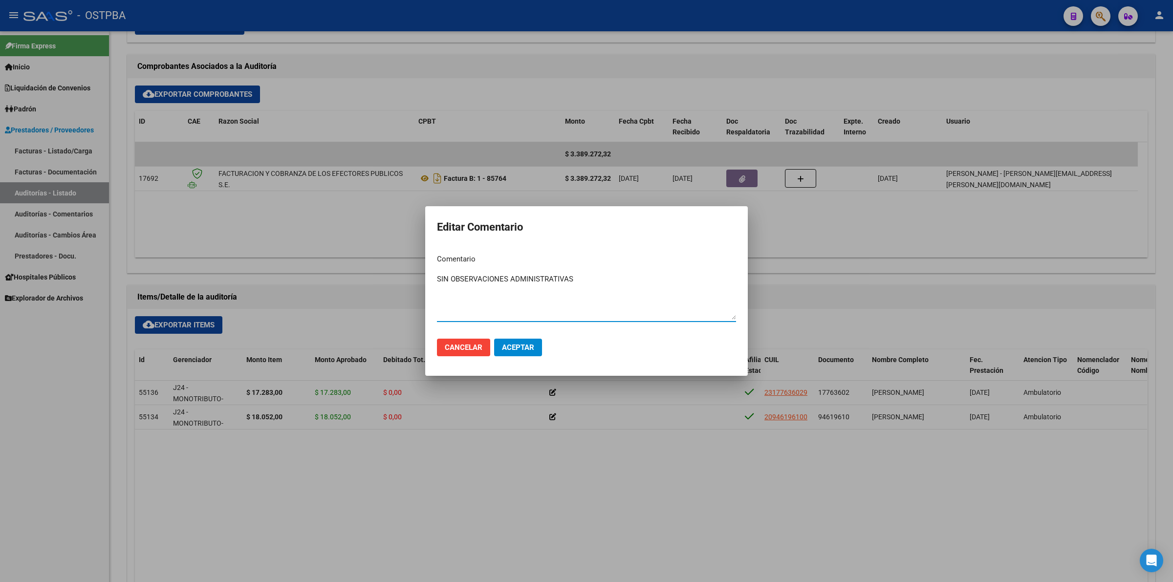
drag, startPoint x: 599, startPoint y: 286, endPoint x: 426, endPoint y: 286, distance: 173.0
click at [426, 286] on mat-dialog-content "Comentario SIN OBSERVACIONES ADMINISTRATIVAS Ingresar el comentario" at bounding box center [586, 288] width 323 height 85
type textarea "SIN OBSERVACIONES ADMINISTRATIVAS"
click at [533, 340] on button "Aceptar" at bounding box center [518, 348] width 48 height 18
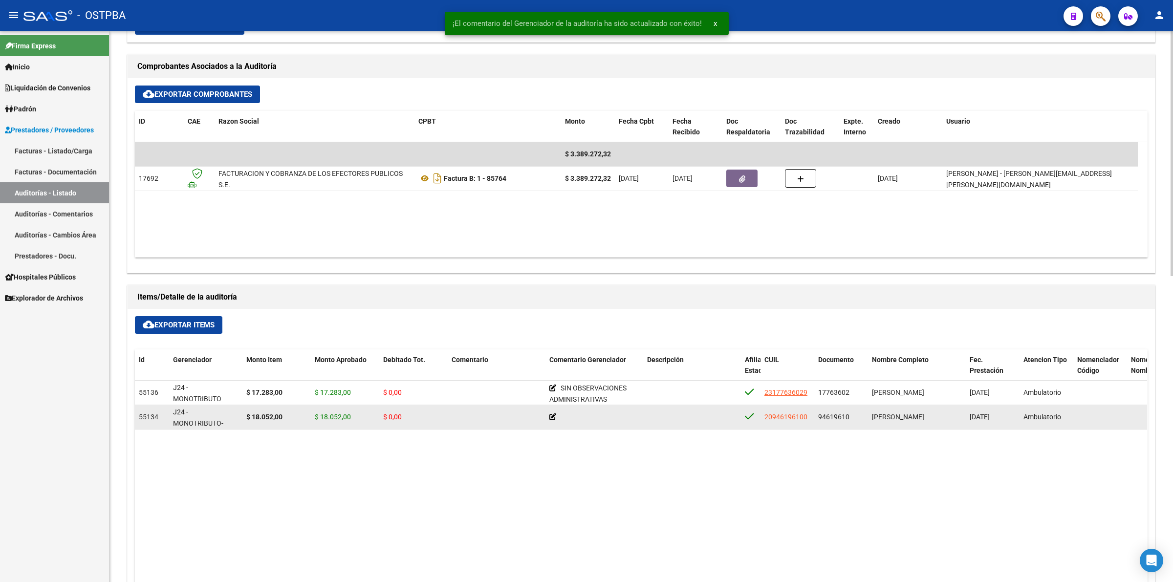
click at [550, 418] on icon at bounding box center [552, 417] width 7 height 7
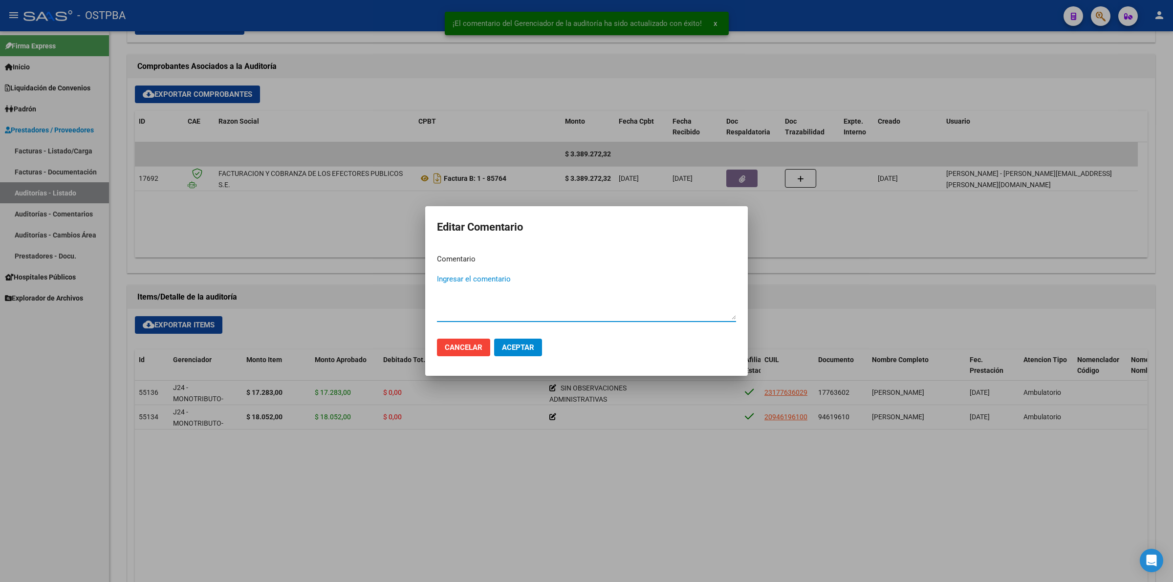
paste textarea "SIN OBSERVACIONES ADMINISTRATIVAS"
type textarea "SIN OBSERVACIONES ADMINISTRATIVAS"
click at [521, 350] on span "Aceptar" at bounding box center [518, 347] width 32 height 9
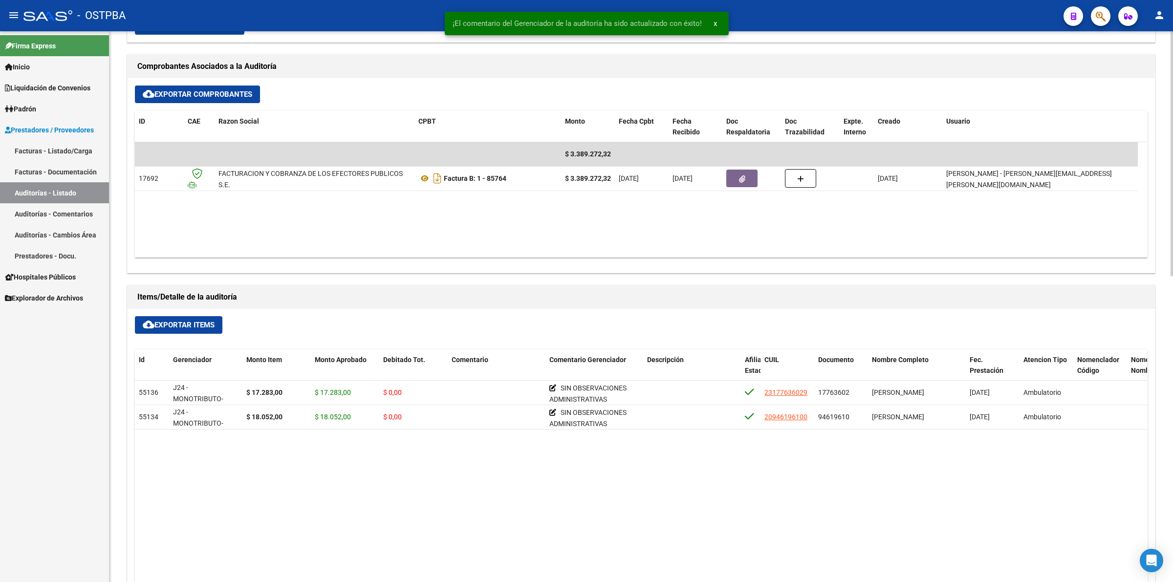
click at [648, 509] on datatable-body "55136 J24 - MONOTRIBUTO-IGUALDAD SALUD-PRENSA $ 17.283,00 $ 17.283,00 $ 0,00 SI…" at bounding box center [641, 557] width 1012 height 352
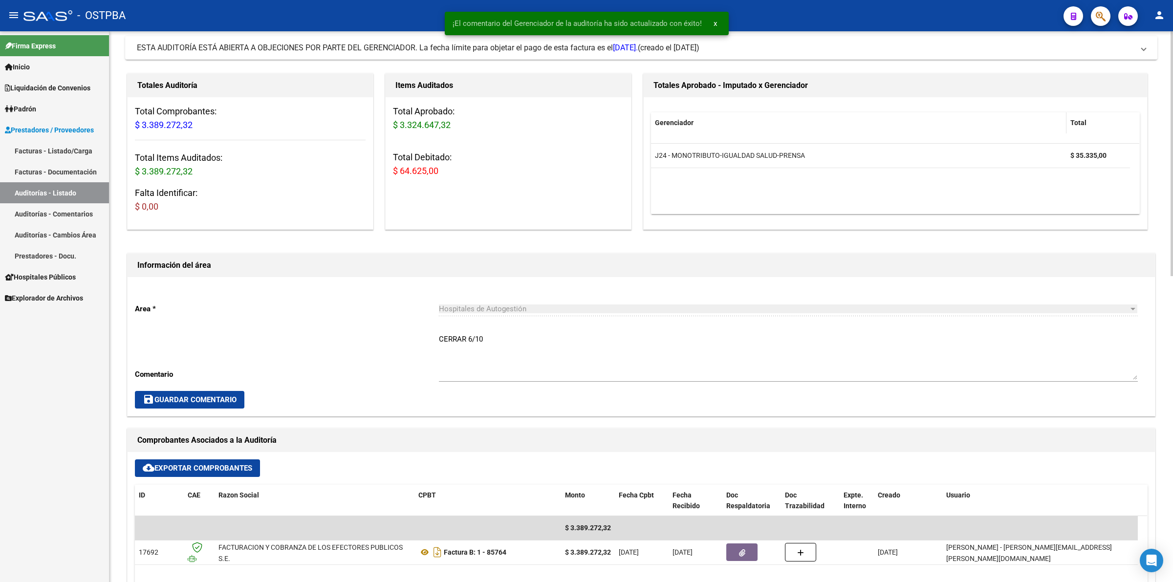
scroll to position [0, 0]
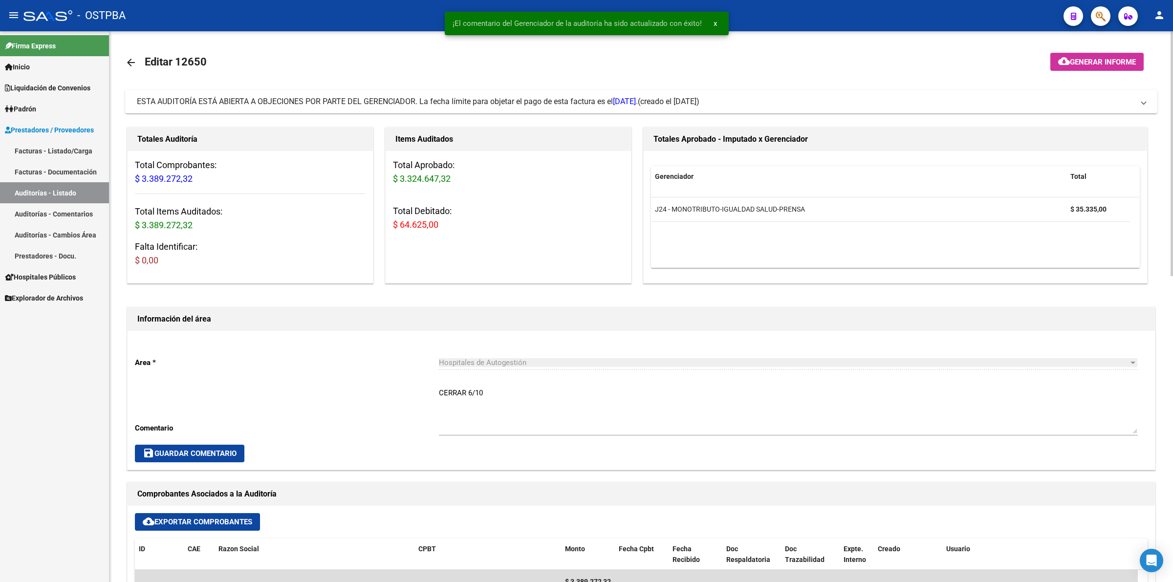
click at [1110, 61] on span "Generar informe" at bounding box center [1103, 62] width 66 height 9
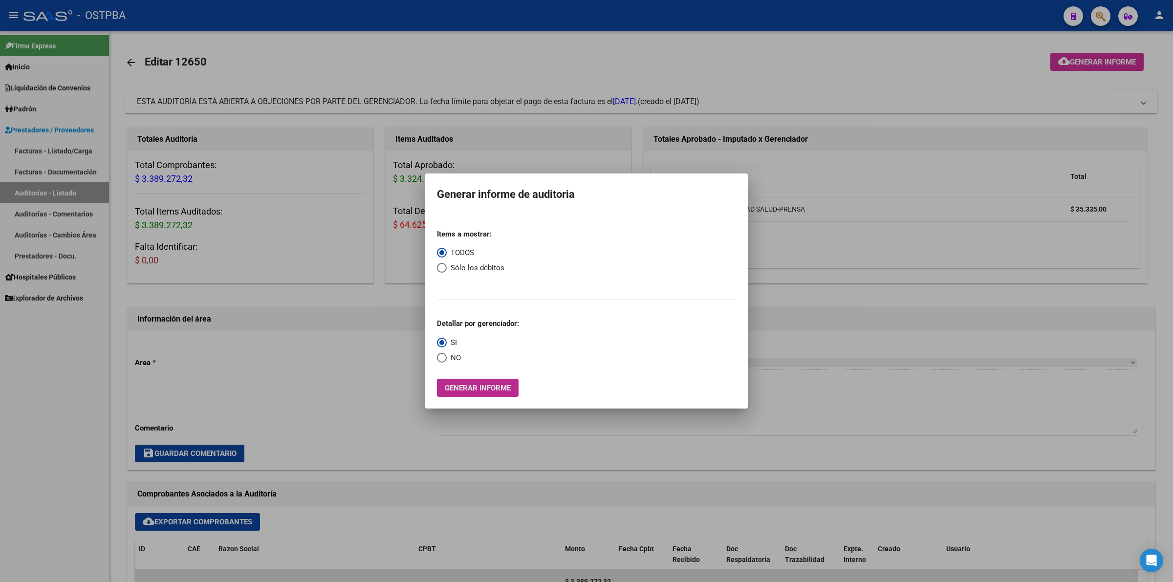
click at [490, 382] on button "Generar informe" at bounding box center [478, 388] width 82 height 18
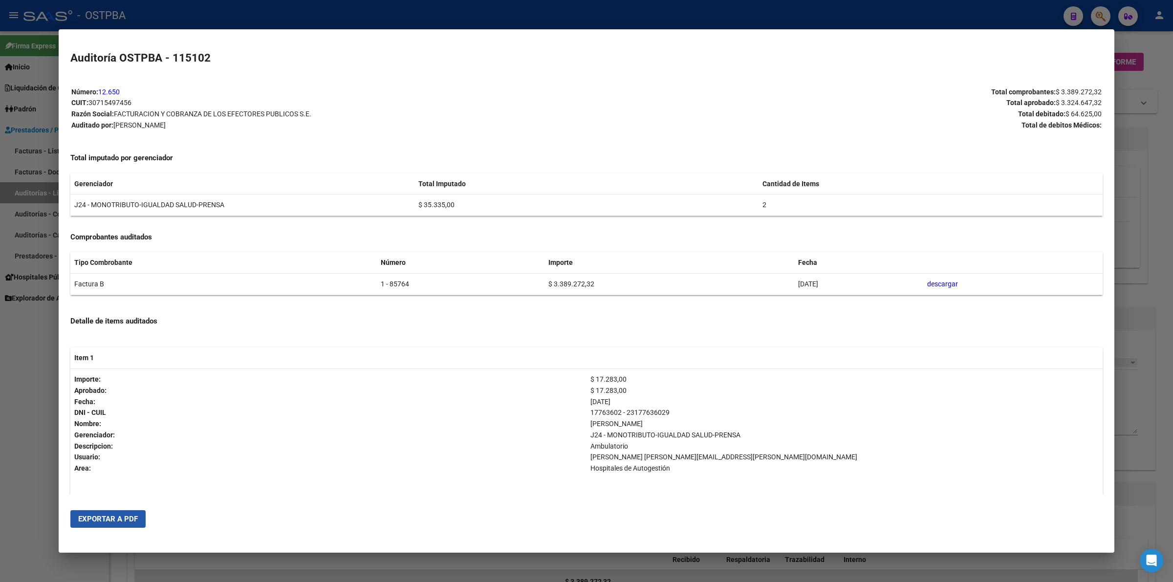
click at [128, 521] on span "Exportar a PDF" at bounding box center [108, 519] width 60 height 9
click at [1169, 174] on div at bounding box center [586, 291] width 1173 height 582
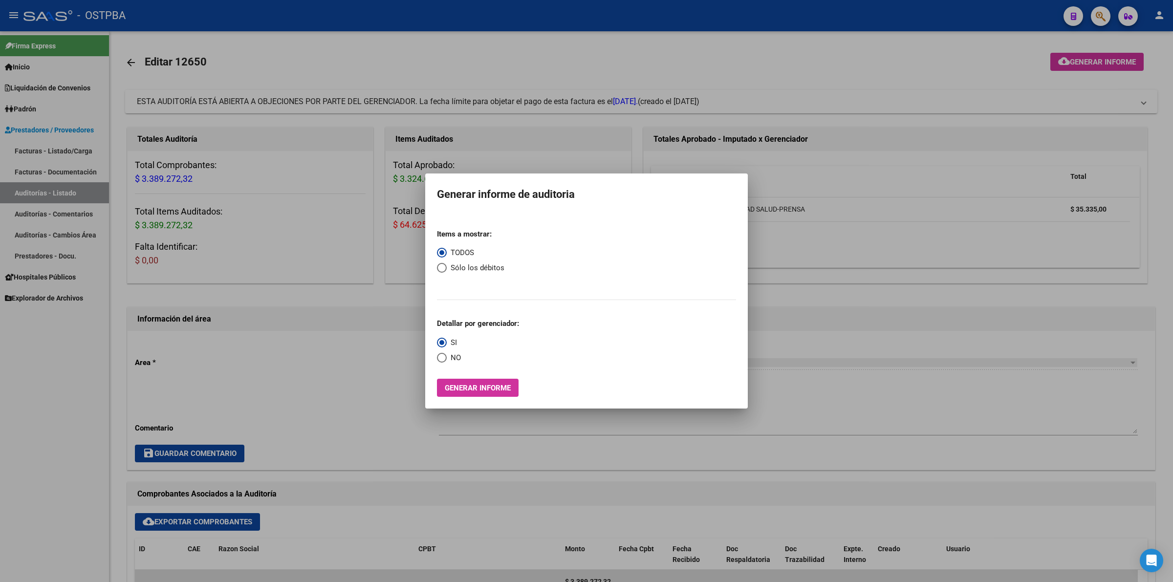
click at [368, 380] on div at bounding box center [586, 291] width 1173 height 582
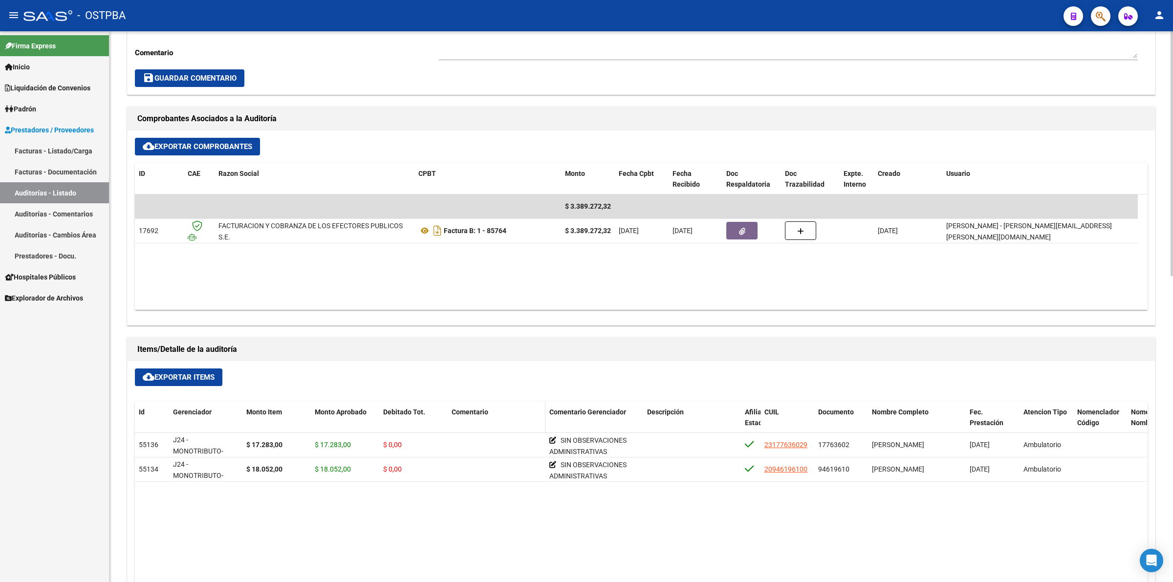
scroll to position [489, 0]
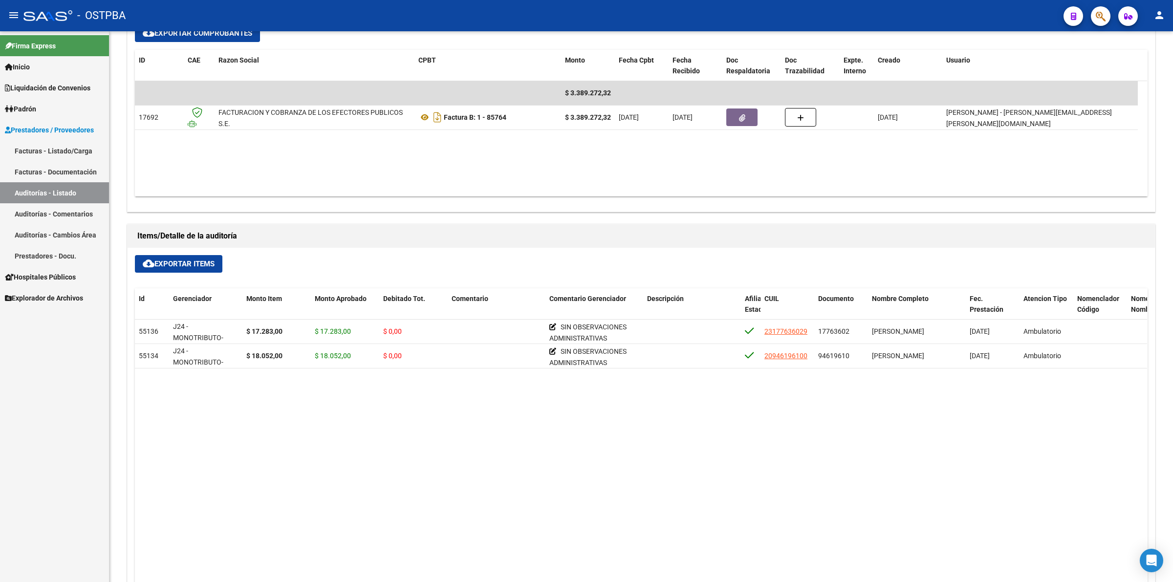
click at [74, 189] on link "Auditorías - Listado" at bounding box center [54, 192] width 109 height 21
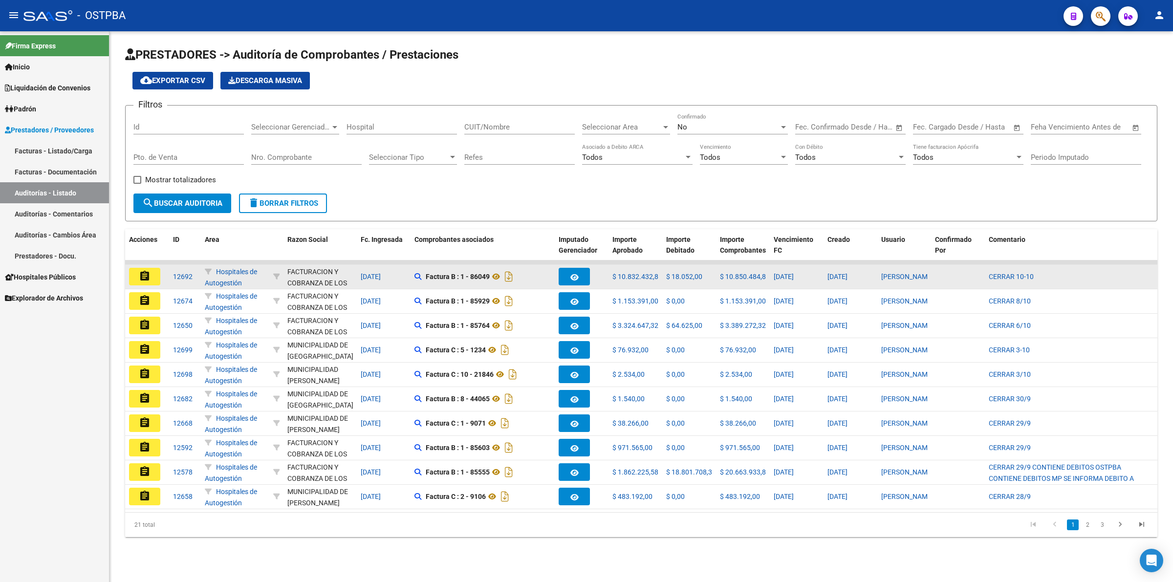
click at [143, 277] on mat-icon "assignment" at bounding box center [145, 276] width 12 height 12
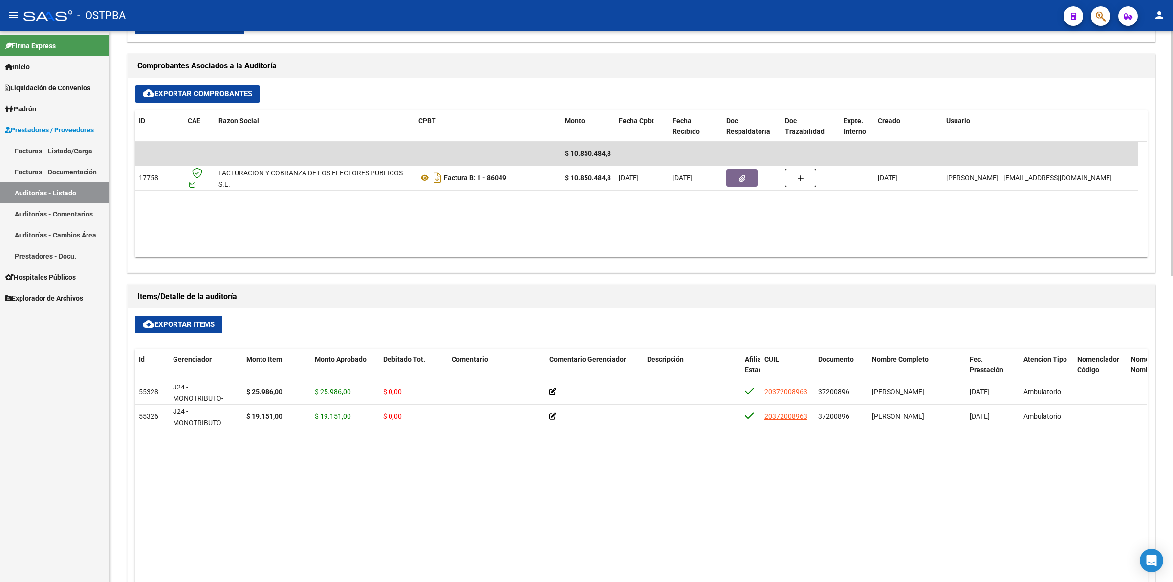
scroll to position [428, 0]
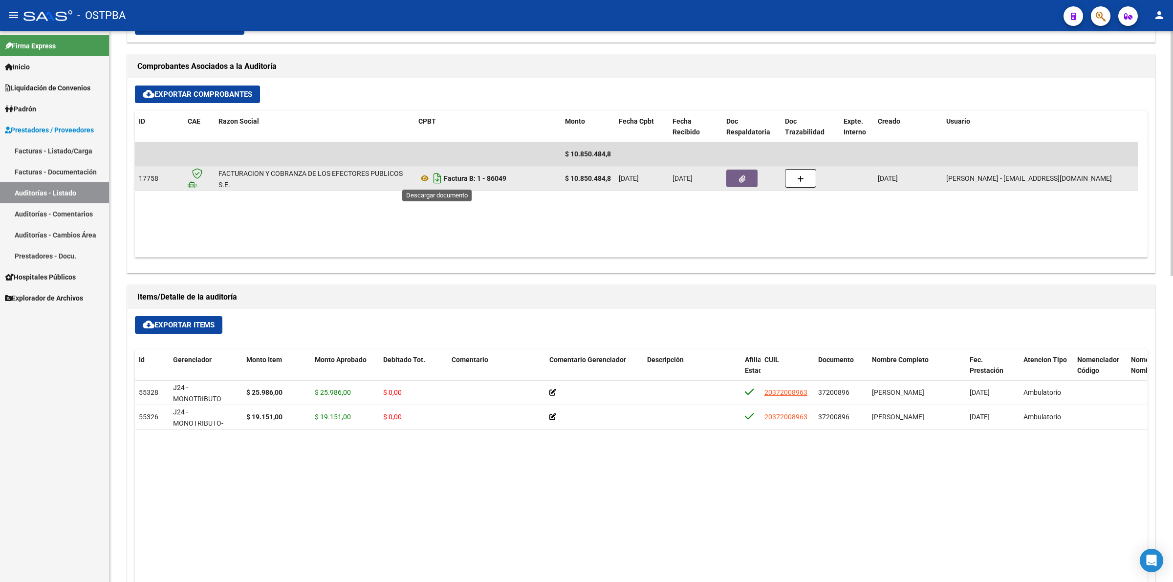
click at [440, 178] on icon "Descargar documento" at bounding box center [437, 179] width 13 height 16
click at [746, 175] on button "button" at bounding box center [741, 179] width 31 height 18
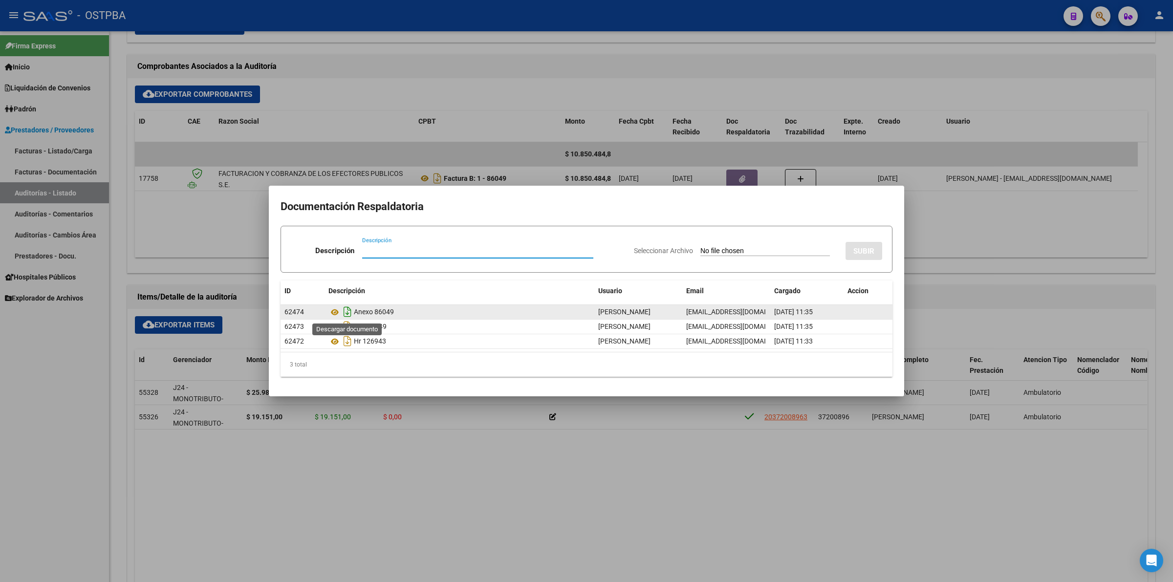
click at [348, 306] on icon "Descargar documento" at bounding box center [347, 312] width 13 height 16
click at [731, 517] on div at bounding box center [586, 291] width 1173 height 582
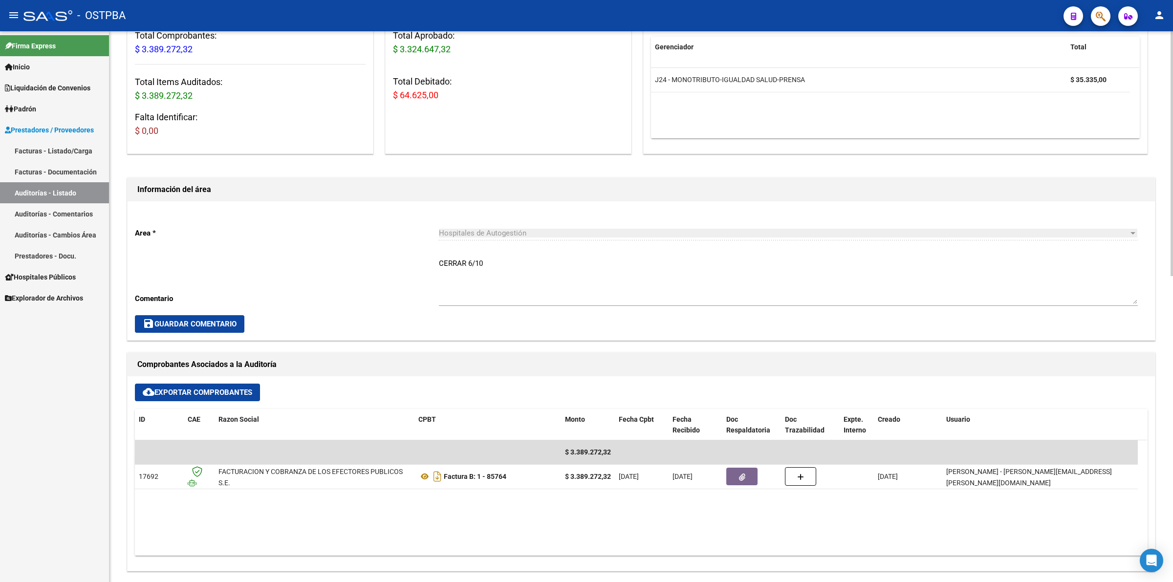
scroll to position [122, 0]
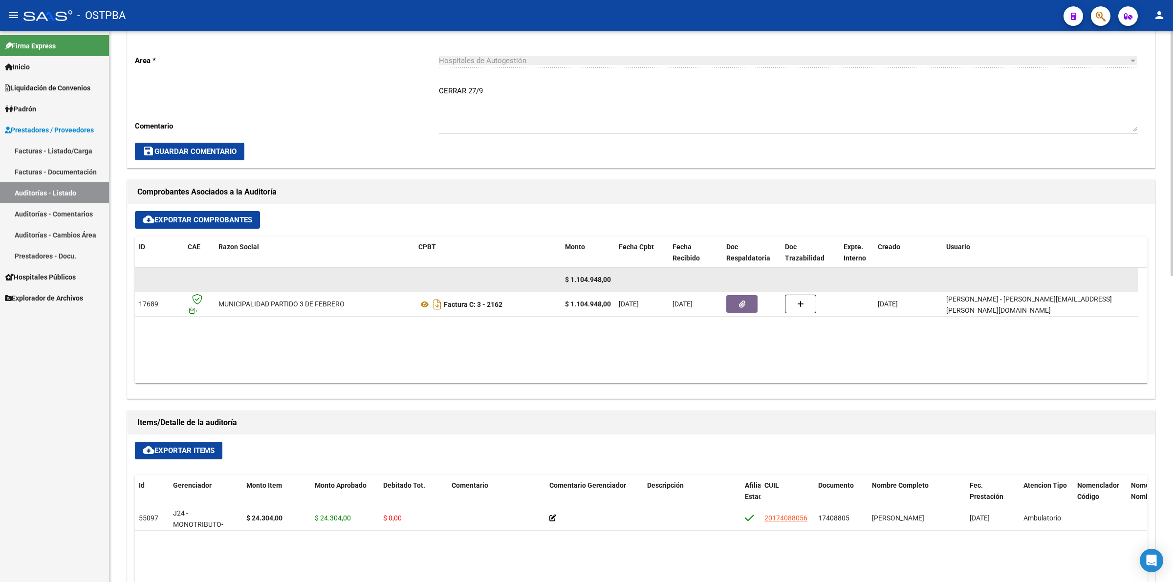
scroll to position [306, 0]
